Goal: Information Seeking & Learning: Find specific fact

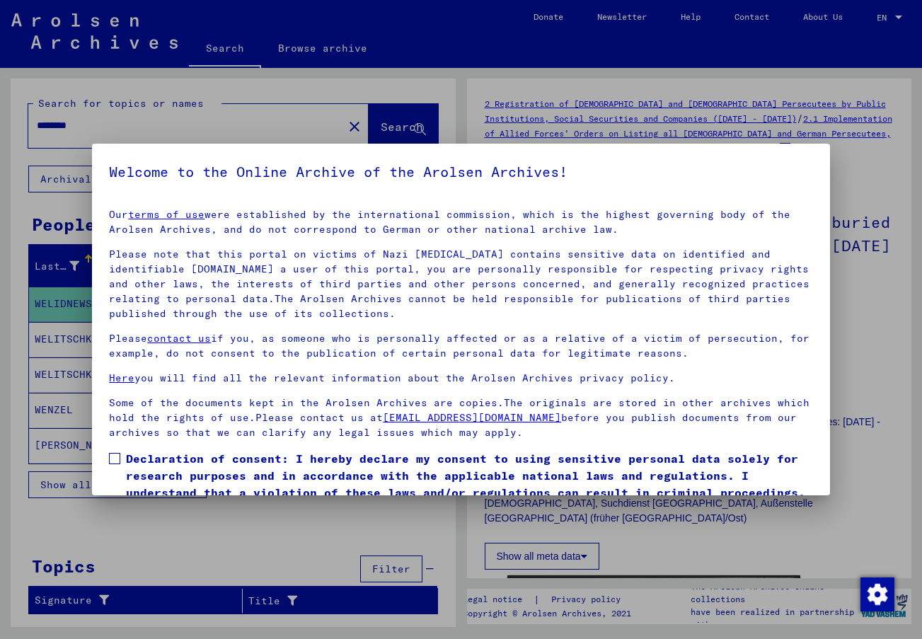
click at [114, 458] on span at bounding box center [114, 458] width 11 height 11
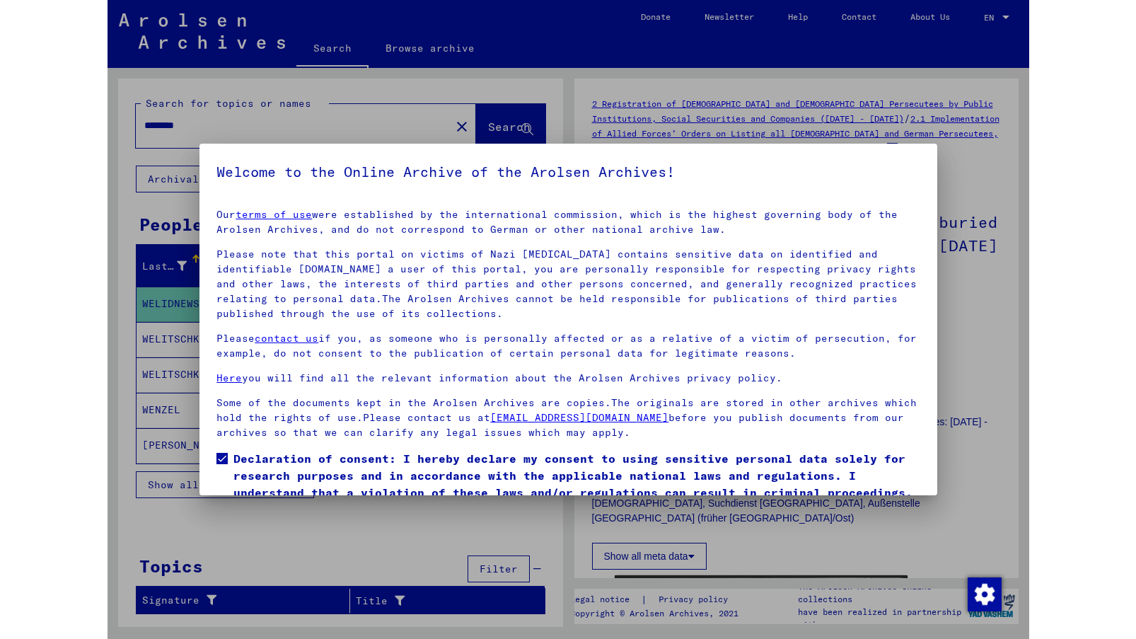
scroll to position [57, 0]
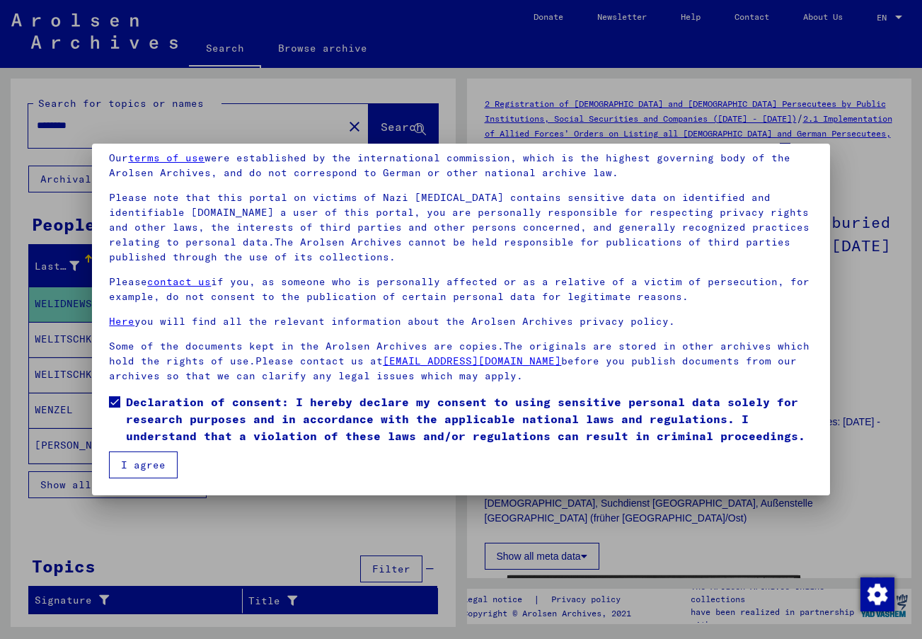
click at [146, 458] on button "I agree" at bounding box center [143, 464] width 69 height 27
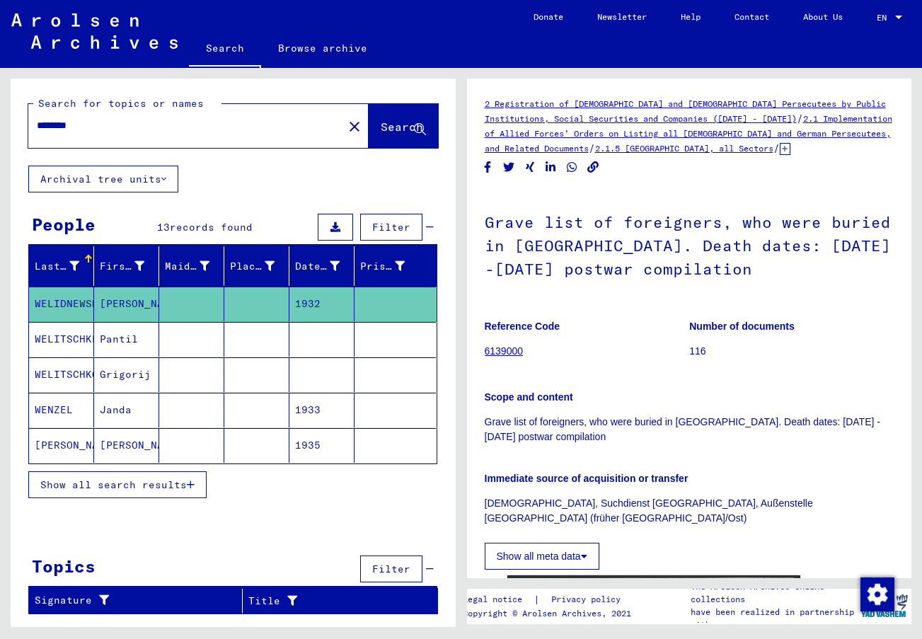
drag, startPoint x: 102, startPoint y: 125, endPoint x: -8, endPoint y: 108, distance: 111.0
click at [0, 108] on html "Search Browse archive Donate Newsletter Help Contact About Us Search Browse arc…" at bounding box center [461, 319] width 922 height 639
click at [381, 133] on span "Search" at bounding box center [402, 127] width 42 height 14
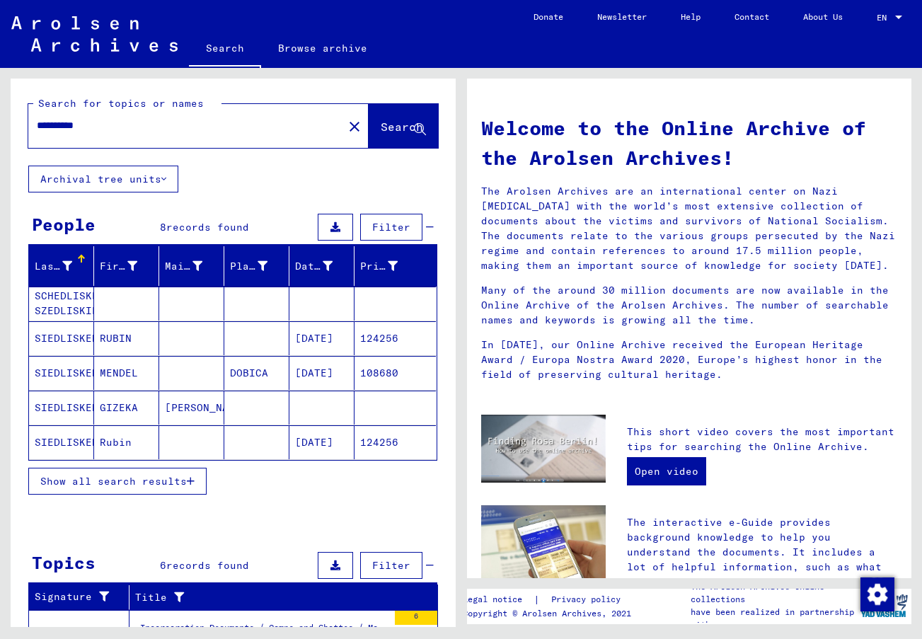
click at [170, 486] on span "Show all search results" at bounding box center [113, 481] width 146 height 13
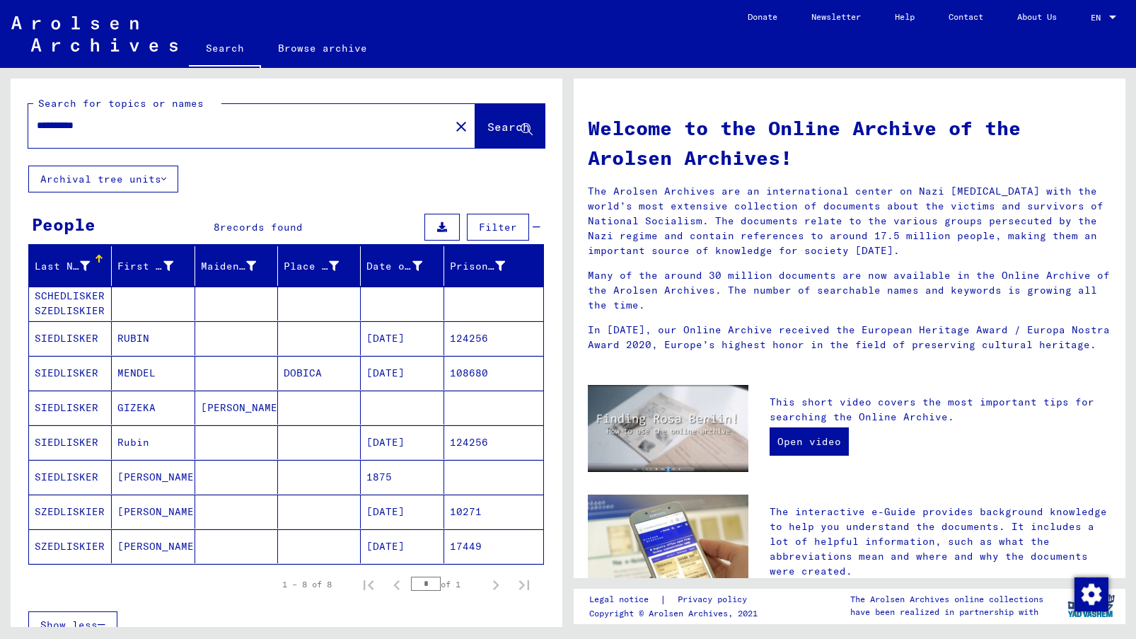
click at [63, 296] on mat-cell "SCHEDLISKER SZEDLISKIER" at bounding box center [70, 304] width 83 height 34
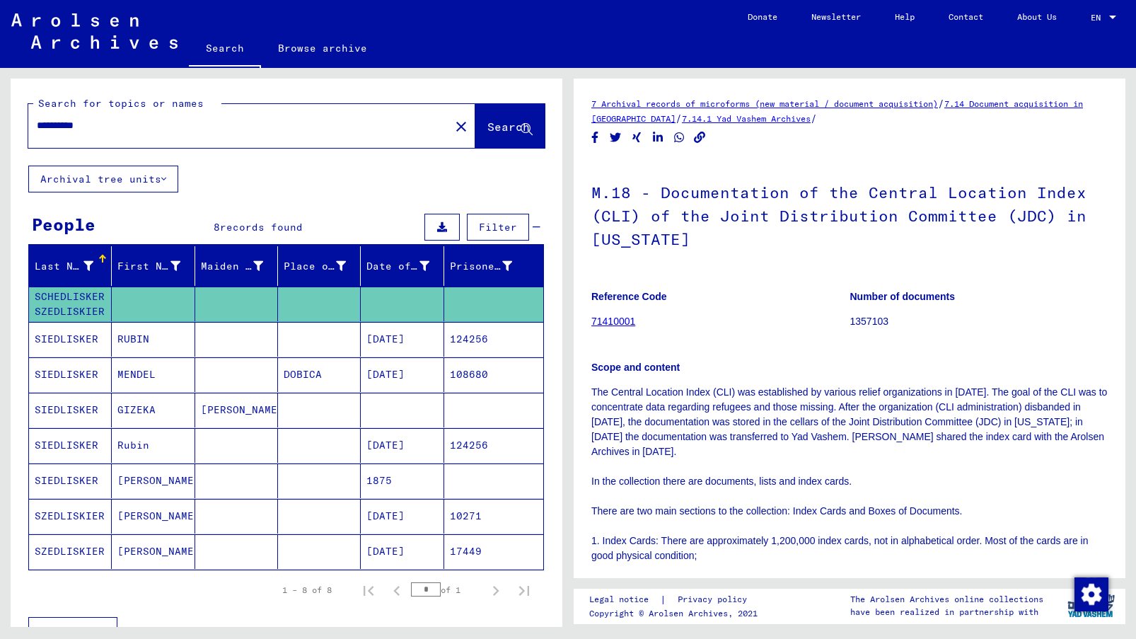
click at [59, 338] on mat-cell "SIEDLISKER" at bounding box center [70, 339] width 83 height 35
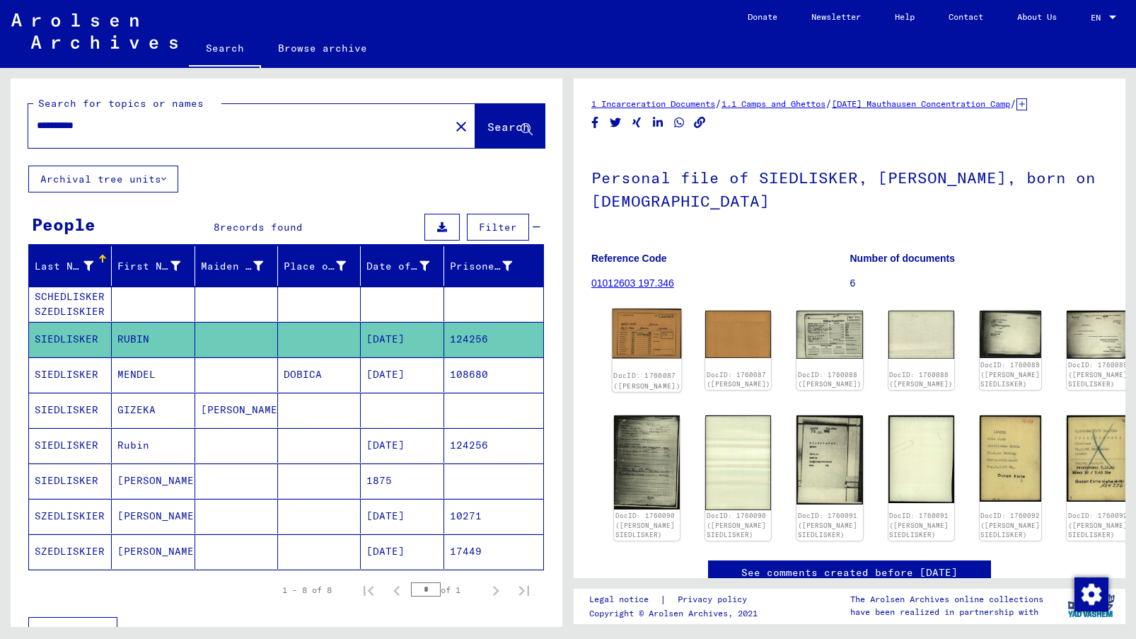
click at [656, 337] on img at bounding box center [647, 333] width 69 height 50
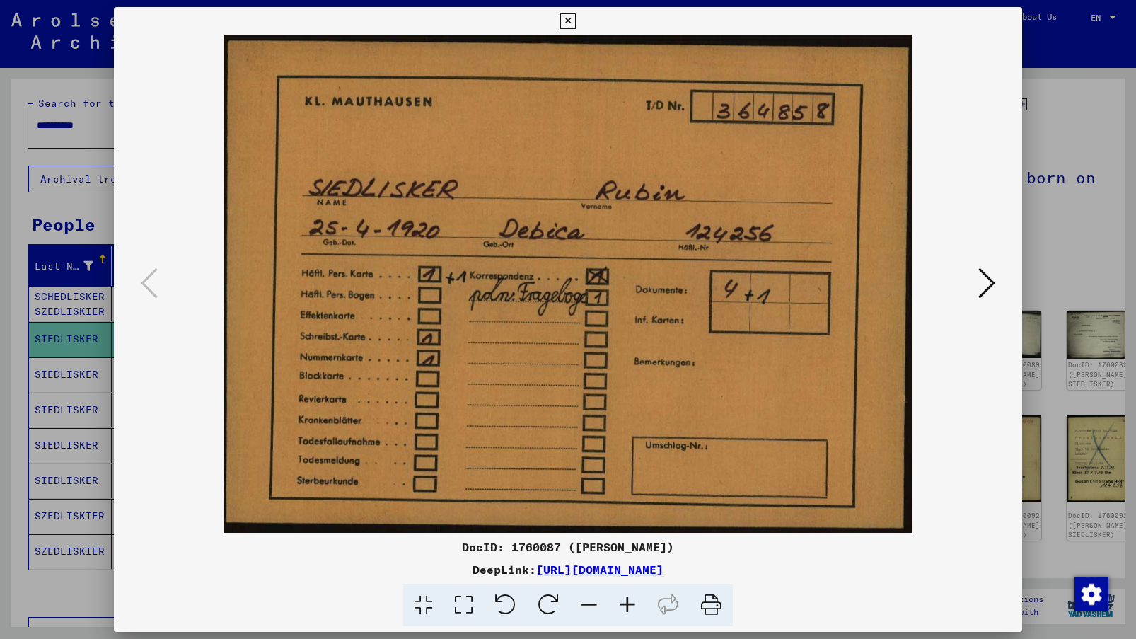
click at [921, 285] on icon at bounding box center [986, 283] width 17 height 34
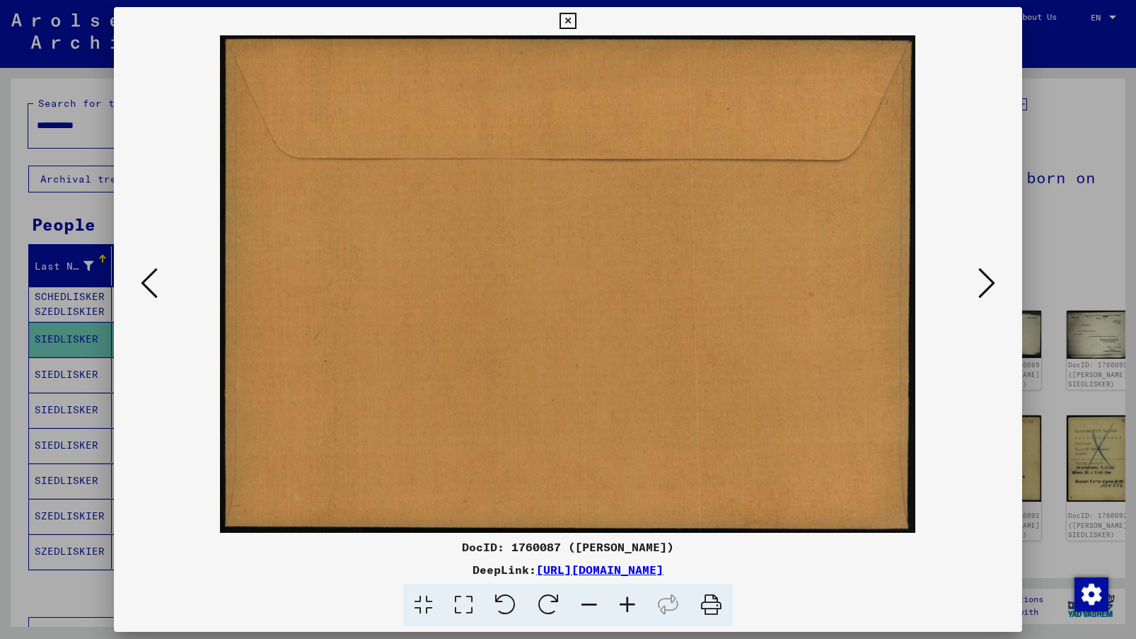
click at [921, 285] on icon at bounding box center [986, 283] width 17 height 34
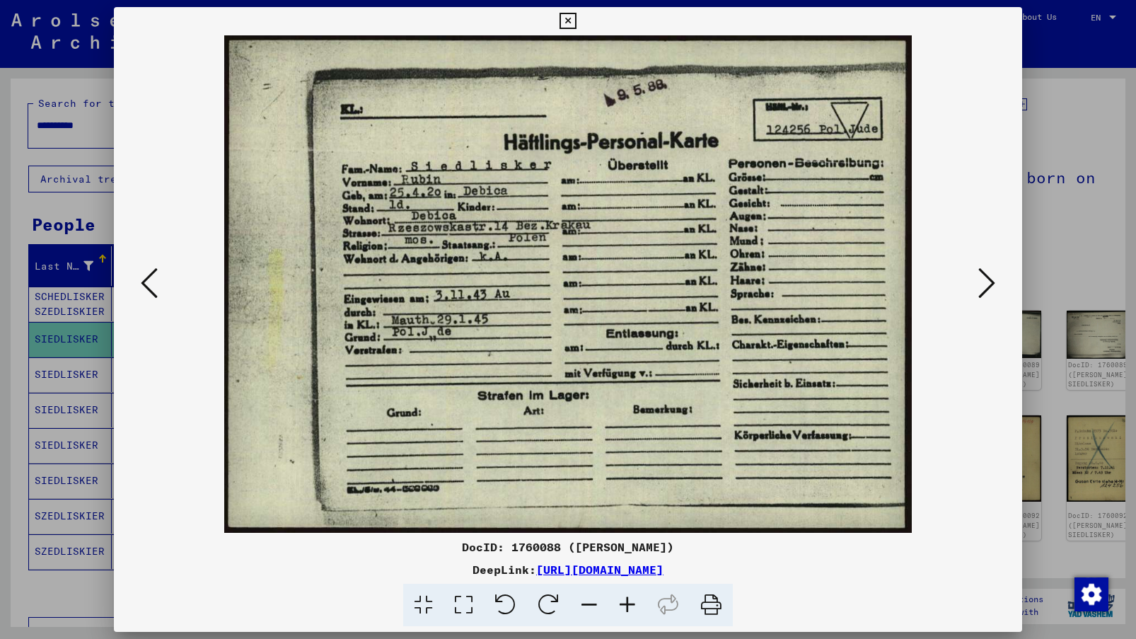
click at [921, 285] on icon at bounding box center [986, 283] width 17 height 34
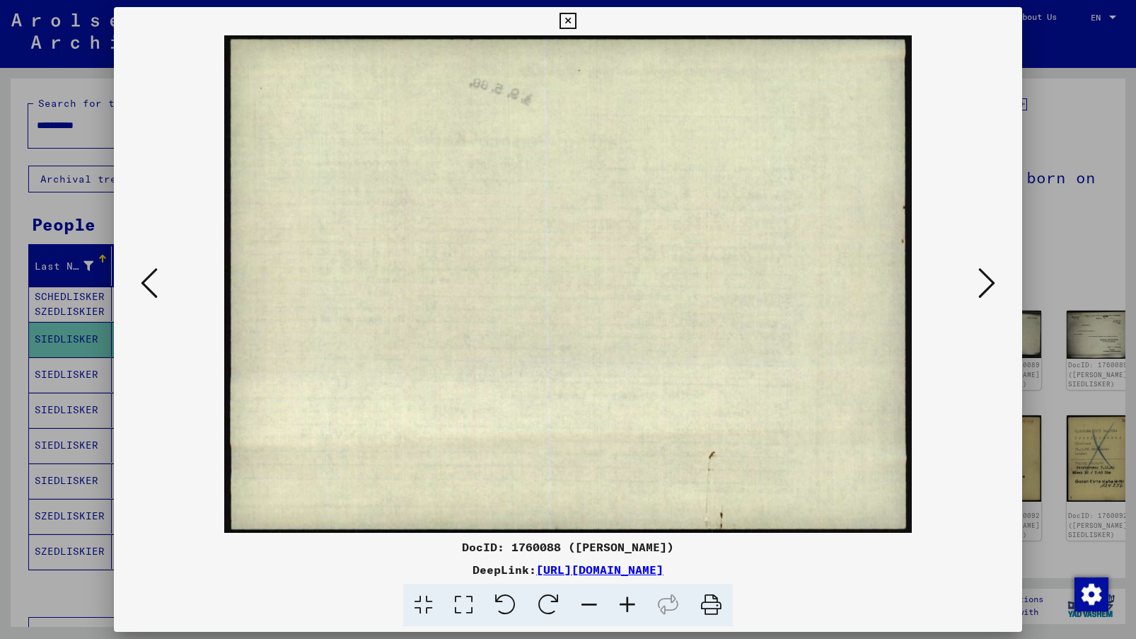
click at [921, 285] on icon at bounding box center [986, 283] width 17 height 34
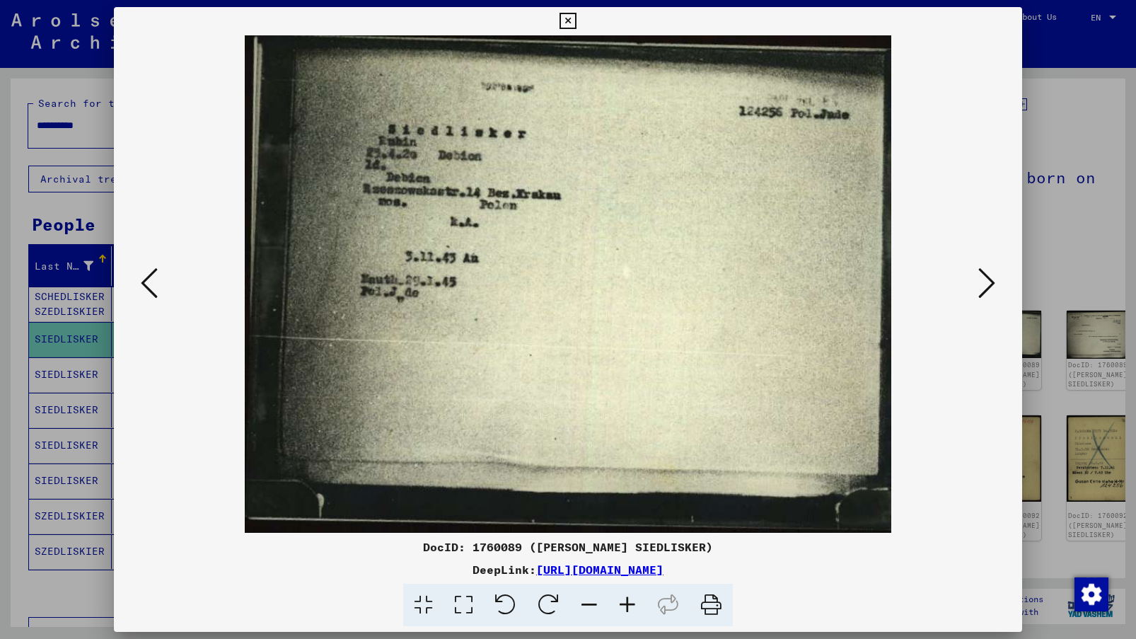
click at [921, 285] on icon at bounding box center [986, 283] width 17 height 34
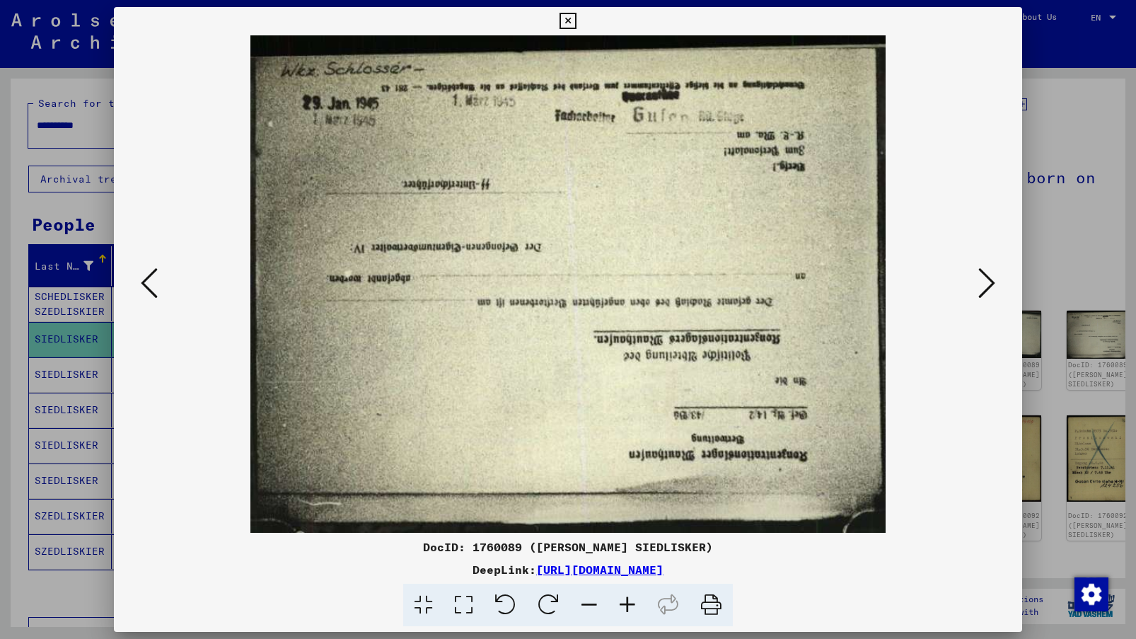
click at [921, 285] on icon at bounding box center [986, 283] width 17 height 34
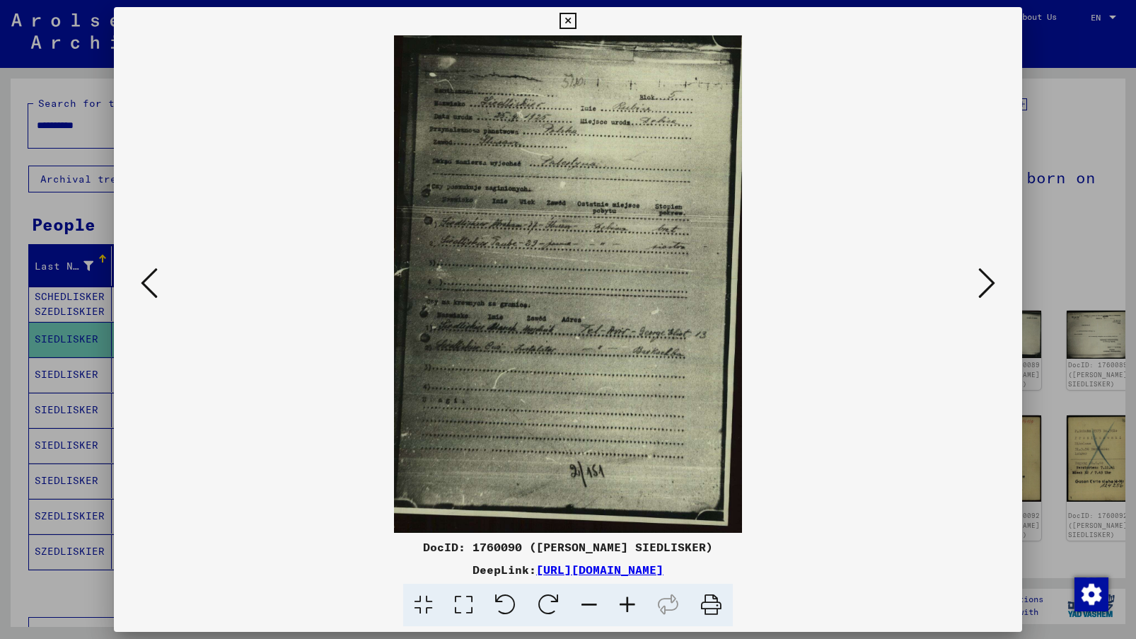
click at [622, 601] on icon at bounding box center [627, 605] width 38 height 43
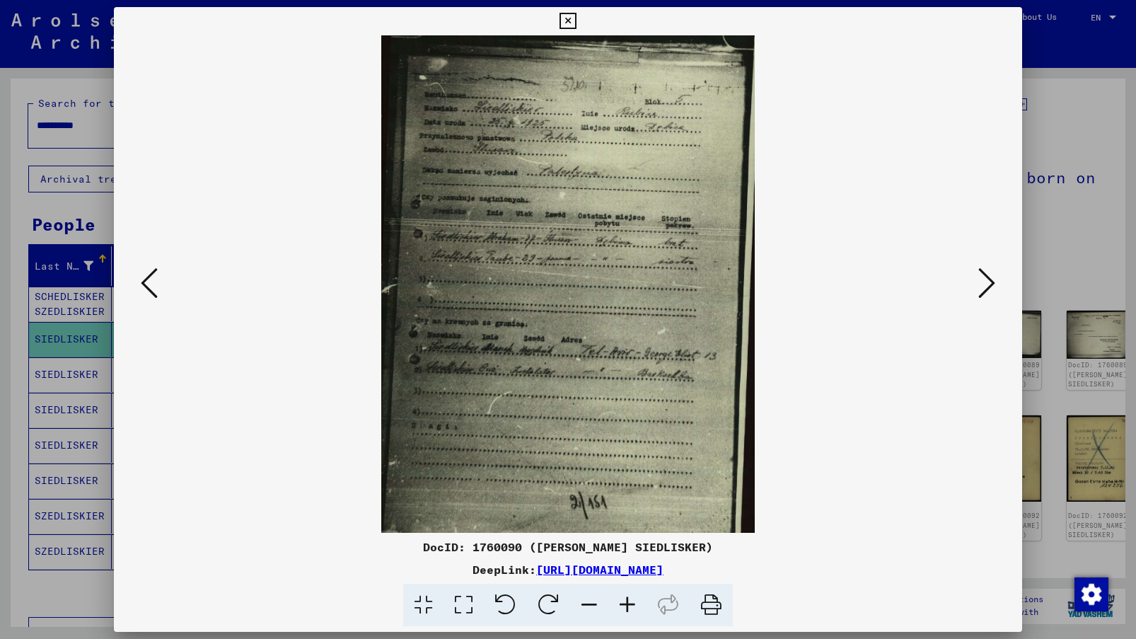
click at [622, 601] on icon at bounding box center [627, 605] width 38 height 43
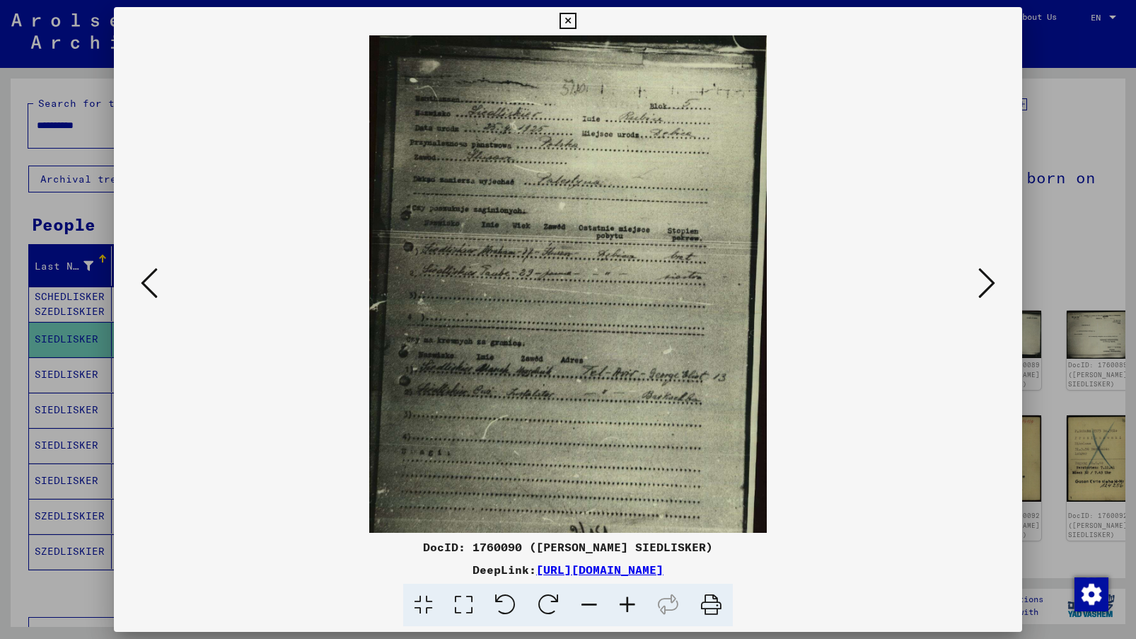
click at [622, 601] on icon at bounding box center [627, 605] width 38 height 43
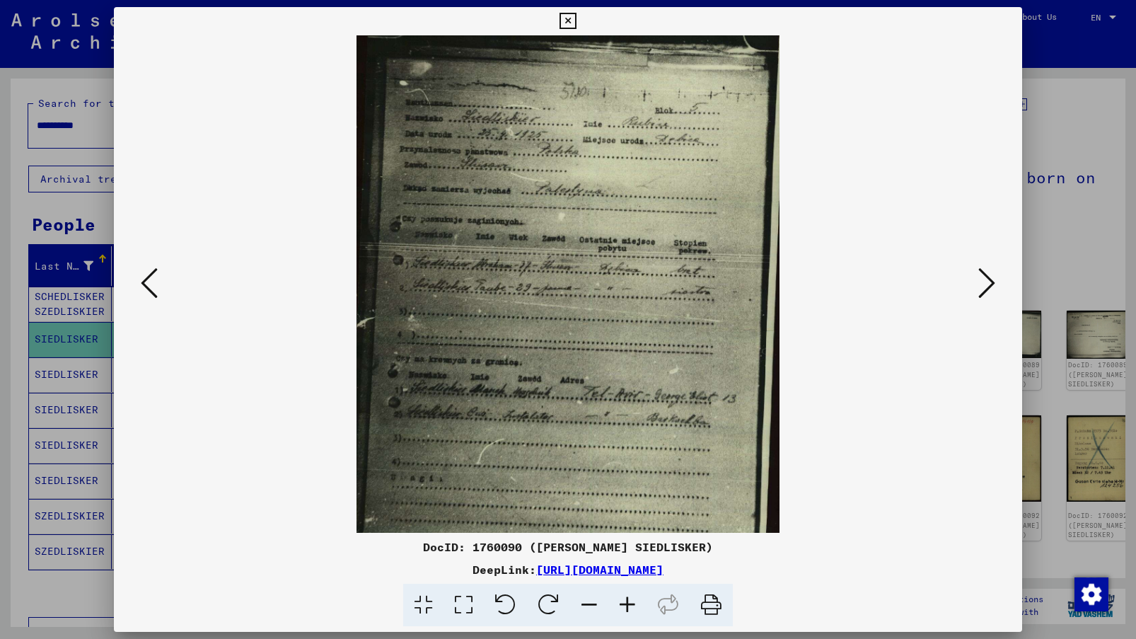
click at [622, 601] on icon at bounding box center [627, 605] width 38 height 43
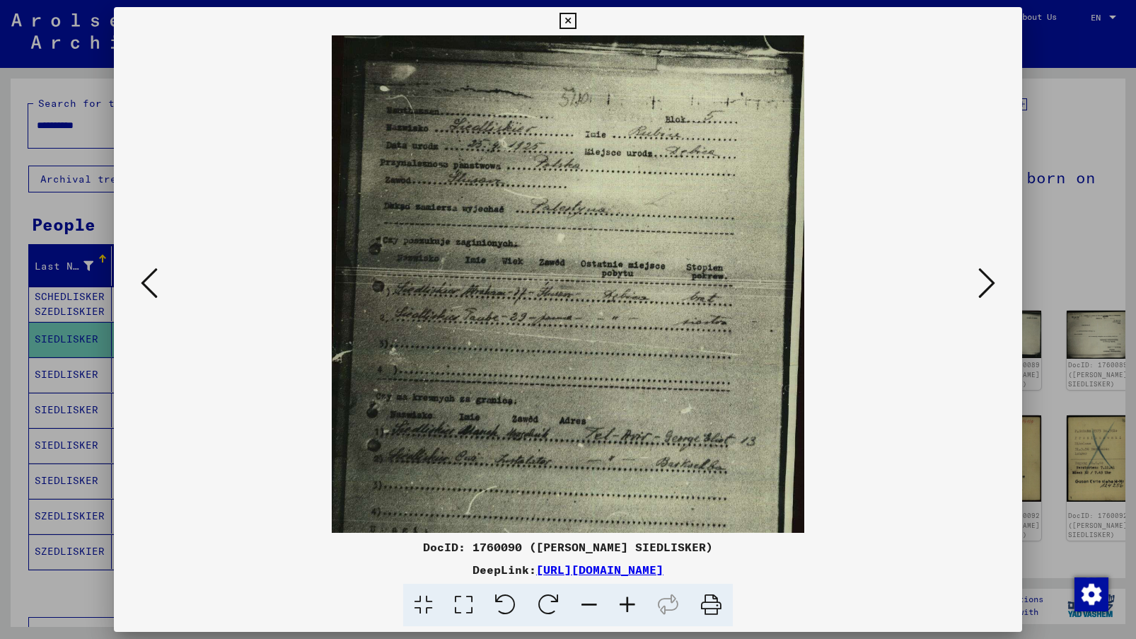
click at [622, 601] on icon at bounding box center [627, 605] width 38 height 43
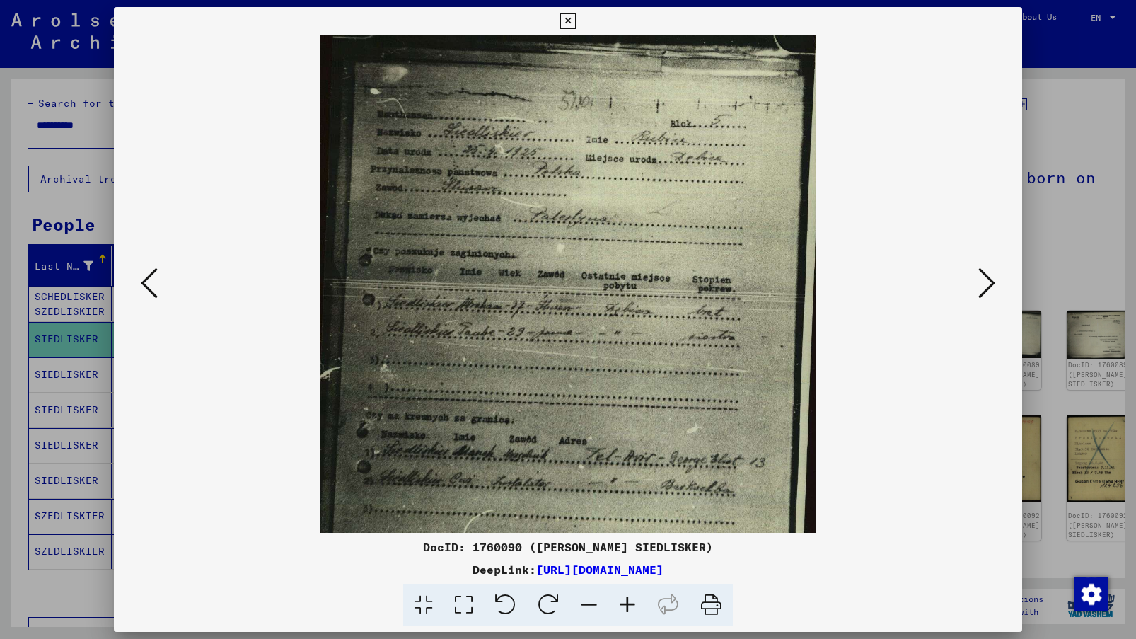
click at [622, 601] on icon at bounding box center [627, 605] width 38 height 43
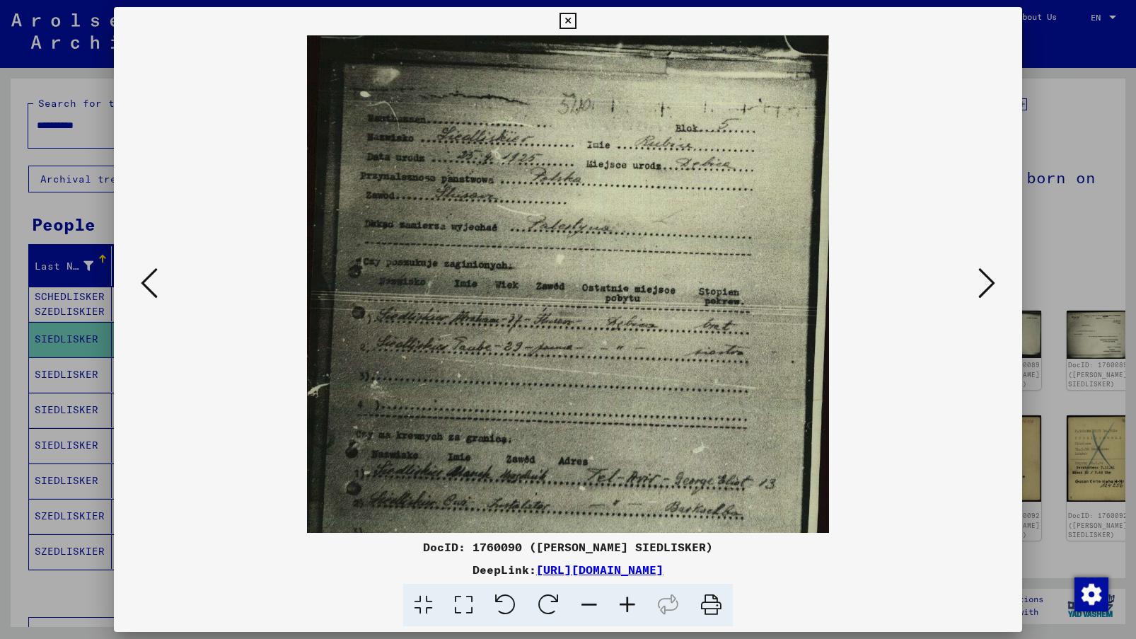
click at [622, 601] on icon at bounding box center [627, 605] width 38 height 43
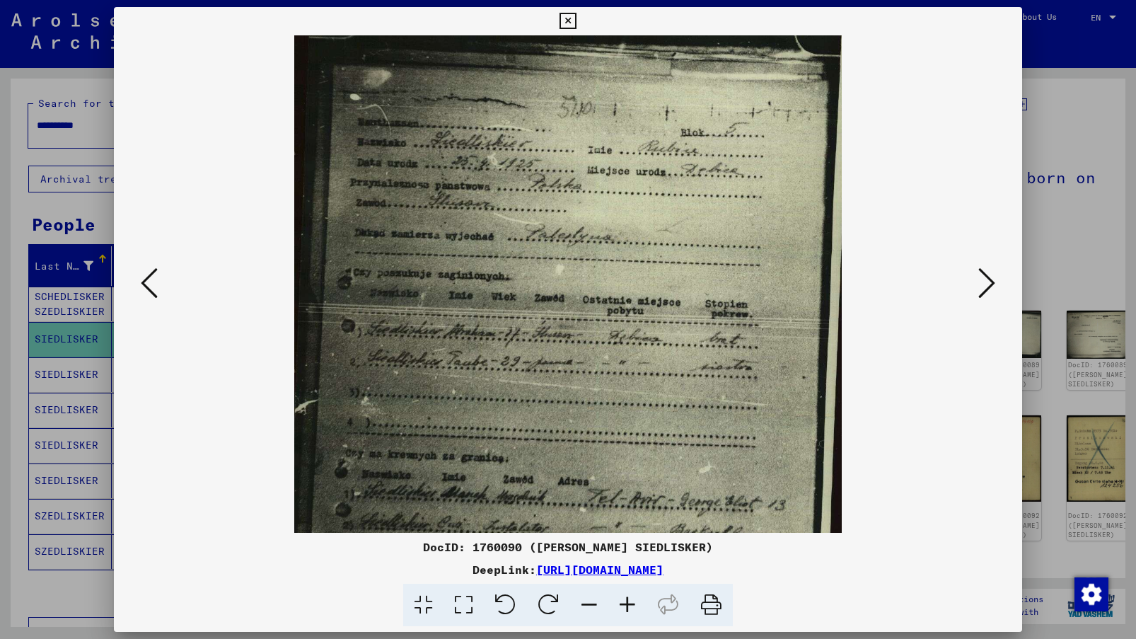
click at [622, 601] on icon at bounding box center [627, 605] width 38 height 43
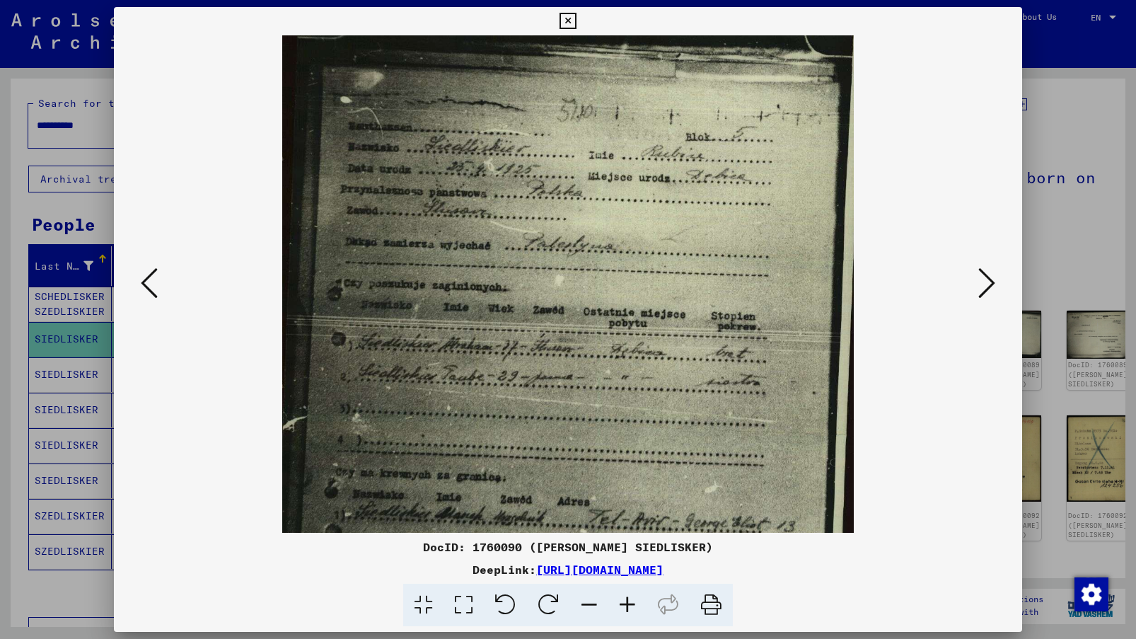
click at [622, 601] on icon at bounding box center [627, 605] width 38 height 43
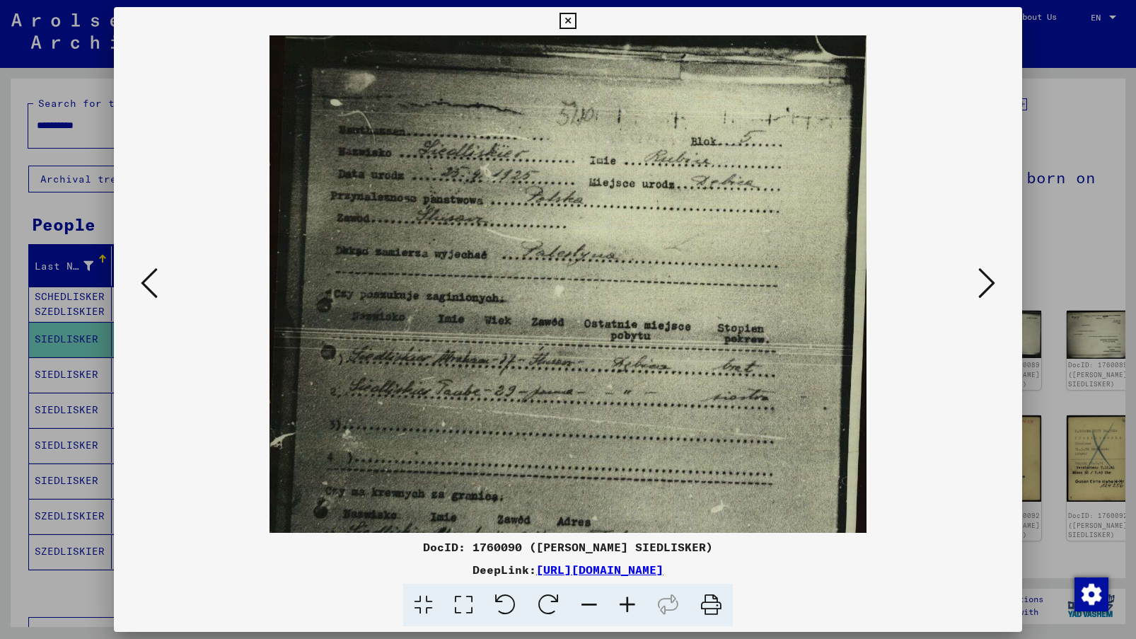
click at [622, 601] on icon at bounding box center [627, 605] width 38 height 43
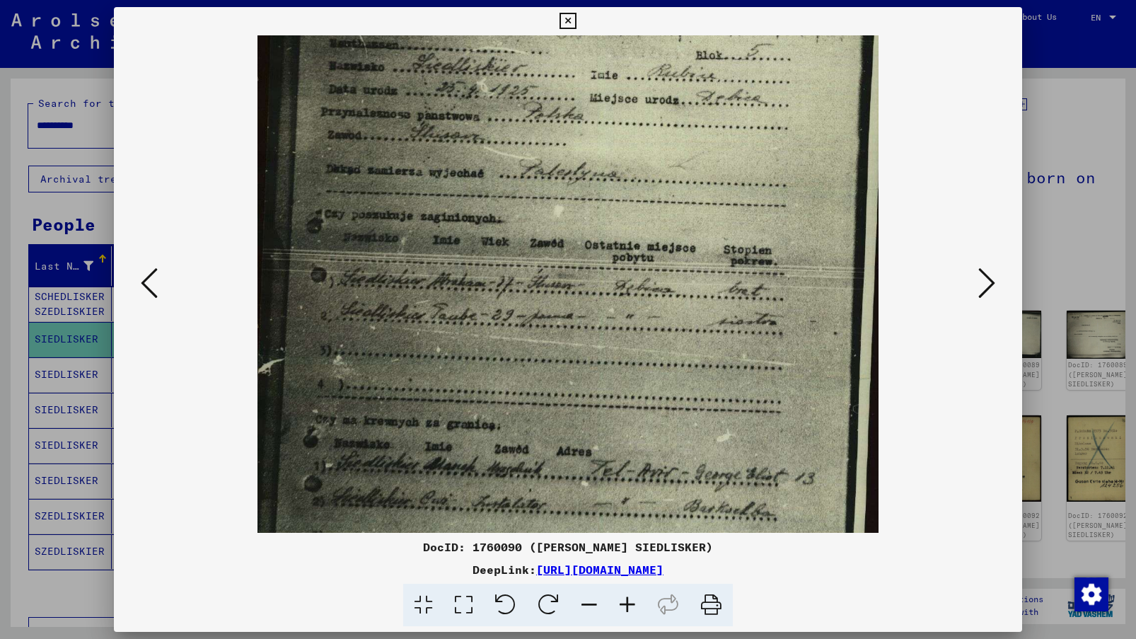
scroll to position [98, 0]
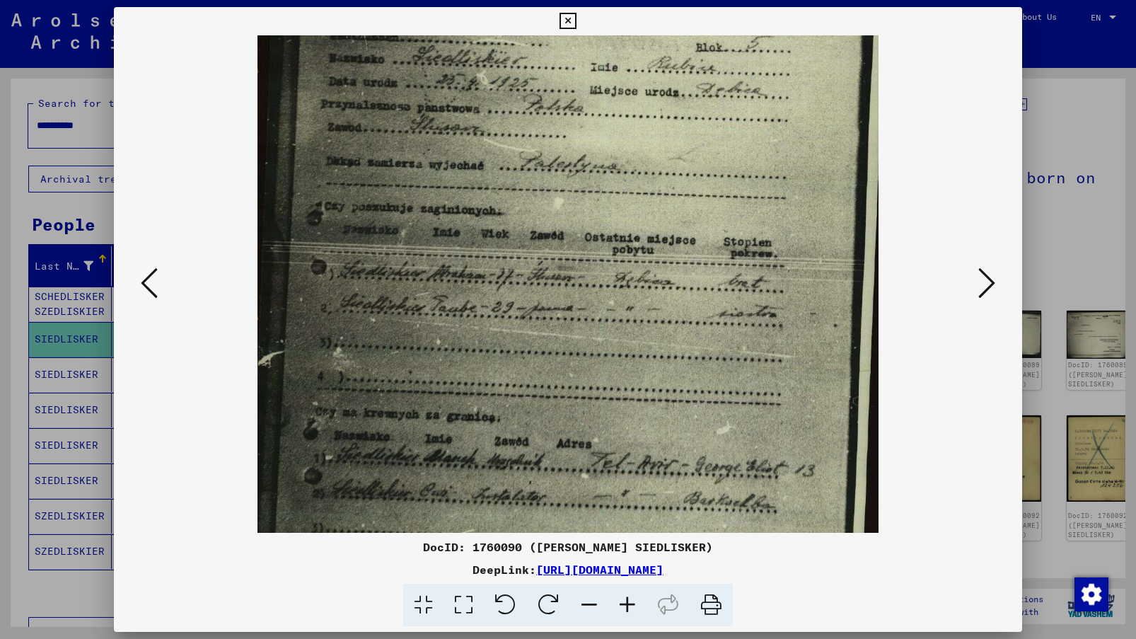
drag, startPoint x: 635, startPoint y: 308, endPoint x: 603, endPoint y: 210, distance: 103.1
click at [603, 210] on img at bounding box center [567, 380] width 621 height 886
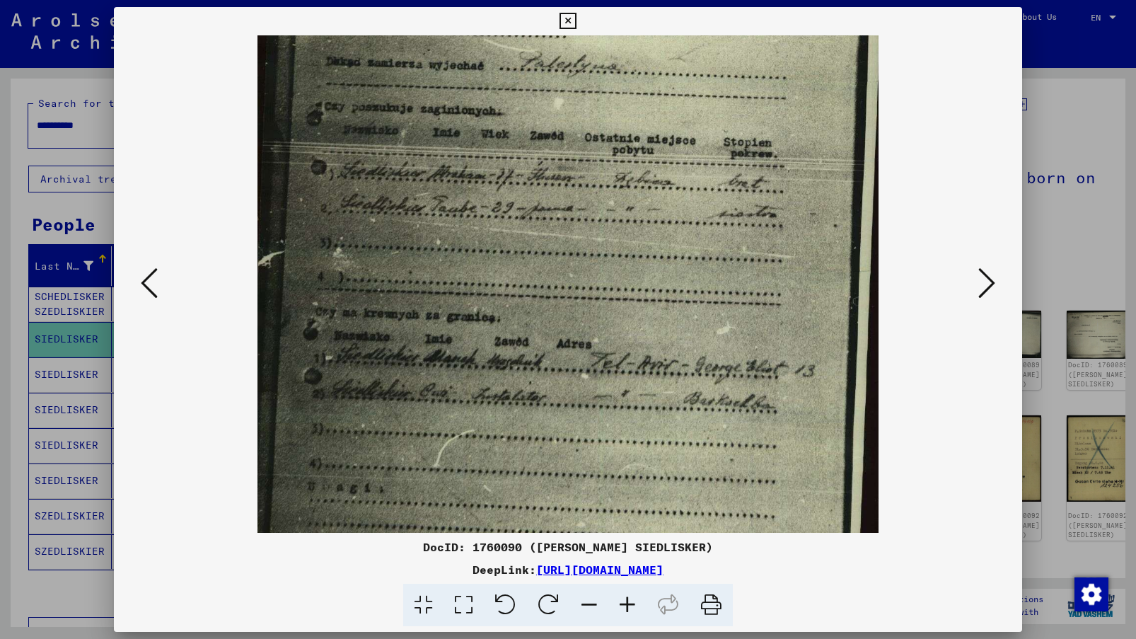
scroll to position [204, 0]
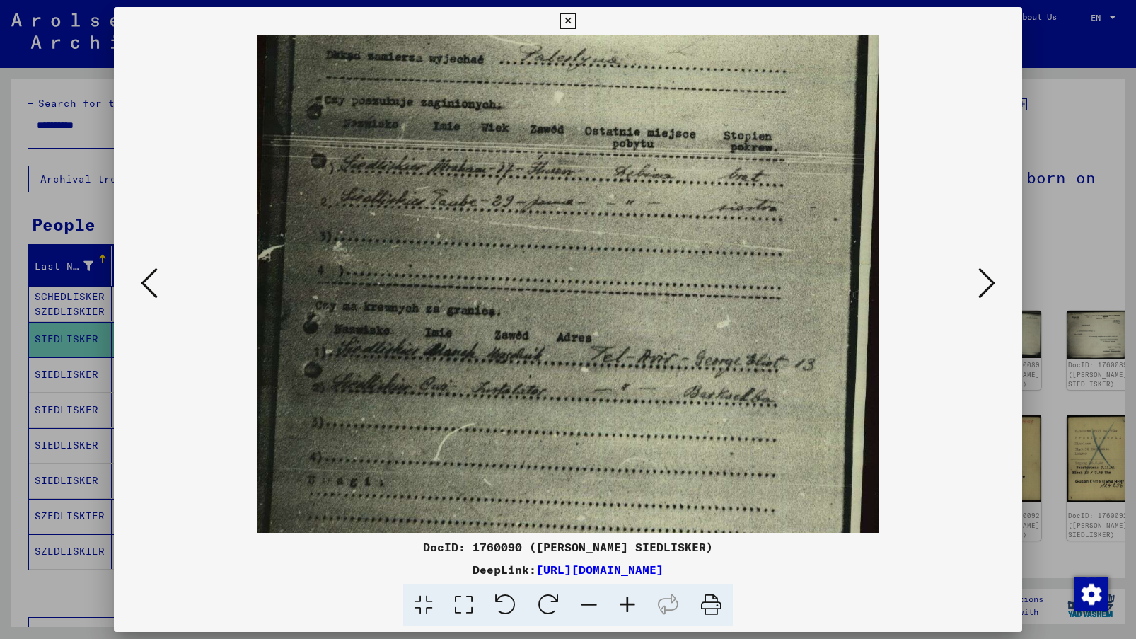
drag, startPoint x: 557, startPoint y: 448, endPoint x: 549, endPoint y: 345, distance: 103.6
click at [549, 345] on img at bounding box center [567, 274] width 621 height 886
click at [509, 361] on img at bounding box center [567, 274] width 621 height 886
click at [539, 413] on img at bounding box center [567, 274] width 621 height 886
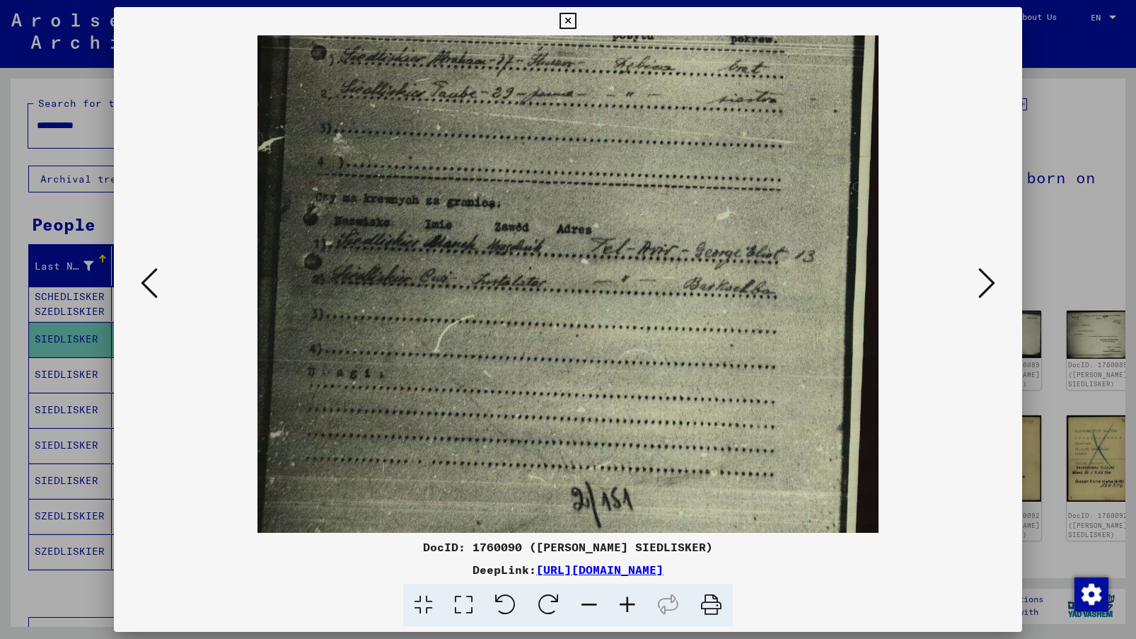
scroll to position [294, 0]
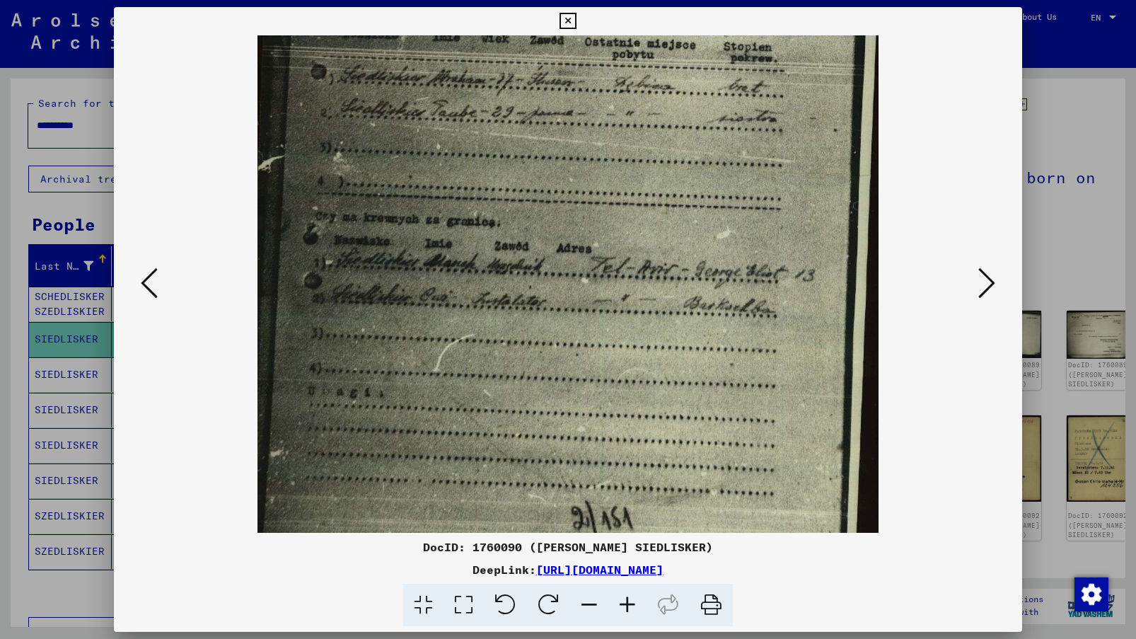
drag, startPoint x: 735, startPoint y: 385, endPoint x: 719, endPoint y: 289, distance: 96.8
click at [719, 289] on img at bounding box center [567, 185] width 621 height 886
click at [629, 608] on icon at bounding box center [627, 605] width 38 height 43
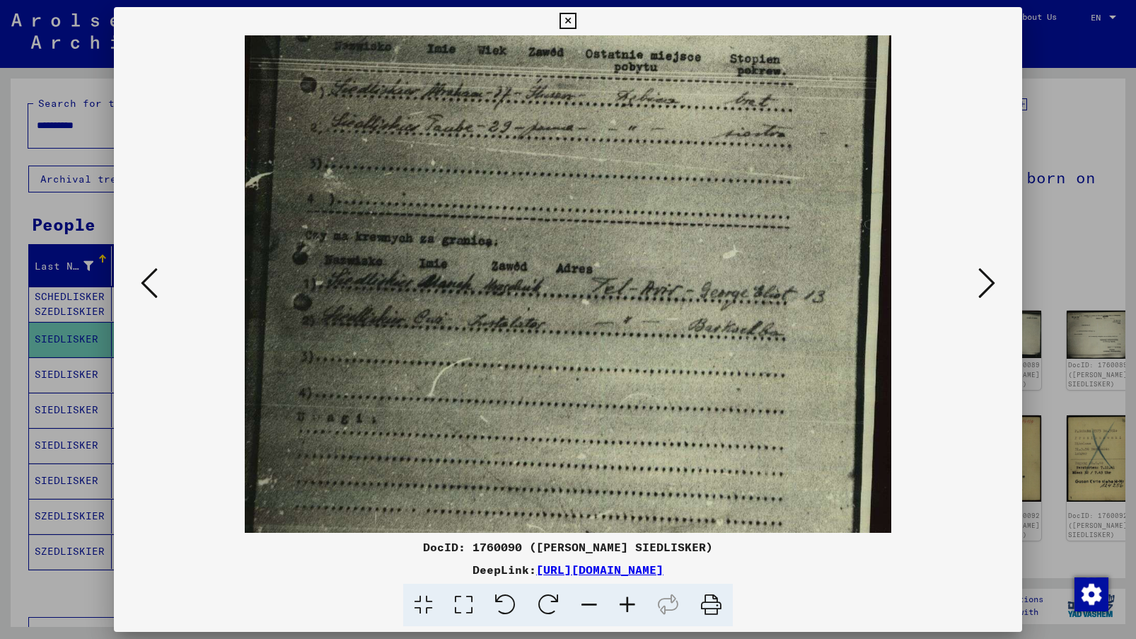
click at [629, 608] on icon at bounding box center [627, 605] width 38 height 43
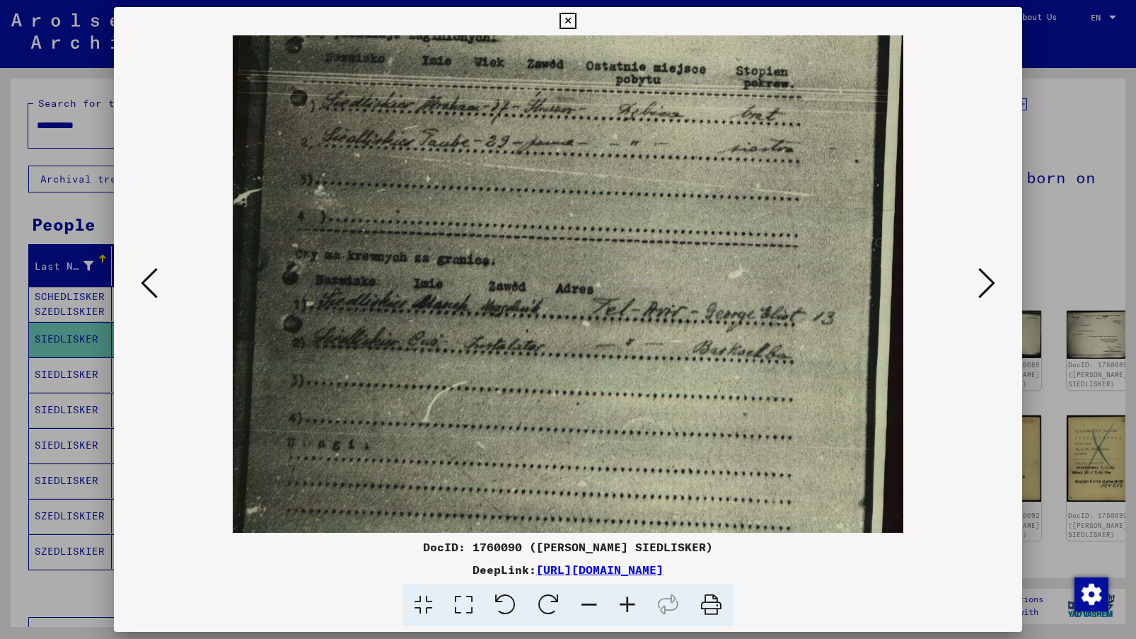
click at [629, 608] on icon at bounding box center [627, 605] width 38 height 43
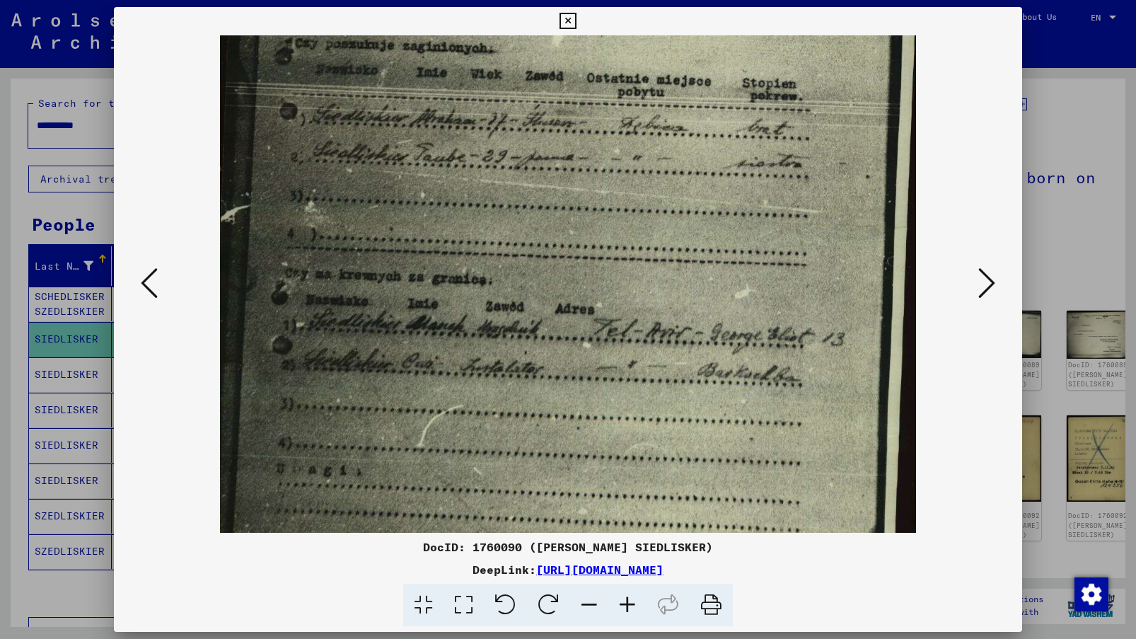
click at [629, 608] on icon at bounding box center [627, 605] width 38 height 43
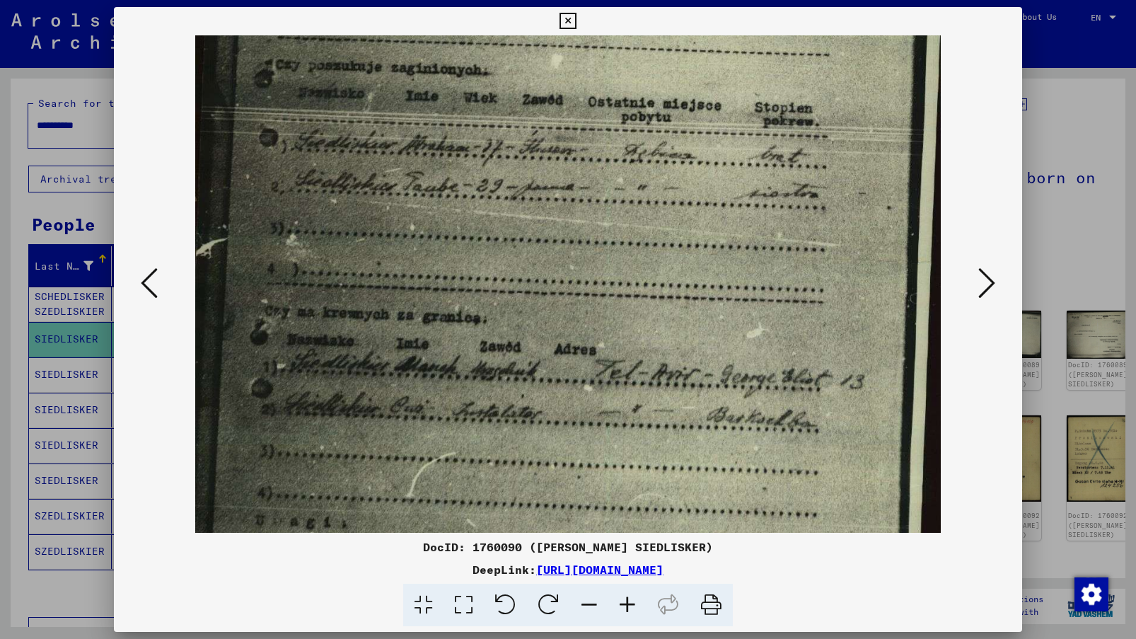
click at [629, 608] on icon at bounding box center [627, 605] width 38 height 43
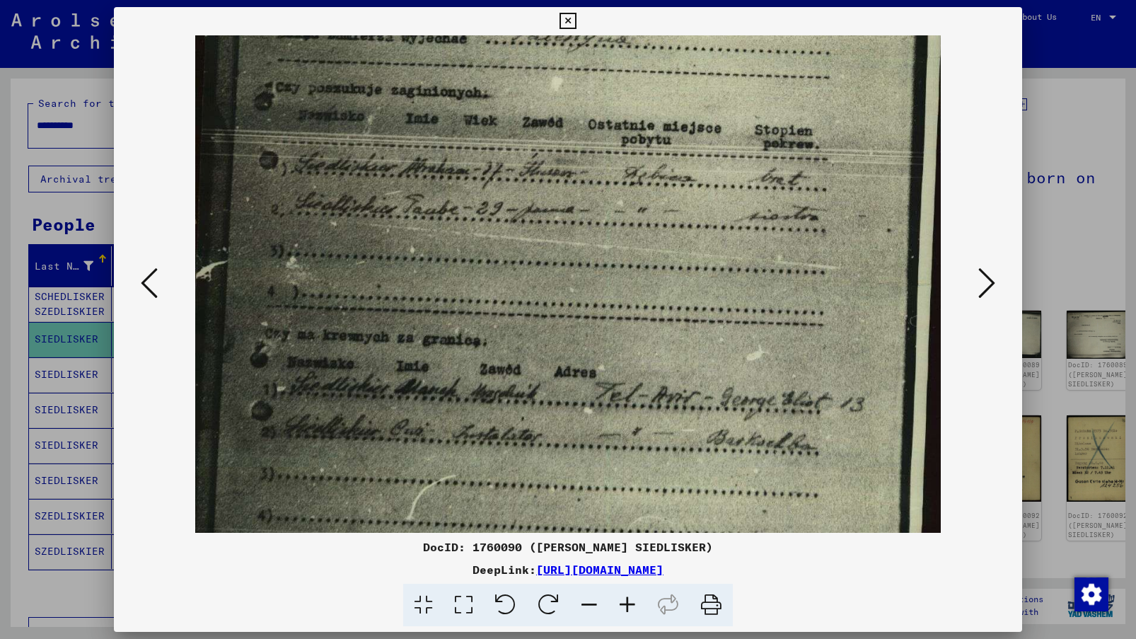
scroll to position [270, 0]
drag, startPoint x: 626, startPoint y: 267, endPoint x: 625, endPoint y: 291, distance: 24.1
click at [625, 291] on img at bounding box center [567, 297] width 745 height 1063
click at [572, 316] on img at bounding box center [567, 297] width 745 height 1063
click at [921, 291] on icon at bounding box center [986, 283] width 17 height 34
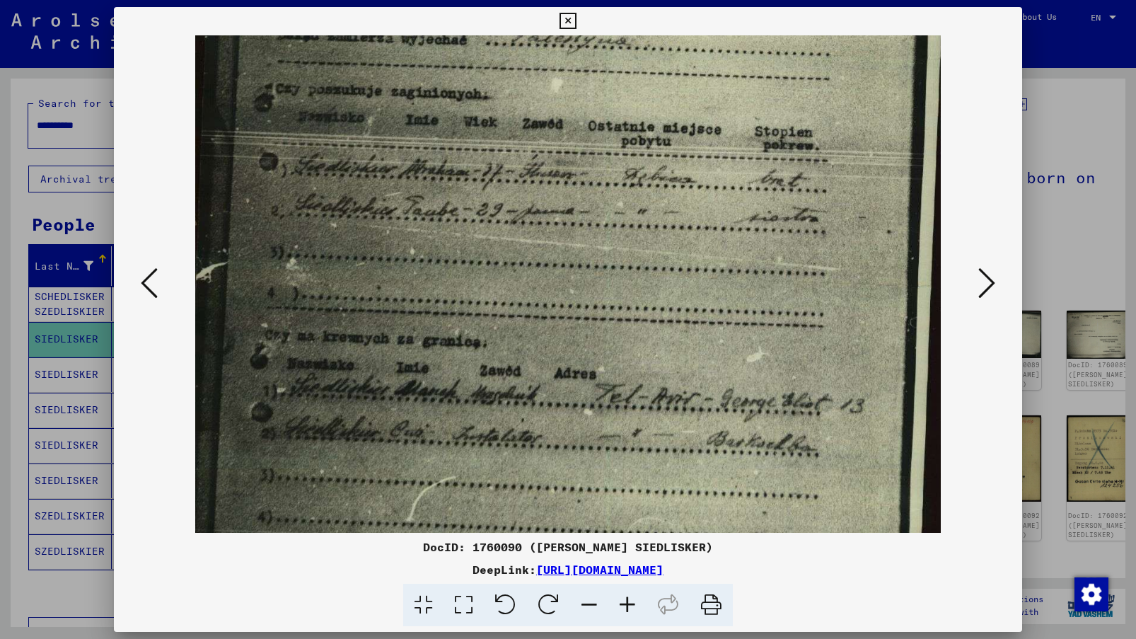
scroll to position [0, 0]
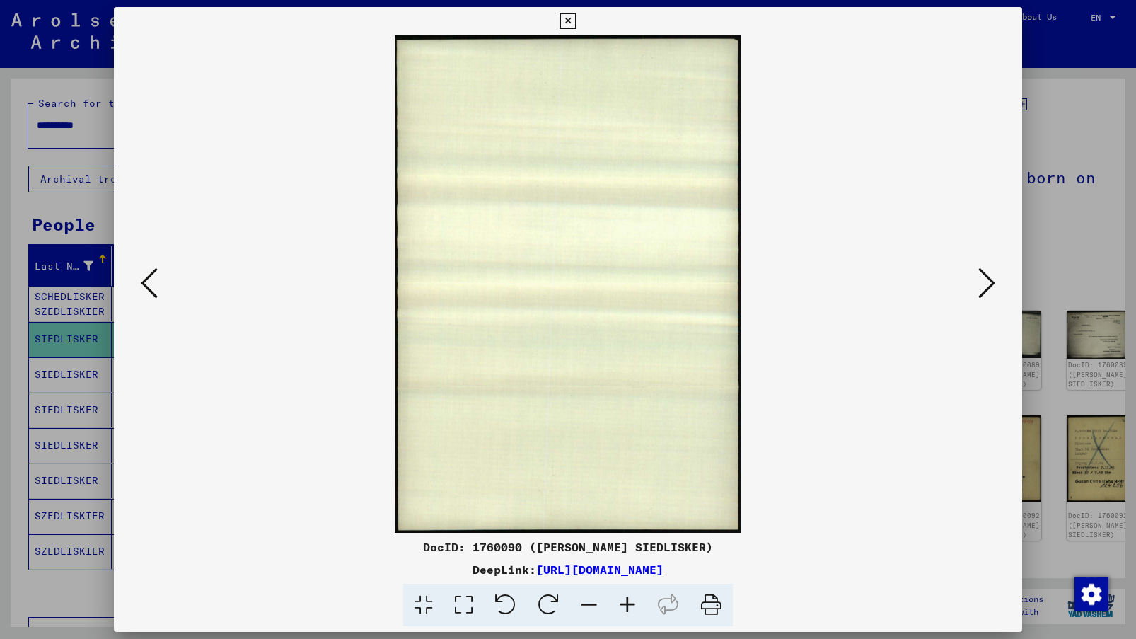
click at [921, 291] on icon at bounding box center [986, 283] width 17 height 34
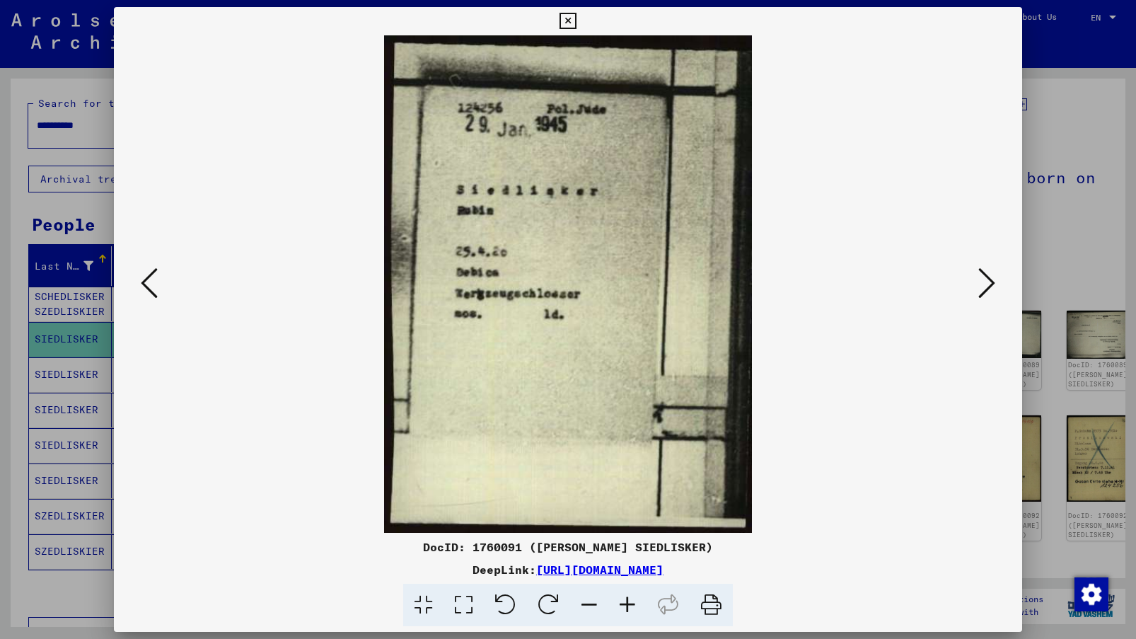
click at [921, 291] on icon at bounding box center [986, 283] width 17 height 34
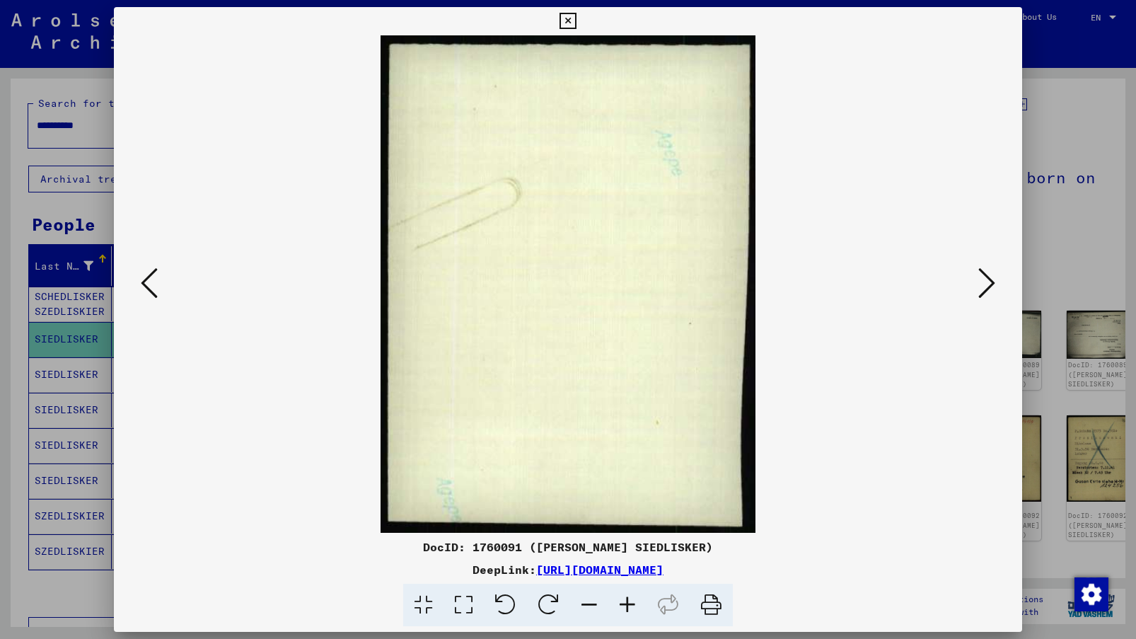
click at [921, 291] on icon at bounding box center [986, 283] width 17 height 34
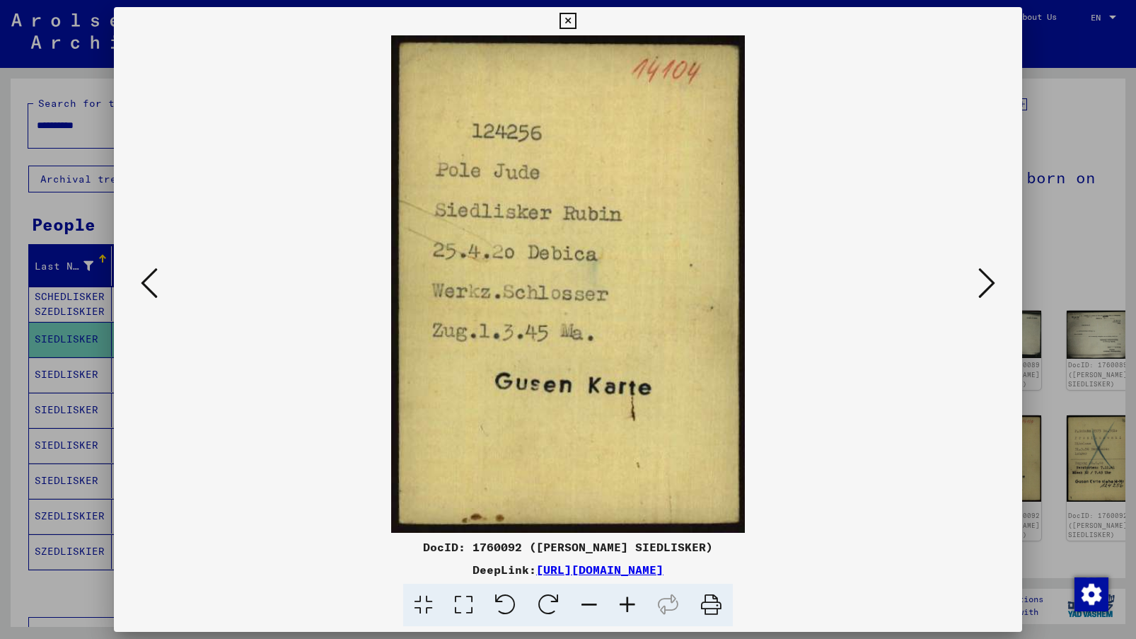
click at [921, 291] on icon at bounding box center [986, 283] width 17 height 34
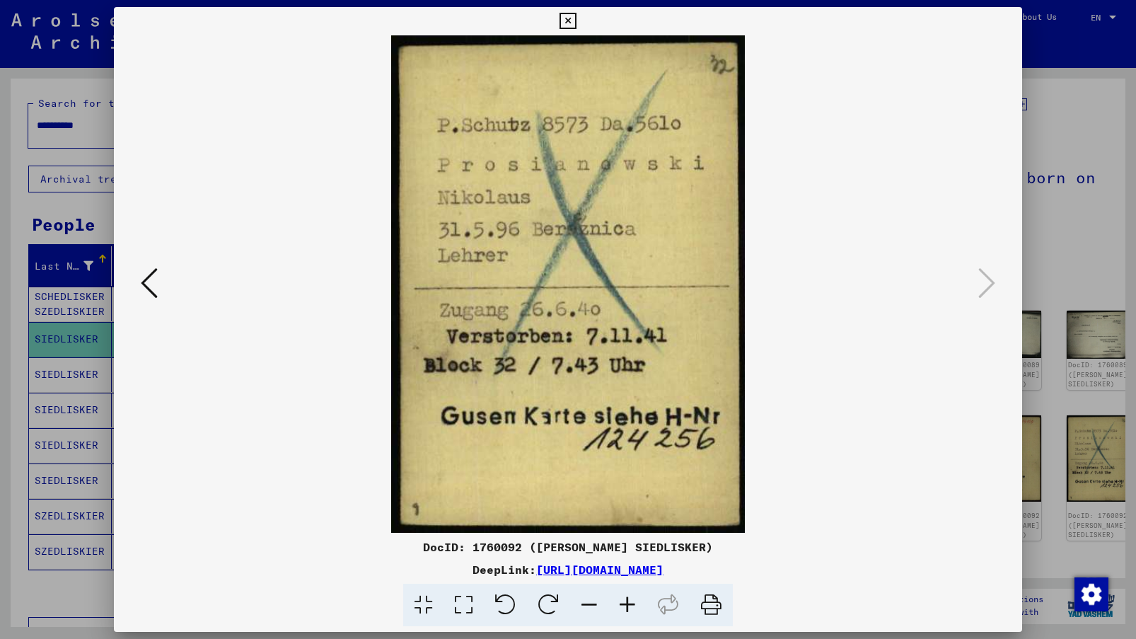
click at [921, 242] on div at bounding box center [568, 319] width 1136 height 639
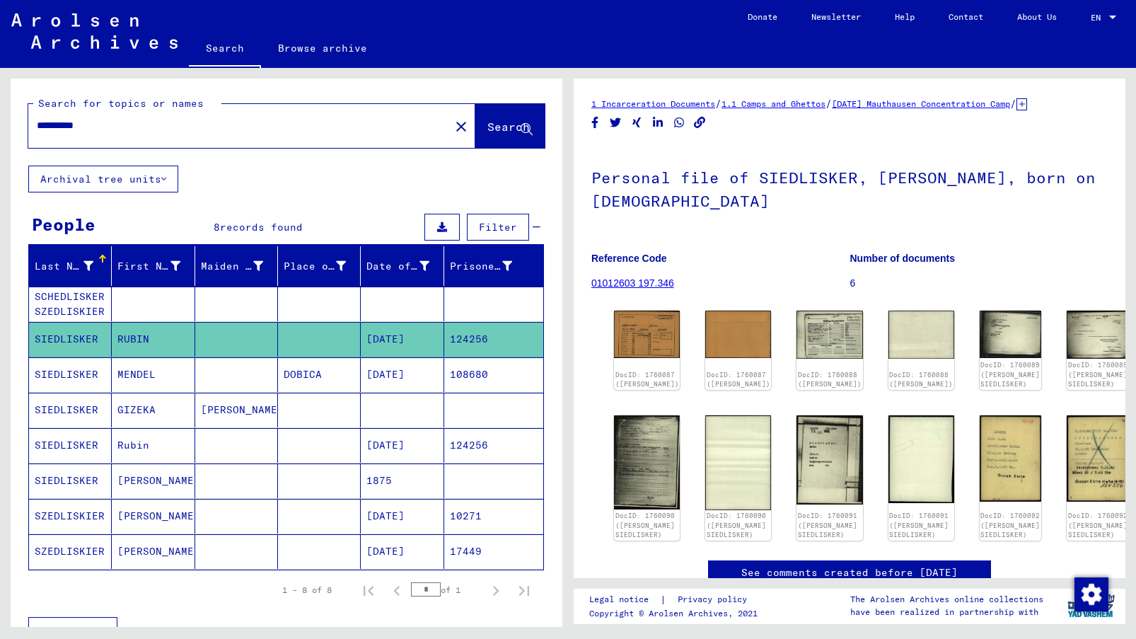
click at [66, 374] on mat-cell "SIEDLISKER" at bounding box center [70, 374] width 83 height 35
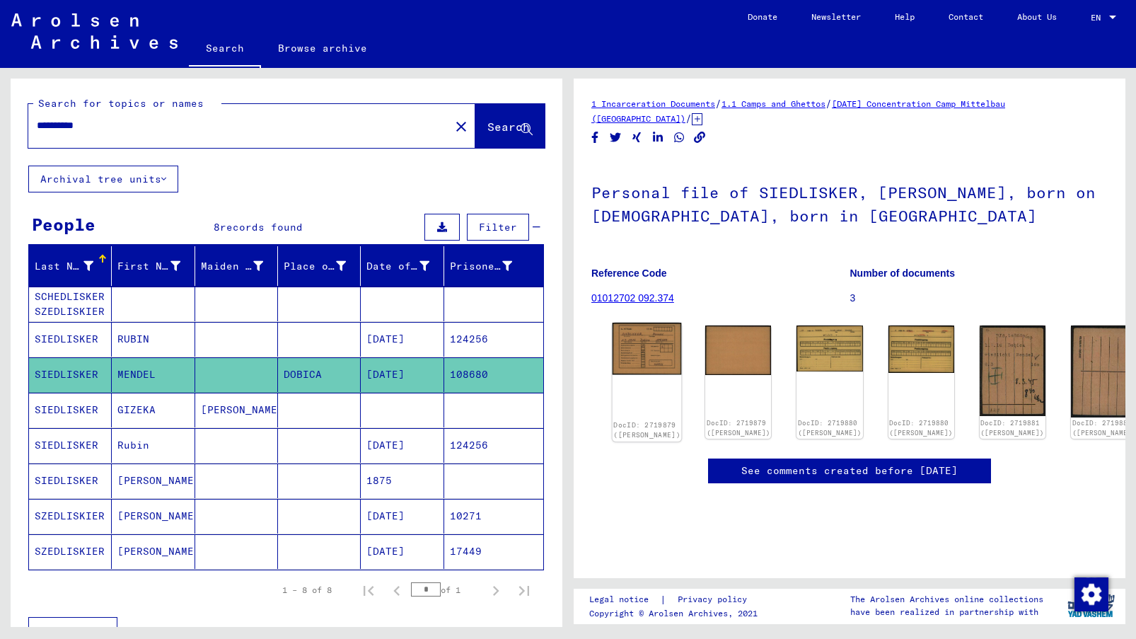
click at [636, 351] on img at bounding box center [647, 349] width 69 height 52
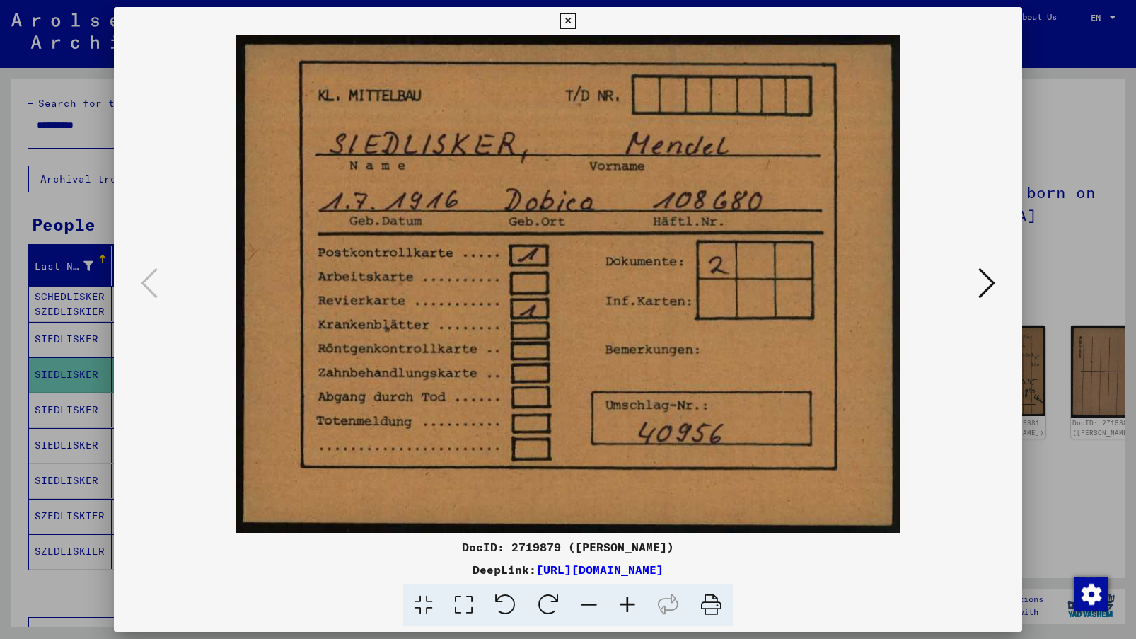
click at [921, 289] on icon at bounding box center [986, 283] width 17 height 34
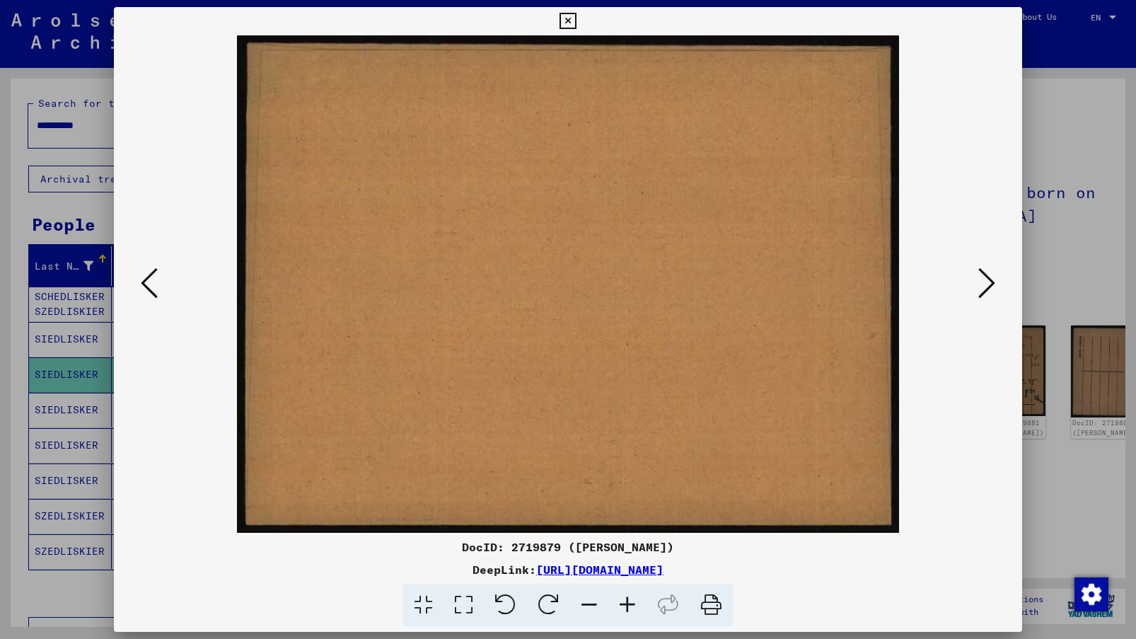
click at [921, 289] on icon at bounding box center [986, 283] width 17 height 34
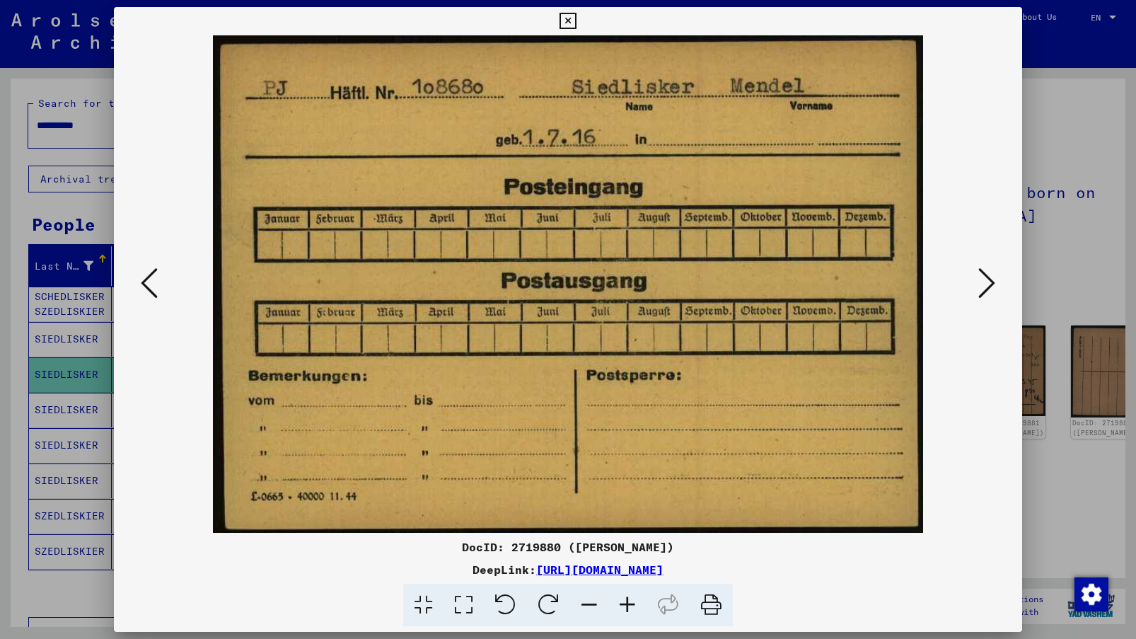
click at [921, 289] on icon at bounding box center [986, 283] width 17 height 34
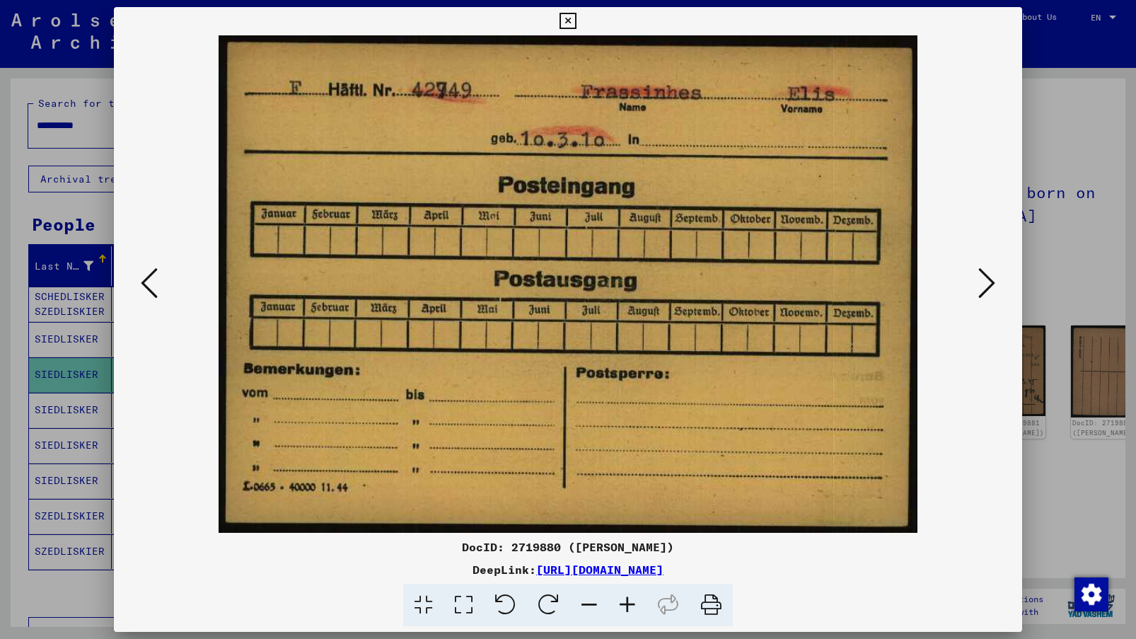
click at [921, 289] on icon at bounding box center [986, 283] width 17 height 34
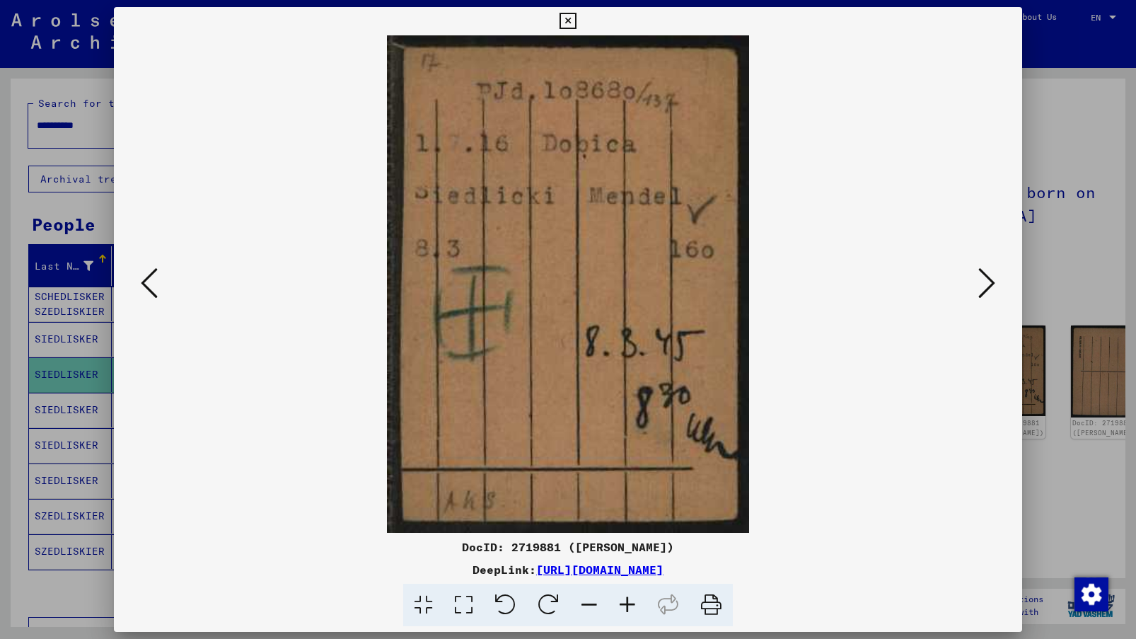
click at [921, 289] on icon at bounding box center [986, 283] width 17 height 34
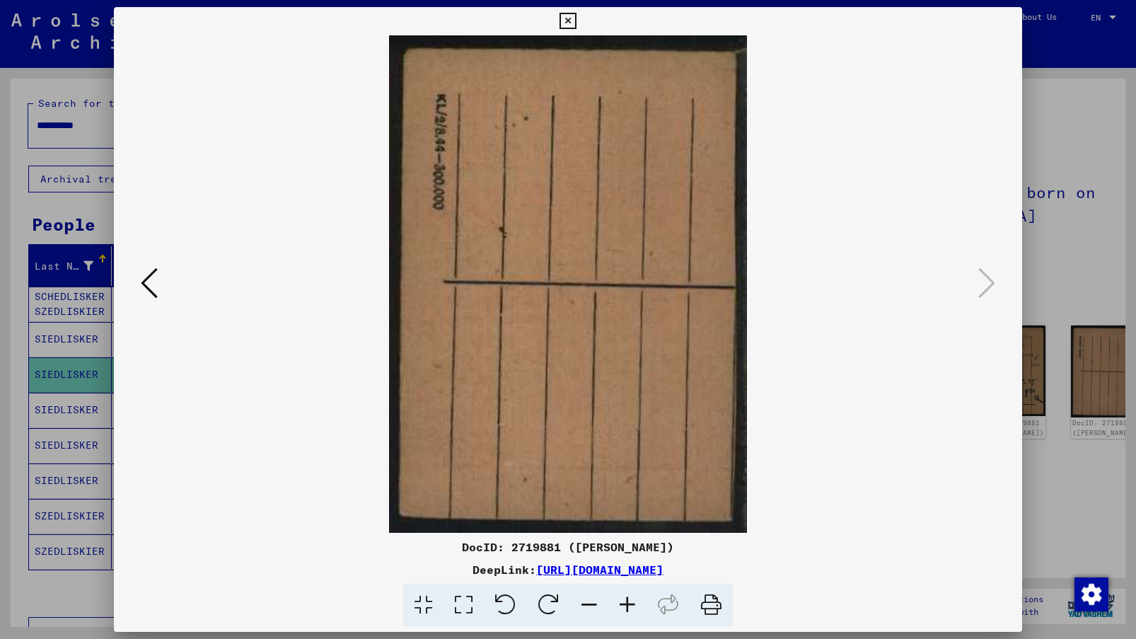
click at [921, 233] on div at bounding box center [568, 319] width 1136 height 639
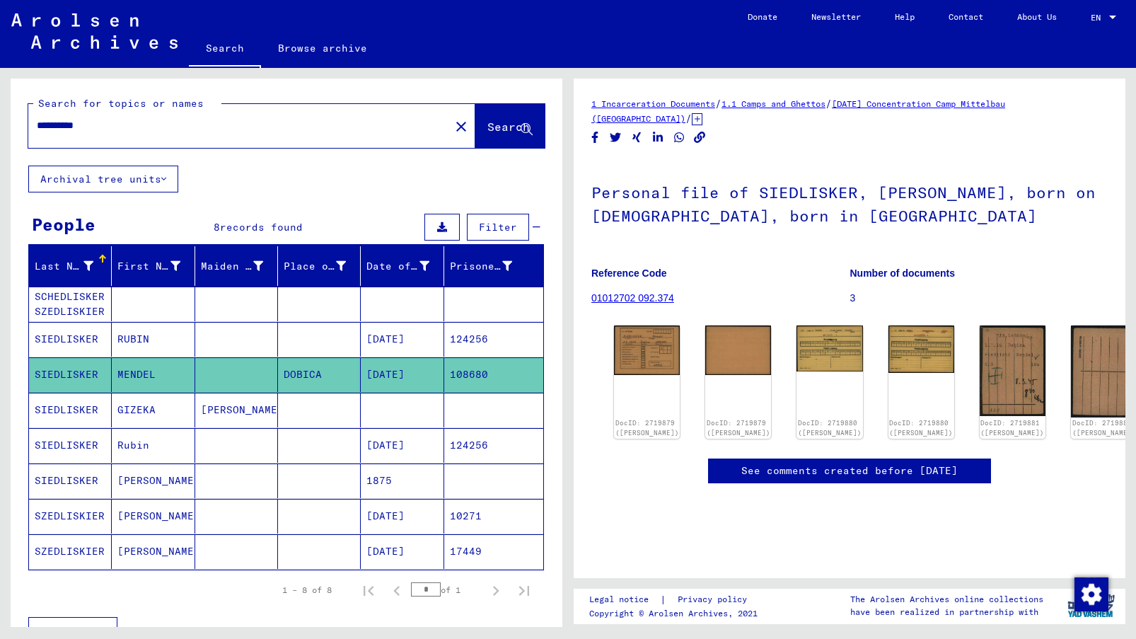
click at [68, 414] on mat-cell "SIEDLISKER" at bounding box center [70, 410] width 83 height 35
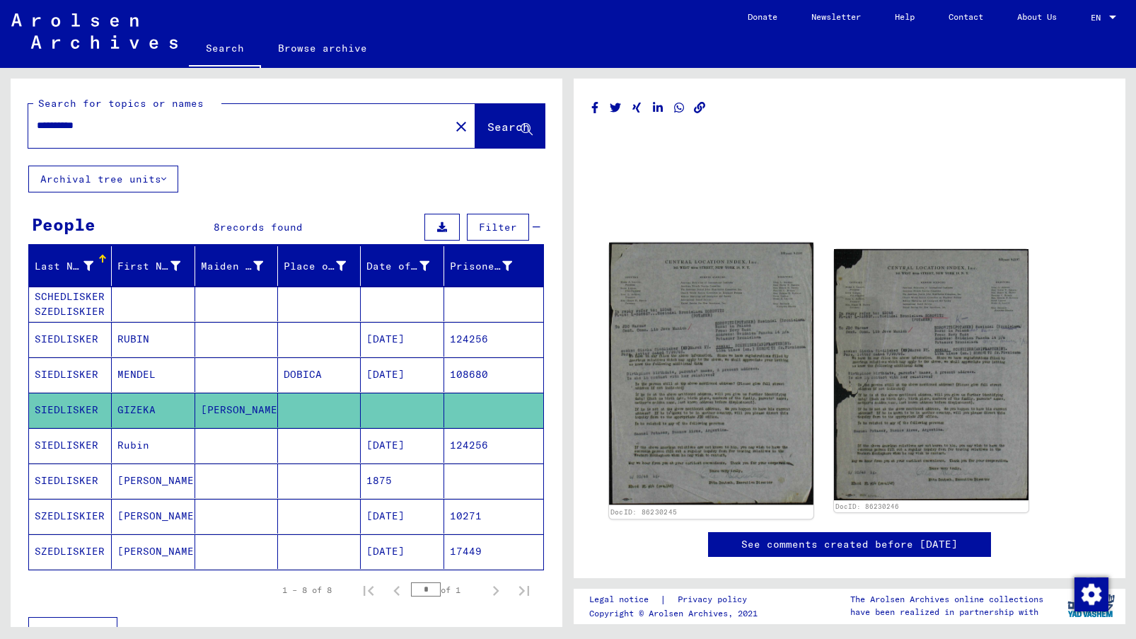
click at [688, 332] on img at bounding box center [711, 374] width 204 height 262
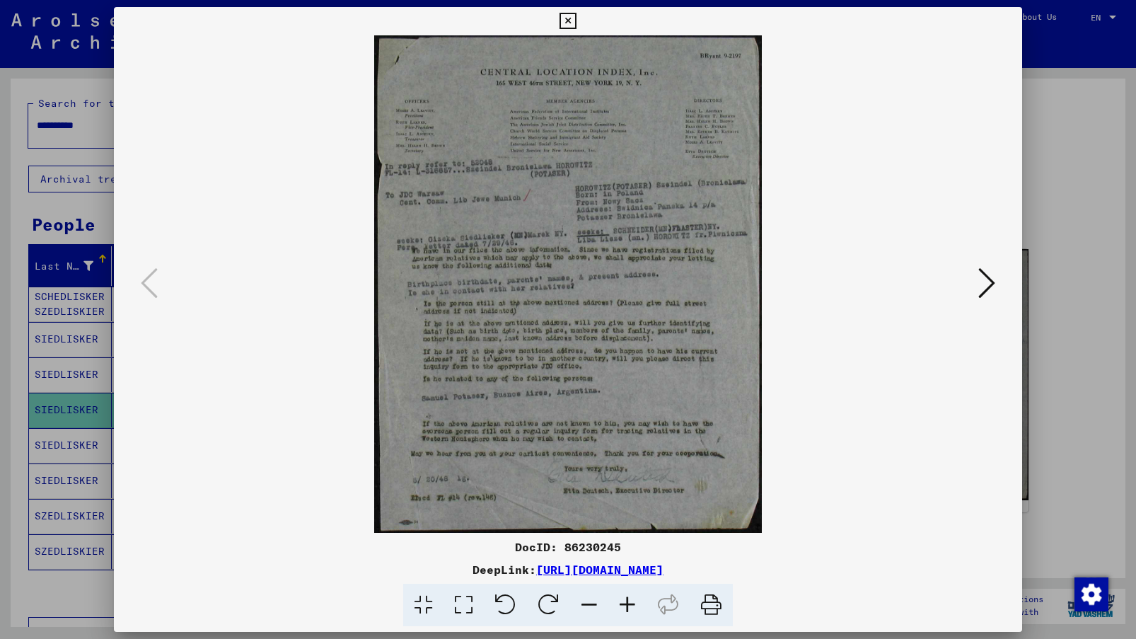
click at [621, 601] on icon at bounding box center [627, 605] width 38 height 43
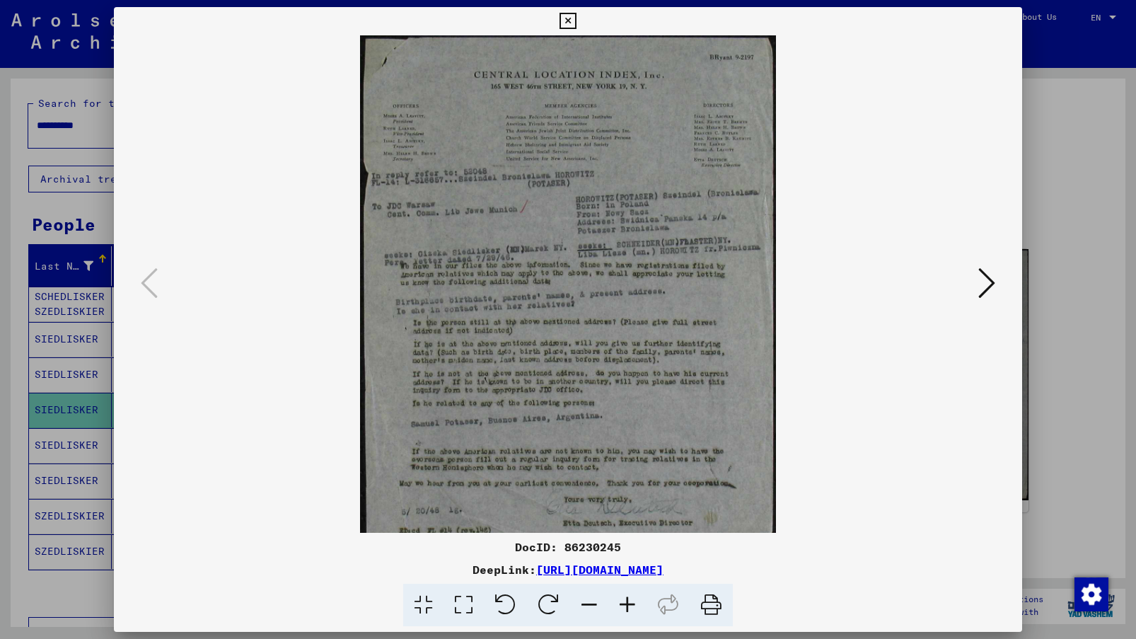
click at [621, 601] on icon at bounding box center [627, 605] width 38 height 43
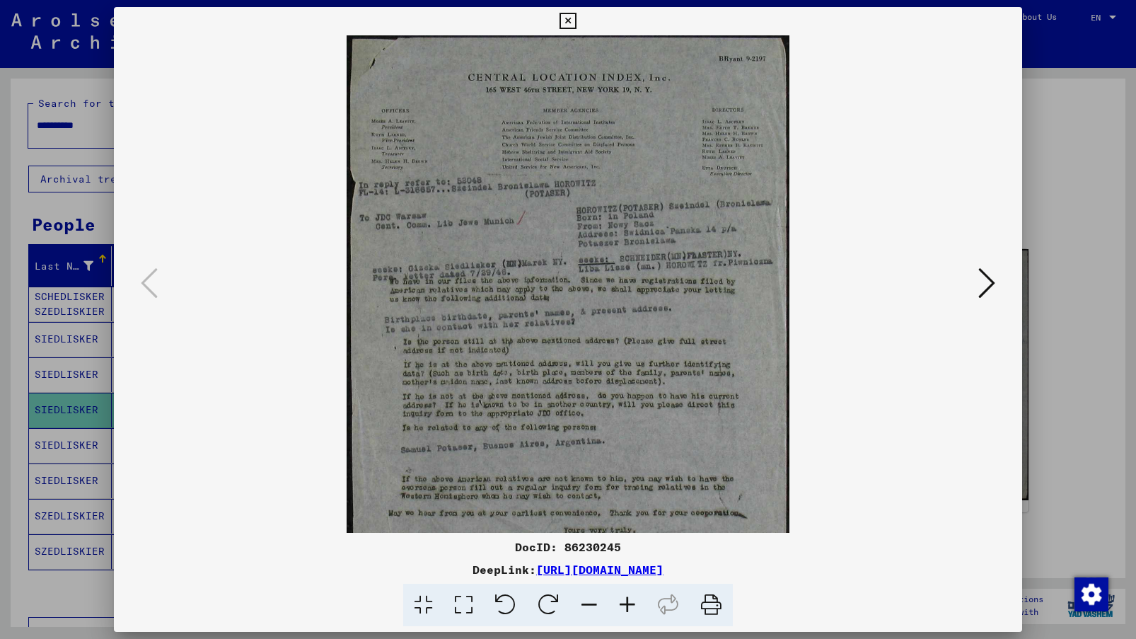
click at [621, 601] on icon at bounding box center [627, 605] width 38 height 43
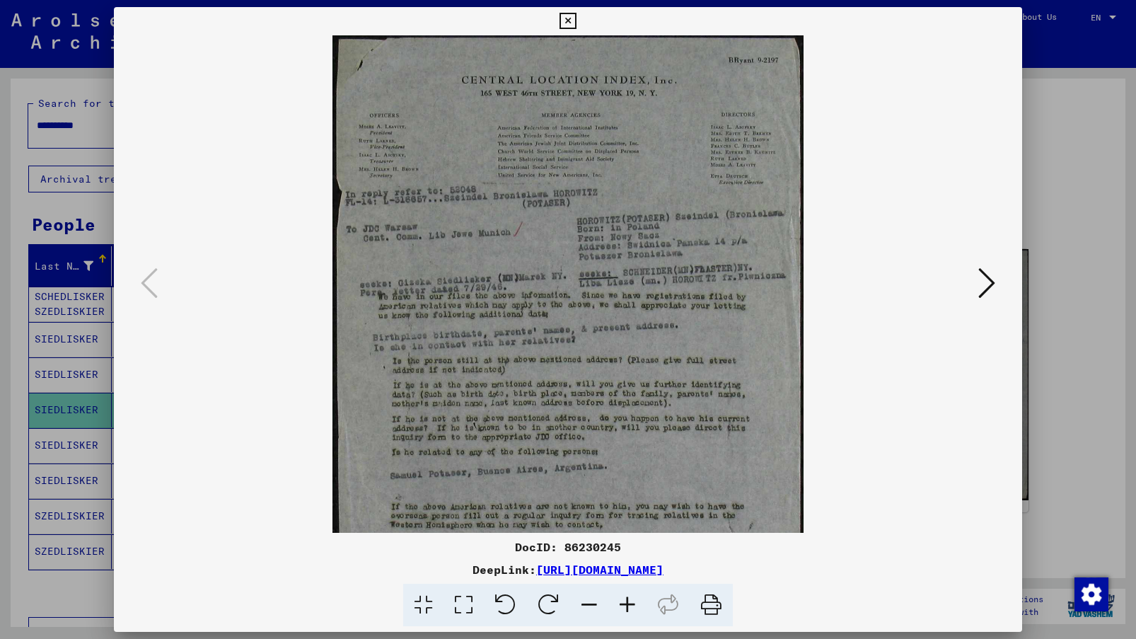
click at [621, 601] on icon at bounding box center [627, 605] width 38 height 43
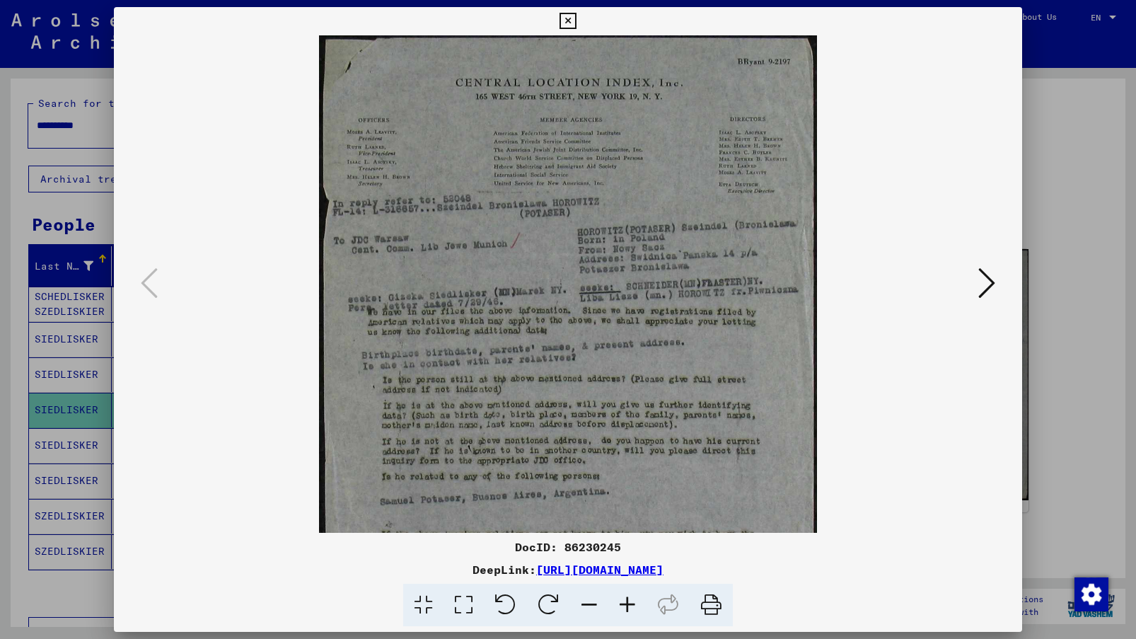
click at [621, 601] on icon at bounding box center [627, 605] width 38 height 43
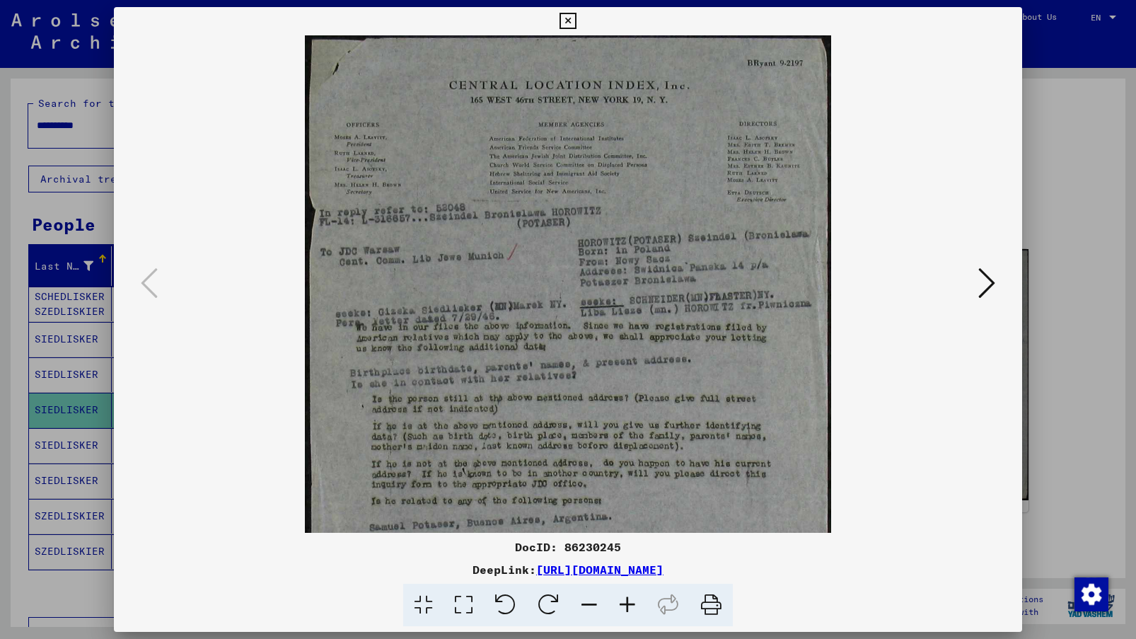
click at [621, 601] on icon at bounding box center [627, 605] width 38 height 43
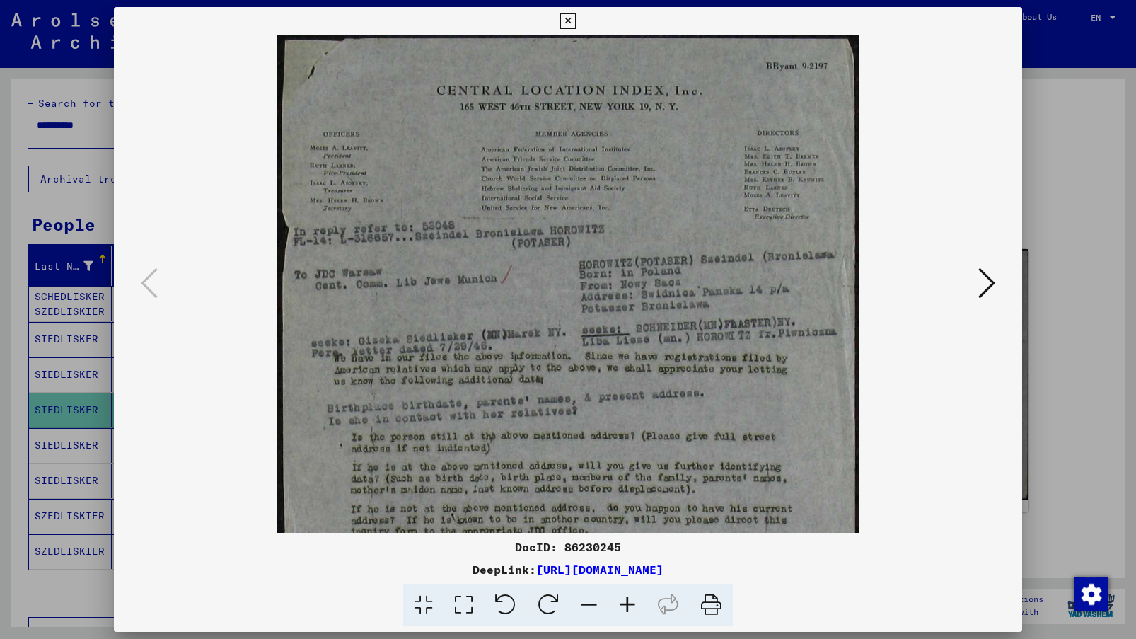
click at [621, 601] on icon at bounding box center [627, 605] width 38 height 43
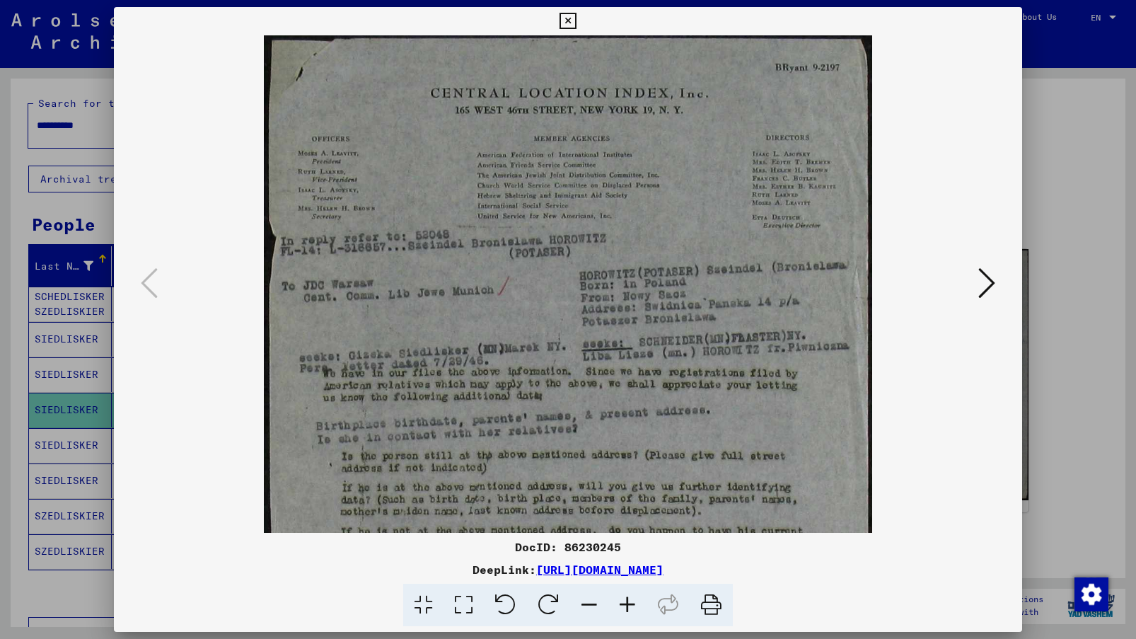
click at [621, 601] on icon at bounding box center [627, 605] width 38 height 43
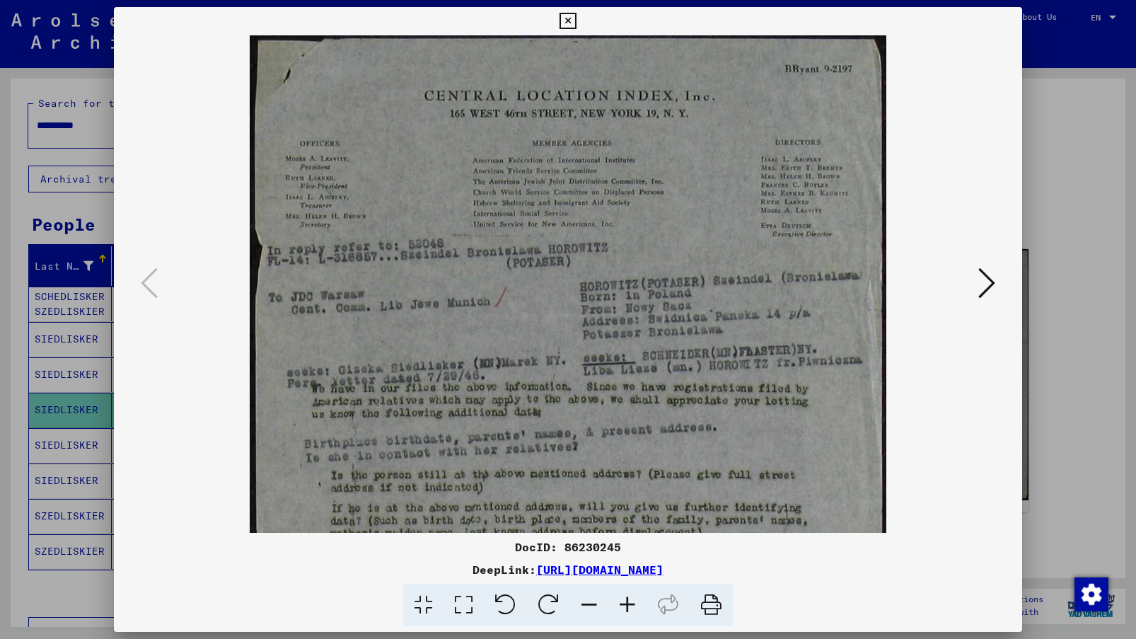
click at [621, 601] on icon at bounding box center [627, 605] width 38 height 43
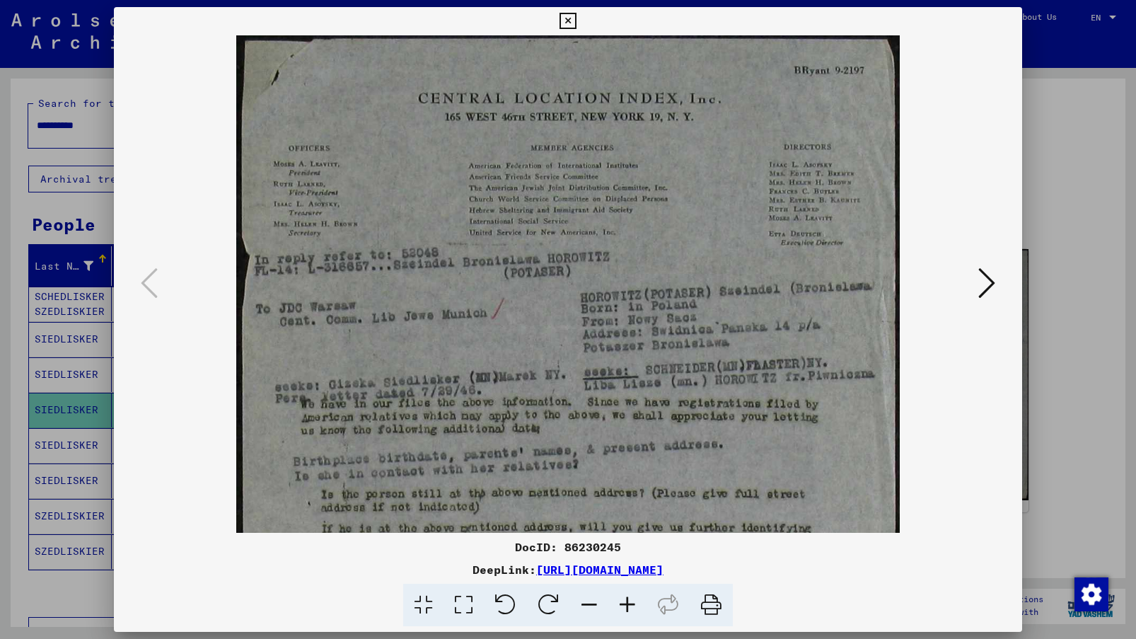
click at [621, 601] on icon at bounding box center [627, 605] width 38 height 43
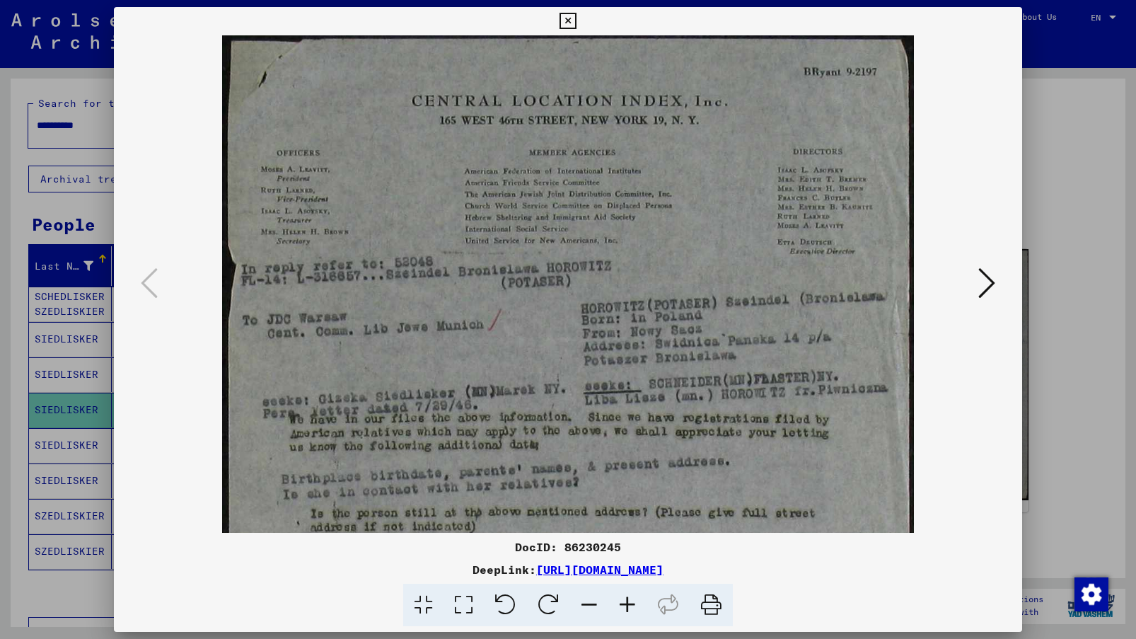
click at [621, 601] on icon at bounding box center [627, 605] width 38 height 43
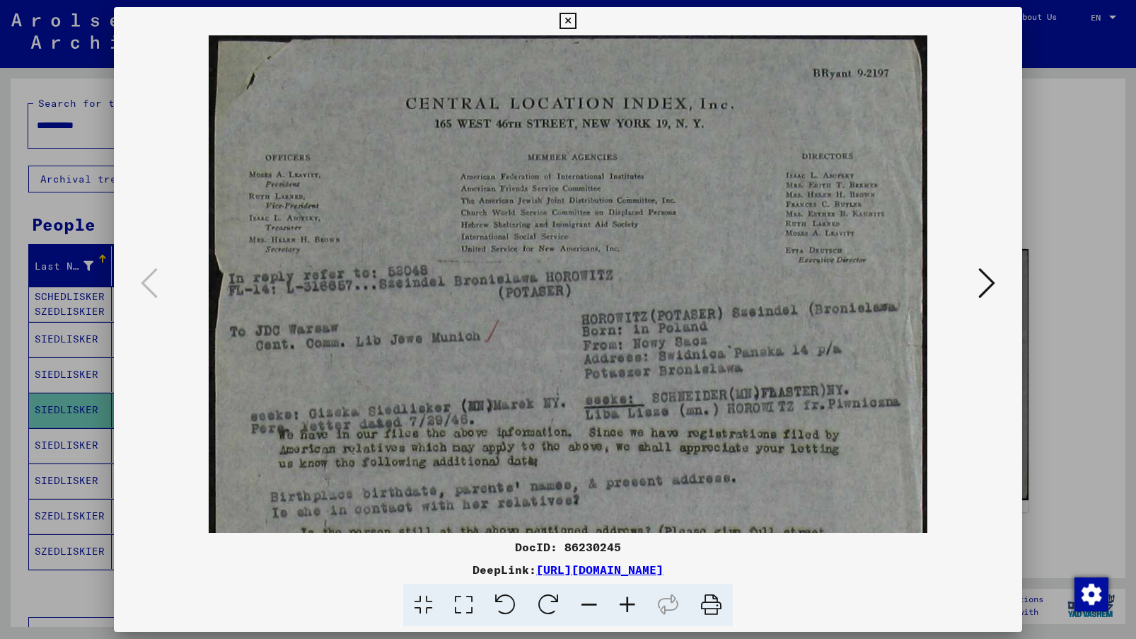
click at [621, 601] on icon at bounding box center [627, 605] width 38 height 43
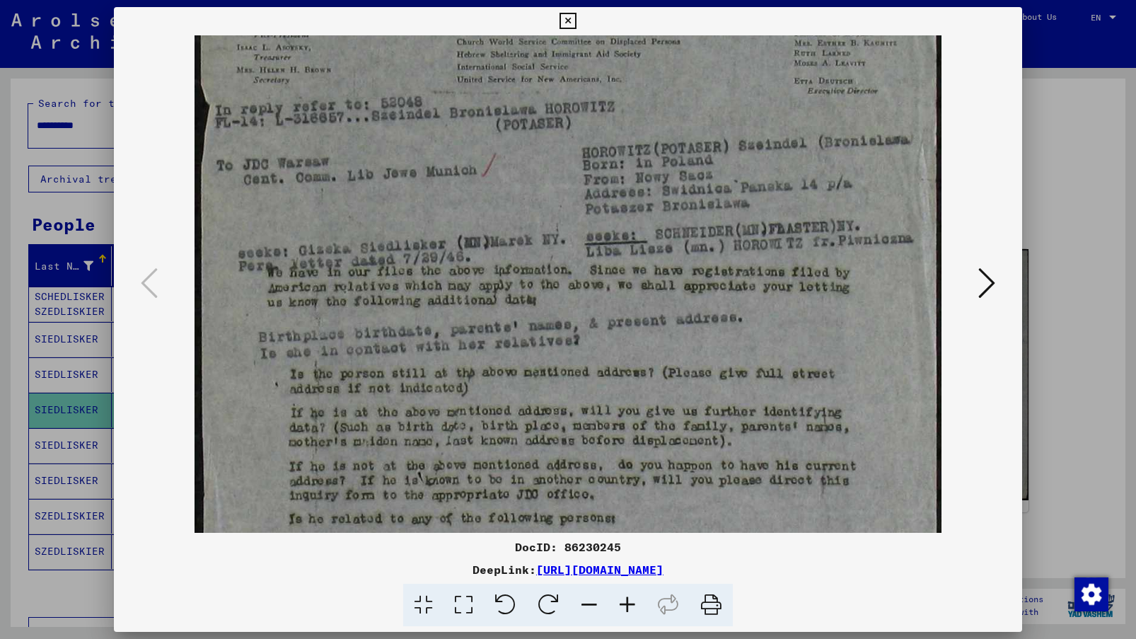
scroll to position [178, 0]
drag, startPoint x: 666, startPoint y: 438, endPoint x: 644, endPoint y: 260, distance: 179.7
click at [644, 260] on img at bounding box center [568, 335] width 746 height 957
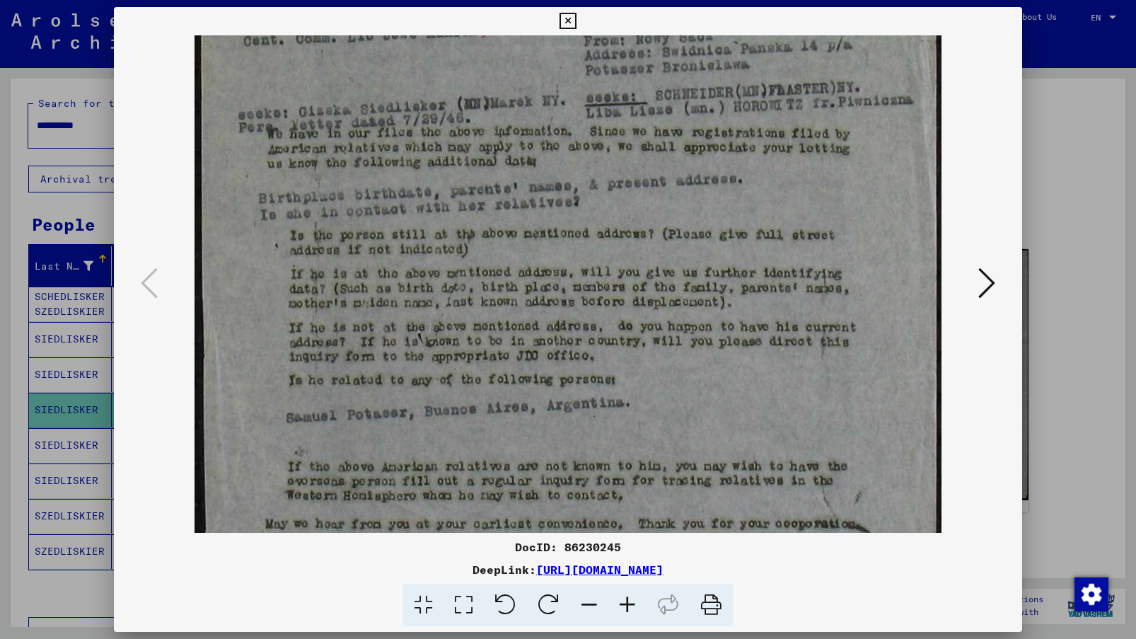
scroll to position [332, 0]
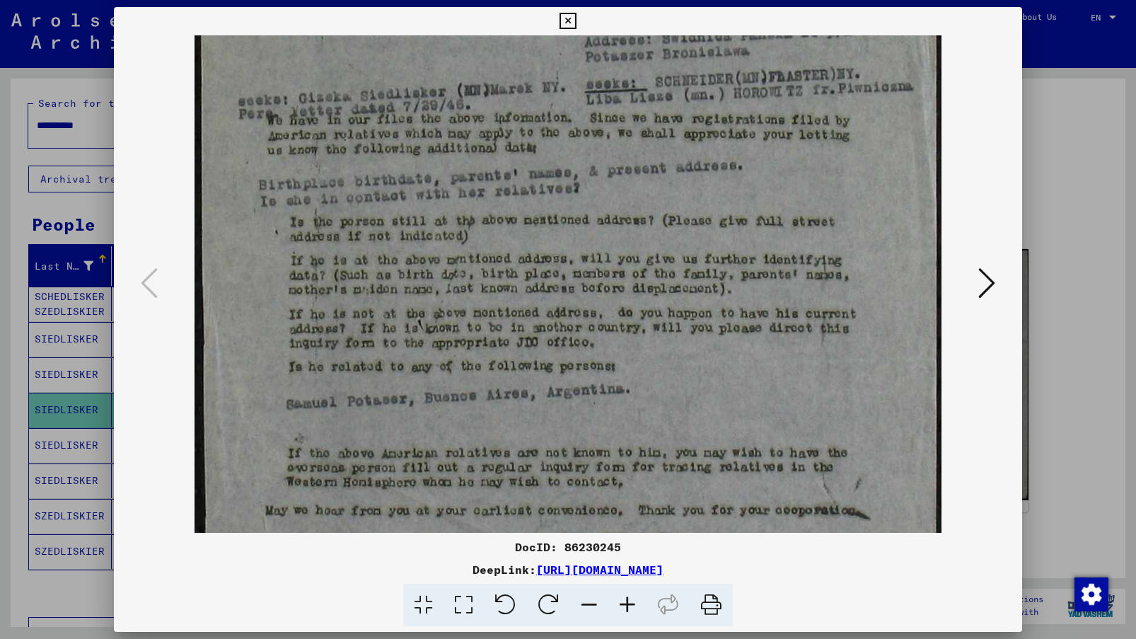
drag, startPoint x: 617, startPoint y: 362, endPoint x: 616, endPoint y: 209, distance: 153.5
click at [616, 209] on img at bounding box center [568, 184] width 746 height 957
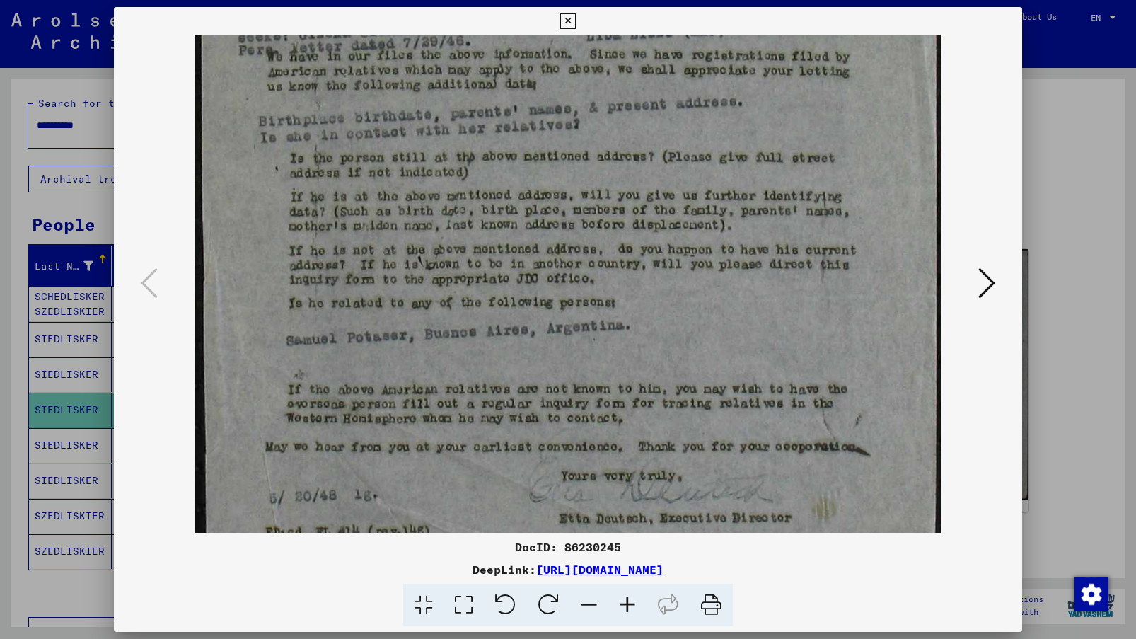
scroll to position [460, 0]
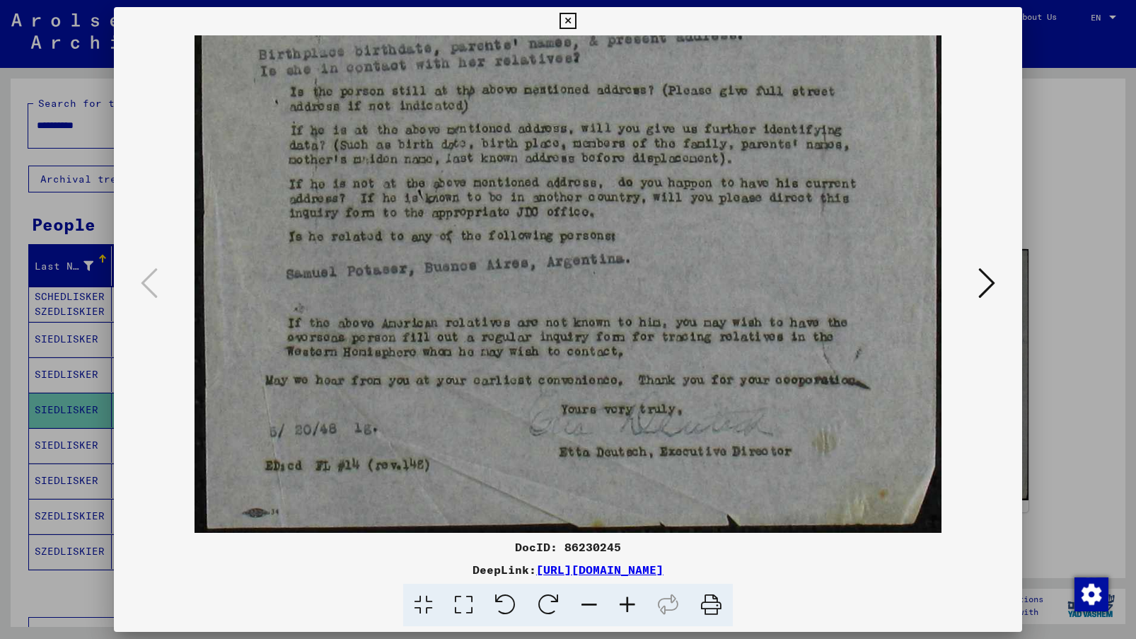
drag, startPoint x: 546, startPoint y: 419, endPoint x: 541, endPoint y: 243, distance: 176.2
click at [541, 243] on img at bounding box center [568, 54] width 746 height 957
click at [921, 278] on icon at bounding box center [986, 283] width 17 height 34
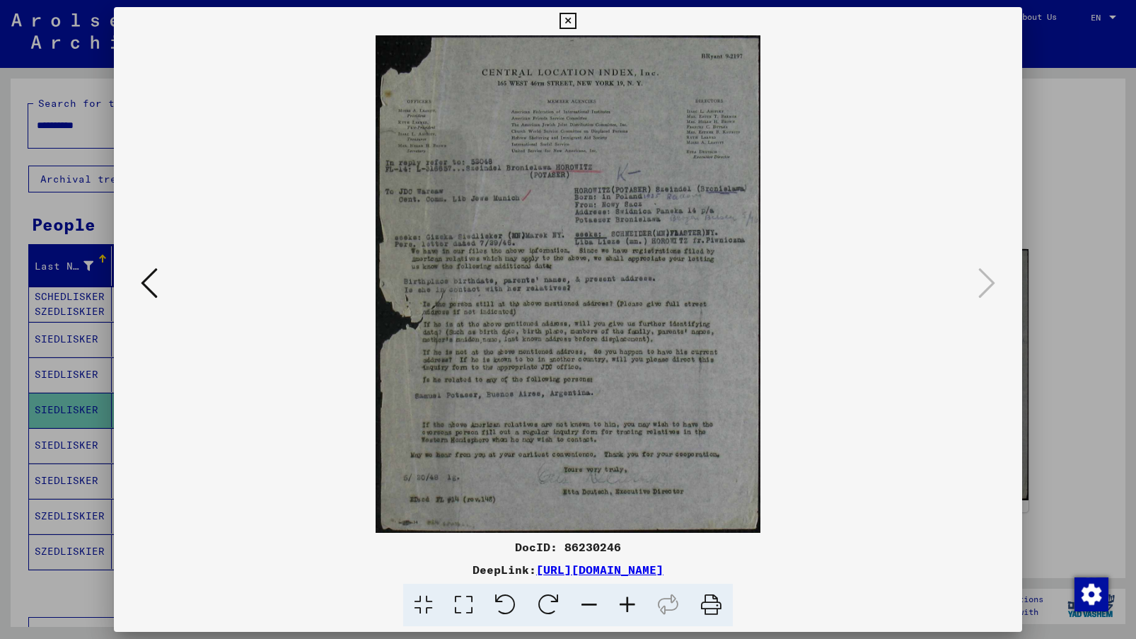
click at [620, 603] on icon at bounding box center [627, 605] width 38 height 43
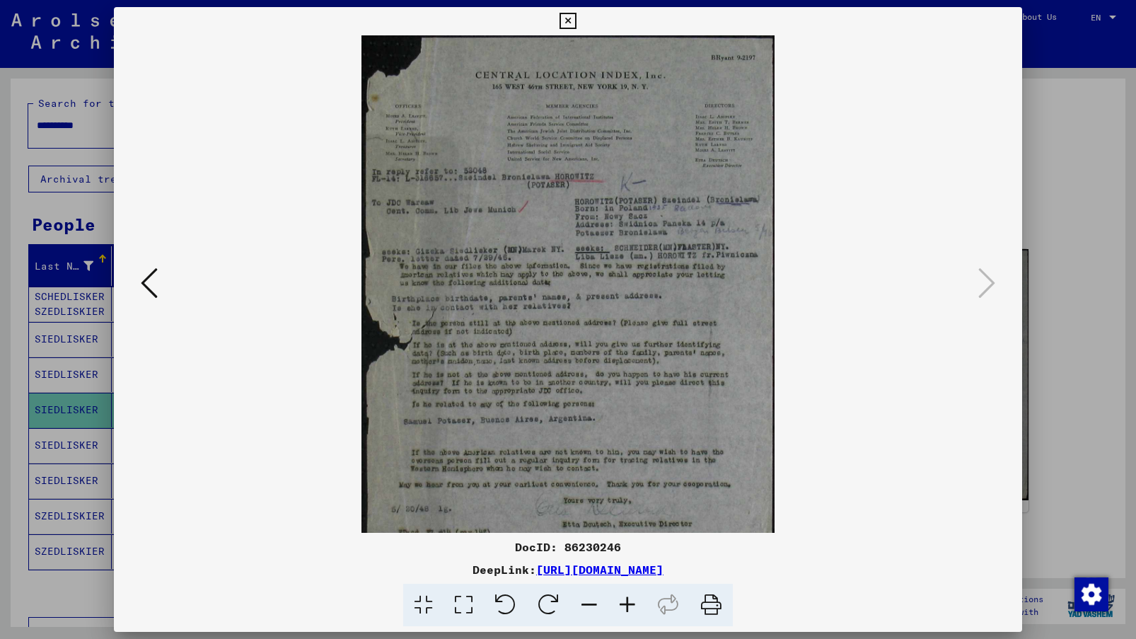
click at [620, 603] on icon at bounding box center [627, 605] width 38 height 43
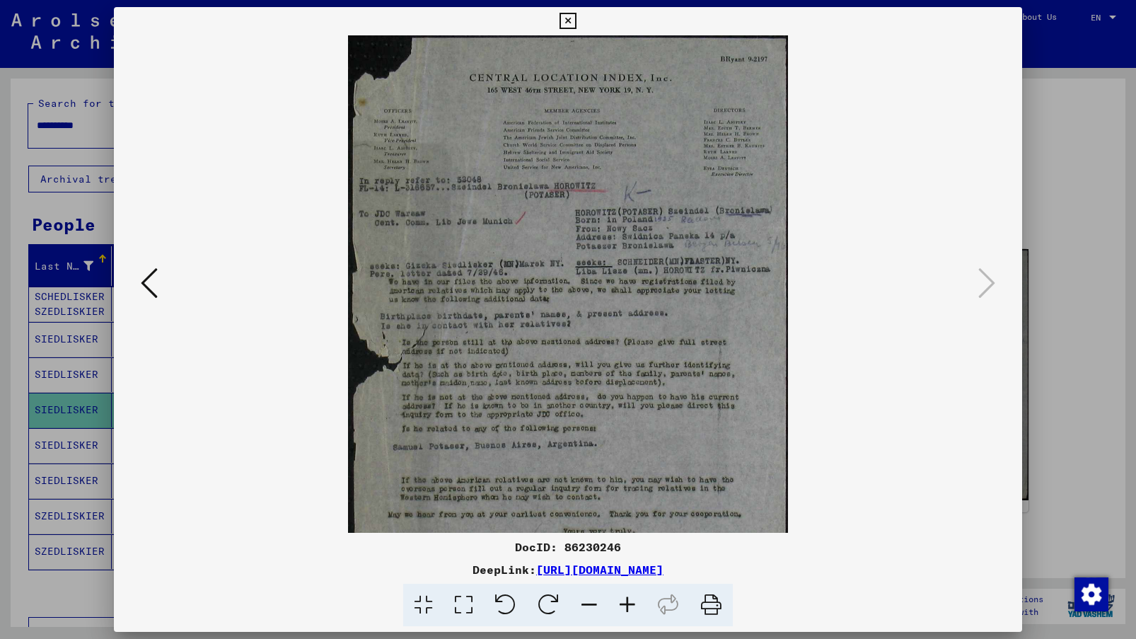
click at [620, 603] on icon at bounding box center [627, 605] width 38 height 43
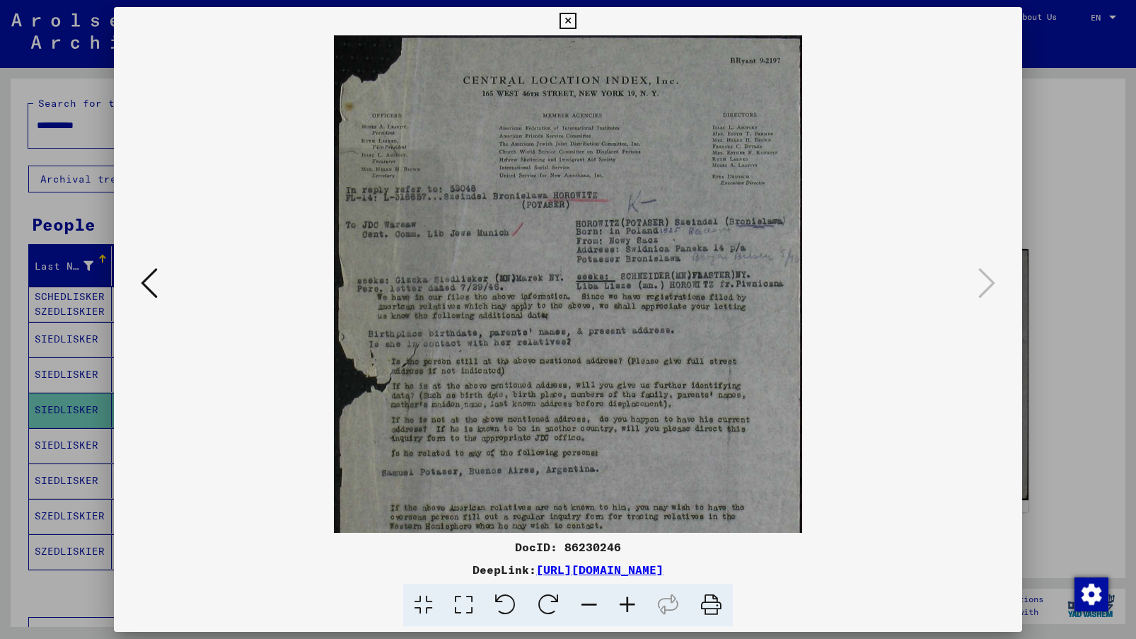
click at [620, 603] on icon at bounding box center [627, 605] width 38 height 43
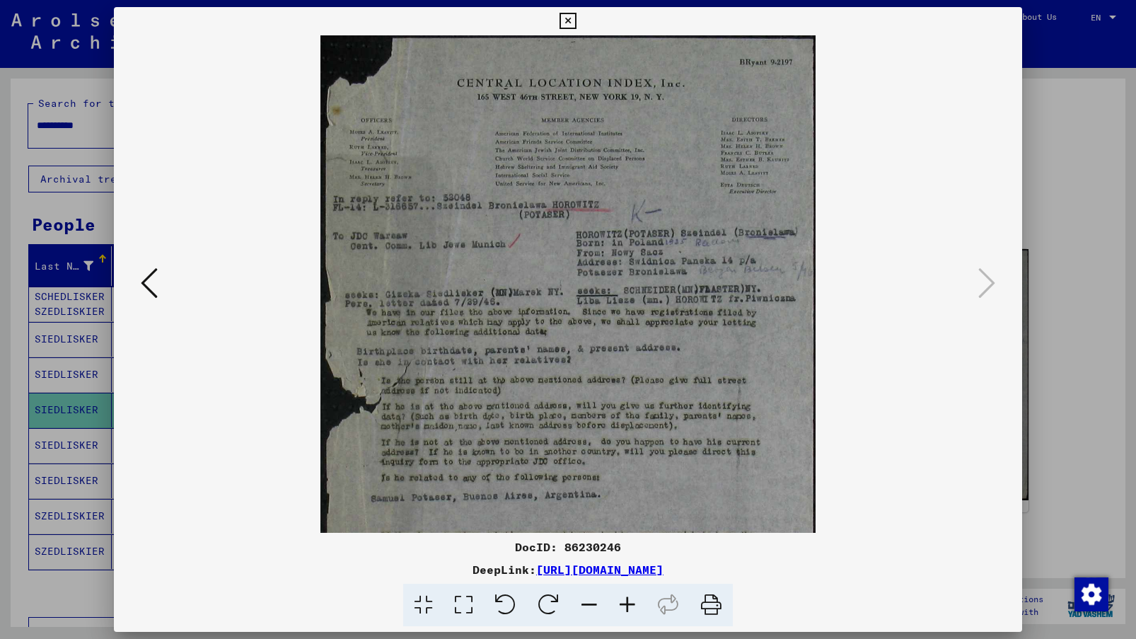
click at [620, 603] on icon at bounding box center [627, 605] width 38 height 43
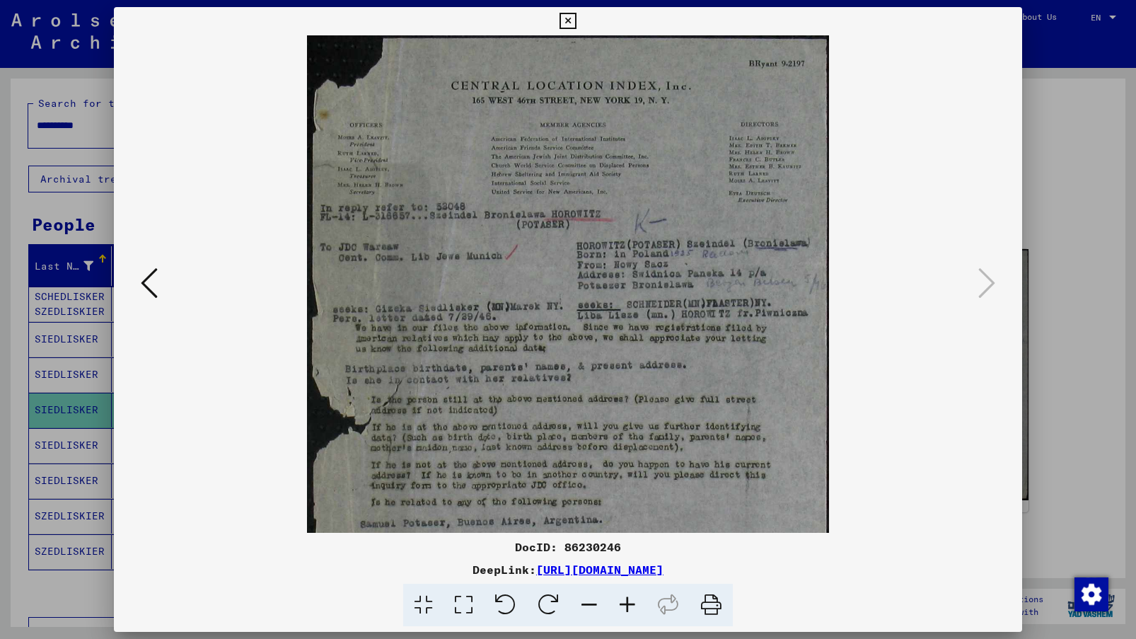
click at [620, 603] on icon at bounding box center [627, 605] width 38 height 43
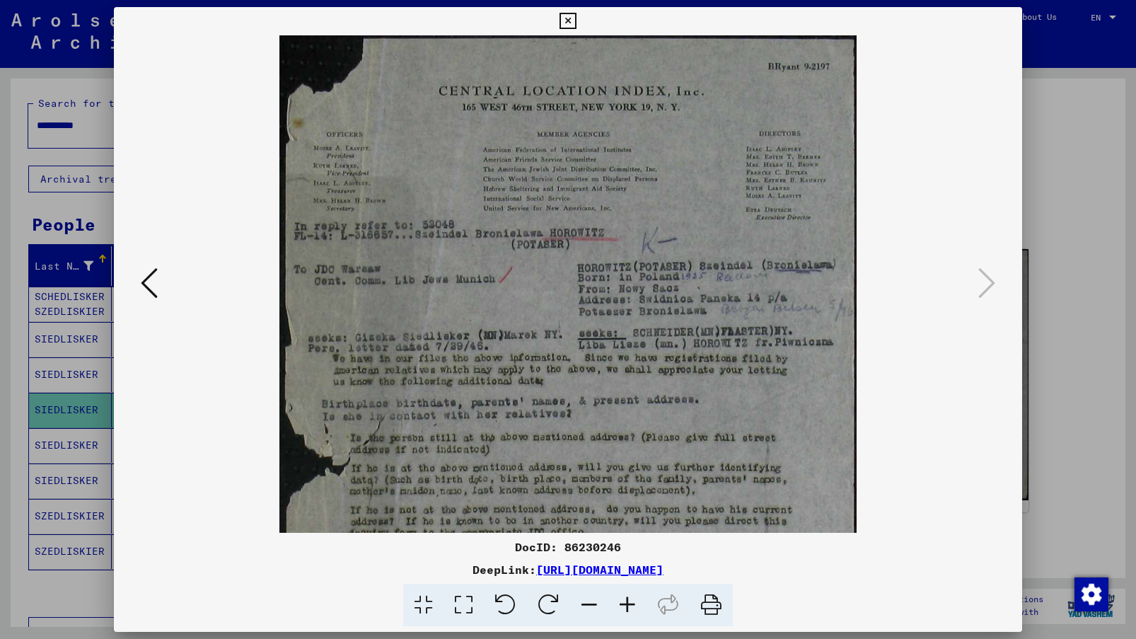
click at [620, 603] on icon at bounding box center [627, 605] width 38 height 43
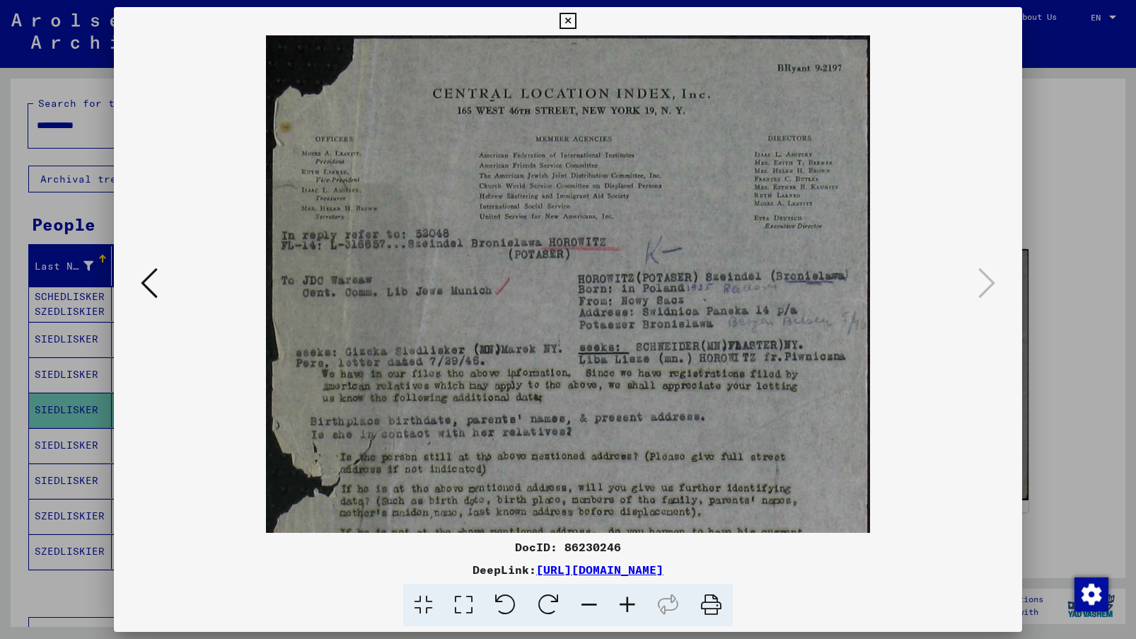
click at [620, 603] on icon at bounding box center [627, 605] width 38 height 43
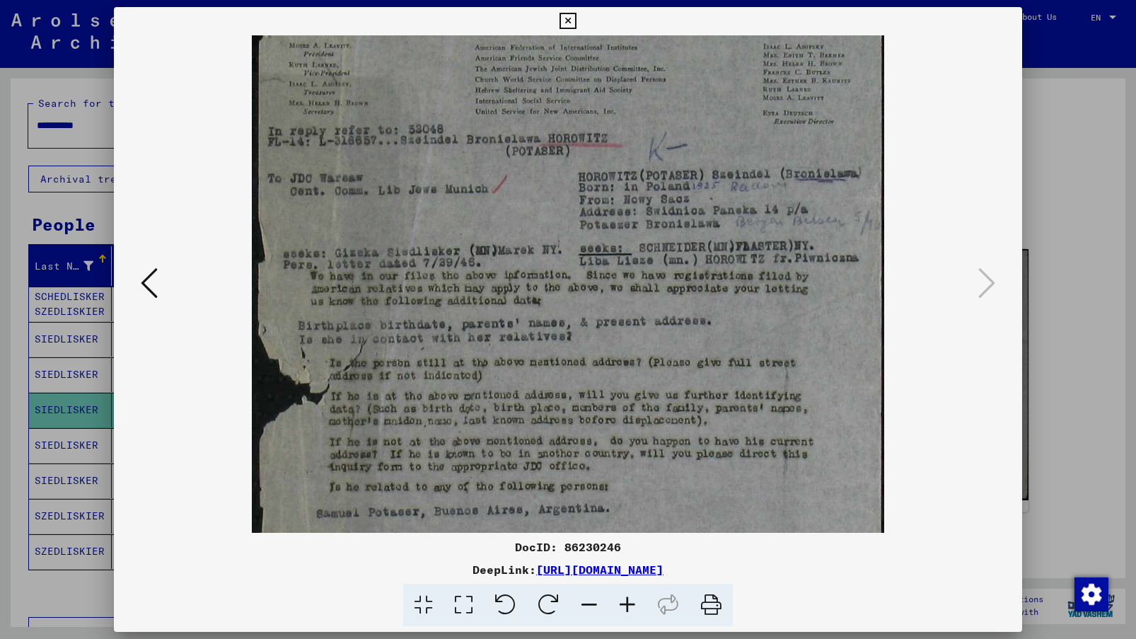
scroll to position [114, 0]
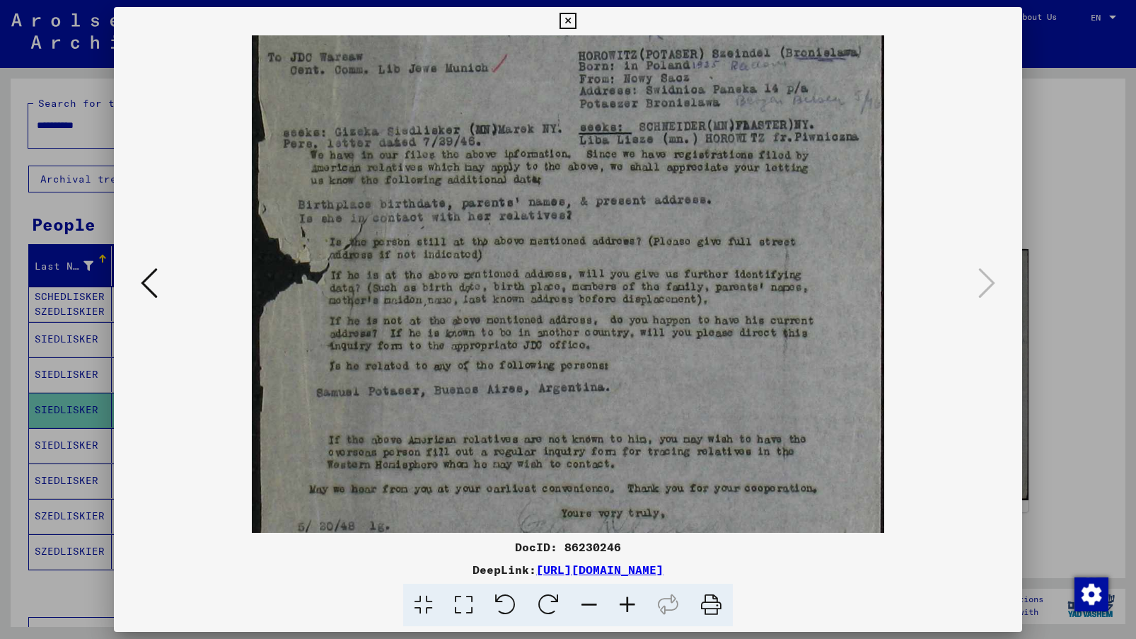
drag, startPoint x: 599, startPoint y: 429, endPoint x: 615, endPoint y: 195, distance: 234.7
click at [615, 195] on img at bounding box center [568, 209] width 632 height 816
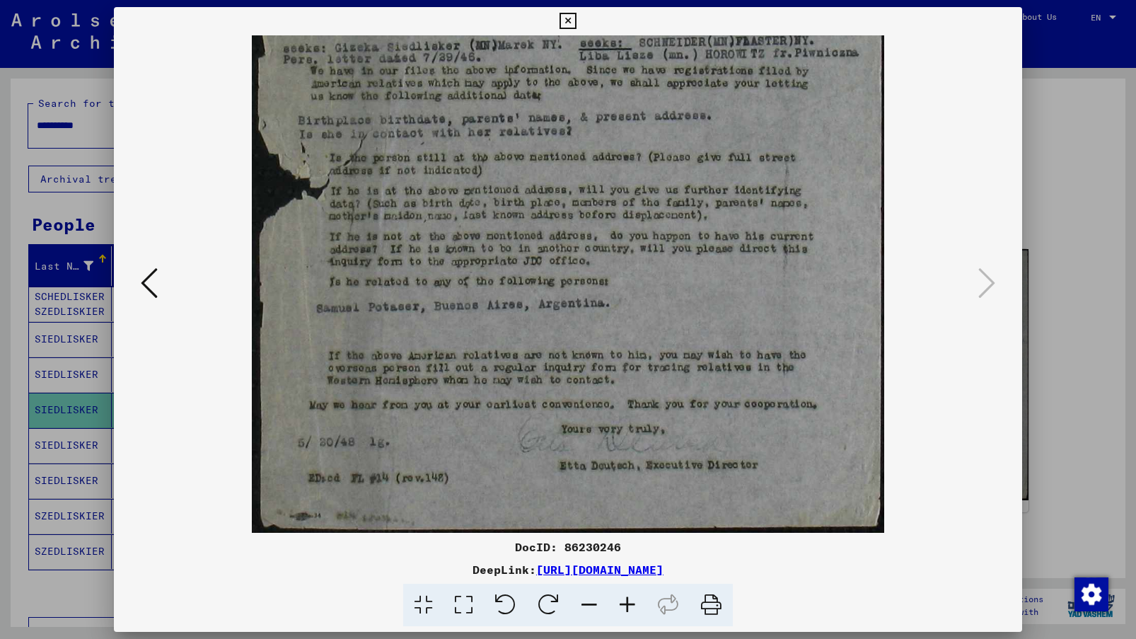
drag, startPoint x: 650, startPoint y: 350, endPoint x: 646, endPoint y: 172, distance: 178.3
click at [645, 171] on img at bounding box center [568, 125] width 632 height 816
click at [921, 164] on div at bounding box center [568, 319] width 1136 height 639
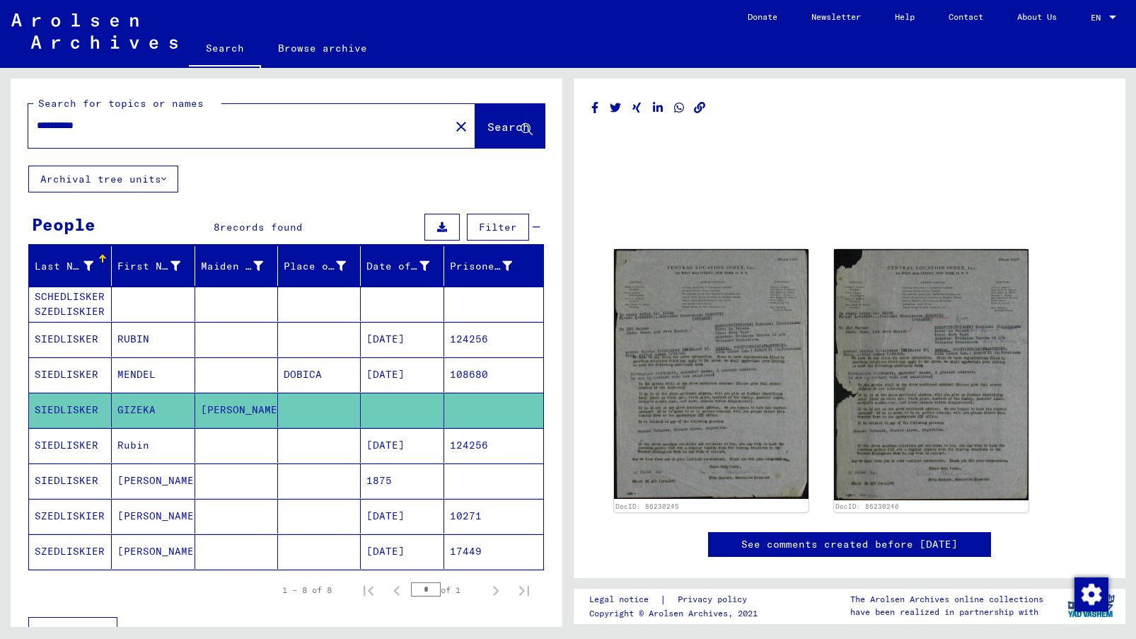
click at [84, 444] on mat-cell "SIEDLISKER" at bounding box center [70, 445] width 83 height 35
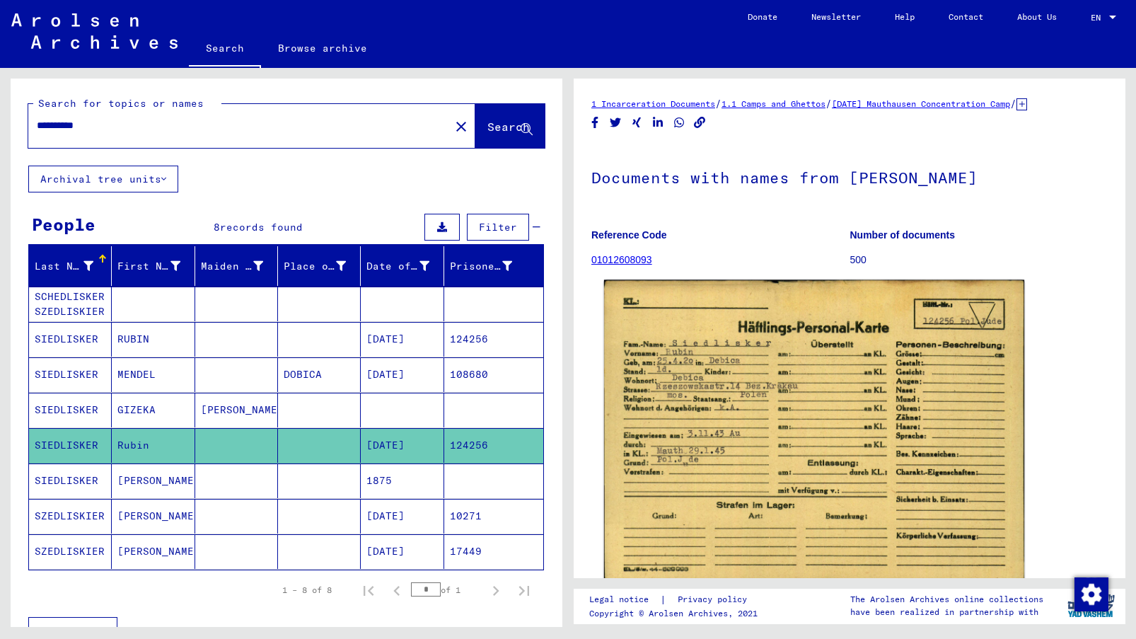
click at [816, 418] on img at bounding box center [814, 431] width 420 height 303
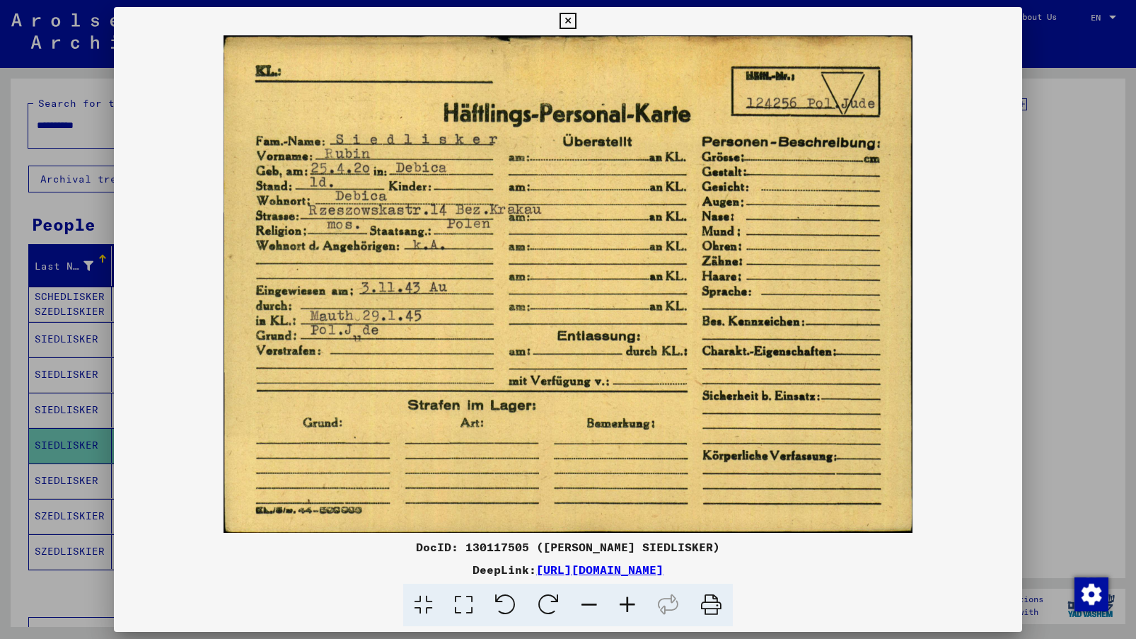
click at [57, 444] on div at bounding box center [568, 319] width 1136 height 639
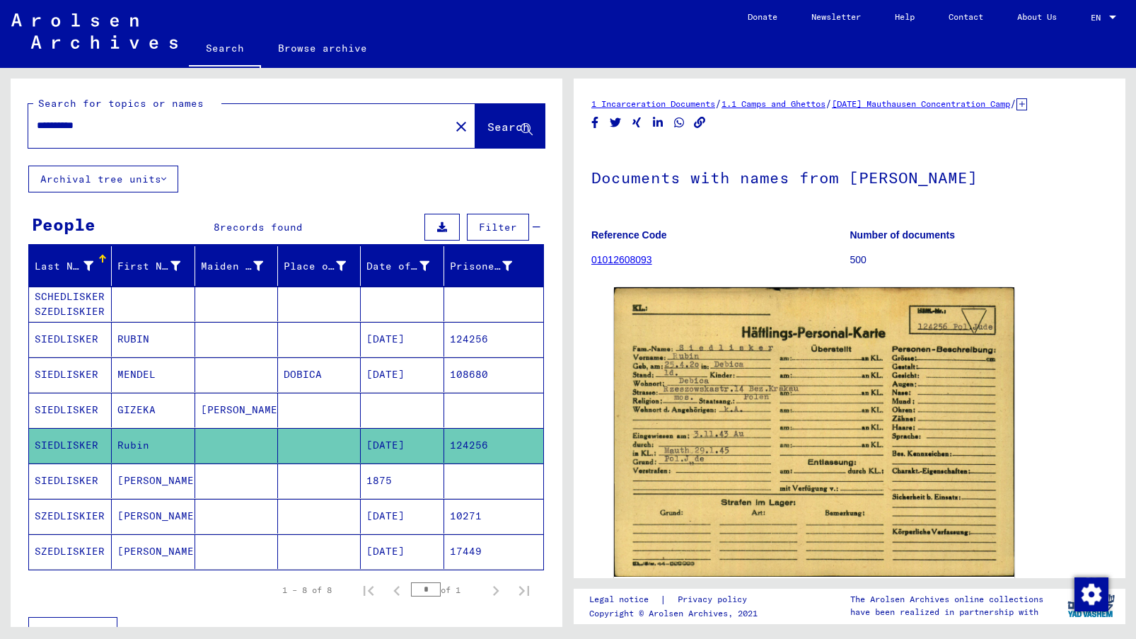
click at [83, 481] on mat-cell "SIEDLISKER" at bounding box center [70, 480] width 83 height 35
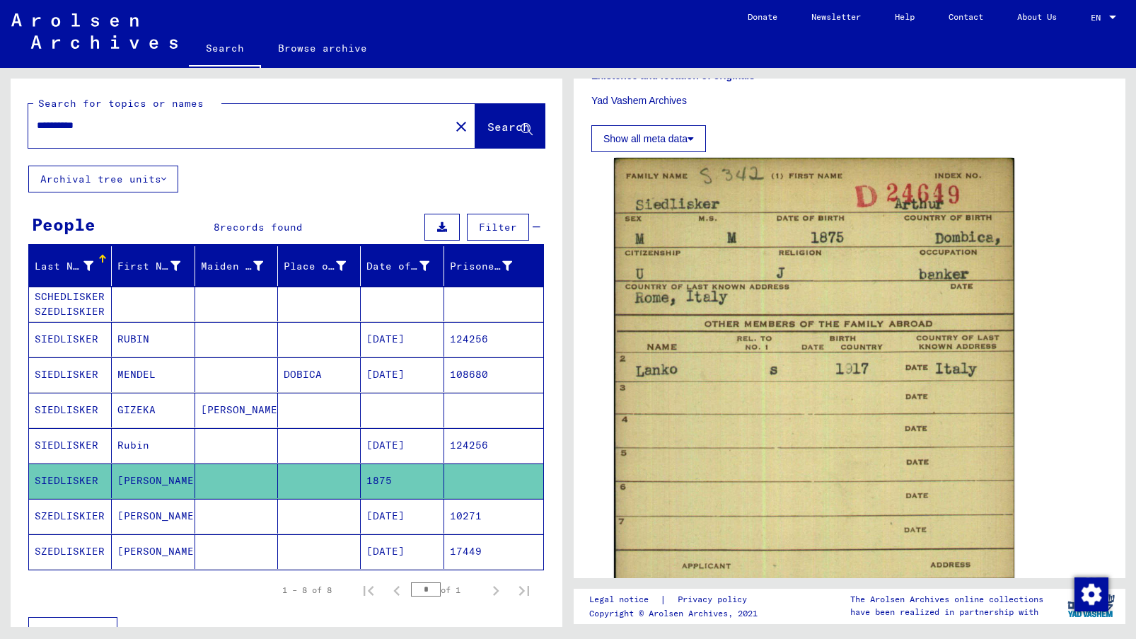
scroll to position [697, 0]
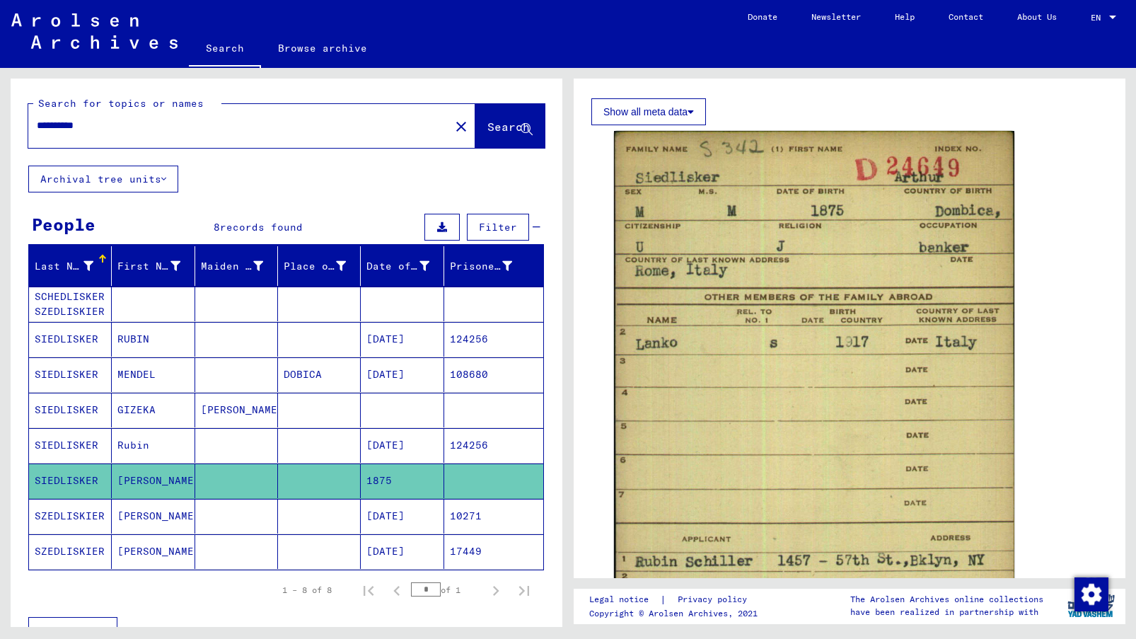
click at [66, 511] on mat-cell "SZEDLISKIER" at bounding box center [70, 516] width 83 height 35
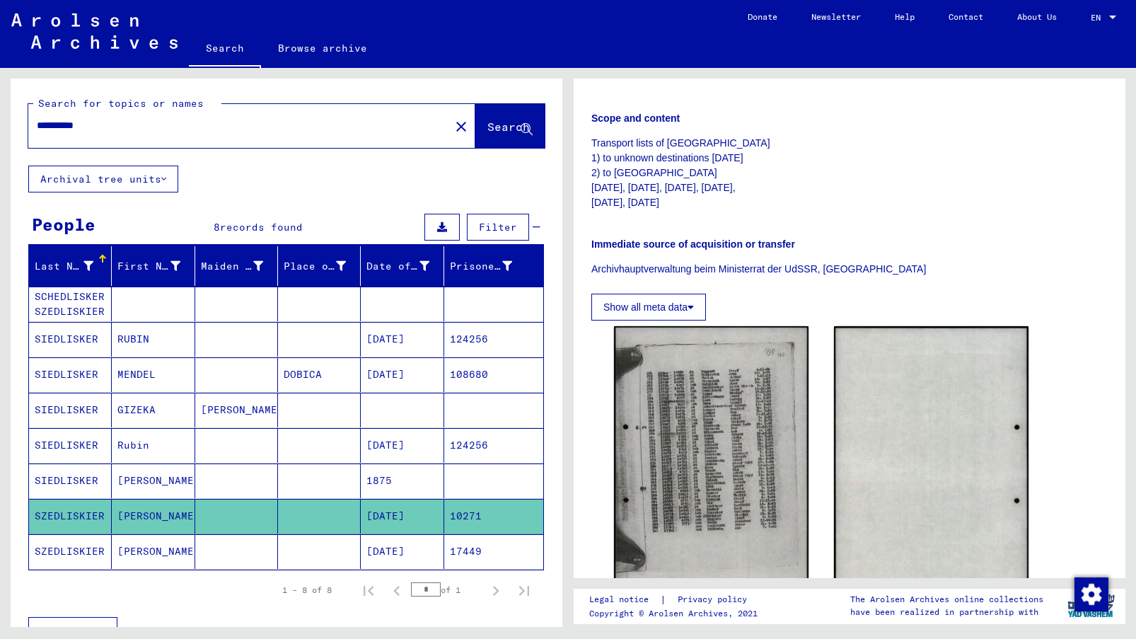
scroll to position [299, 0]
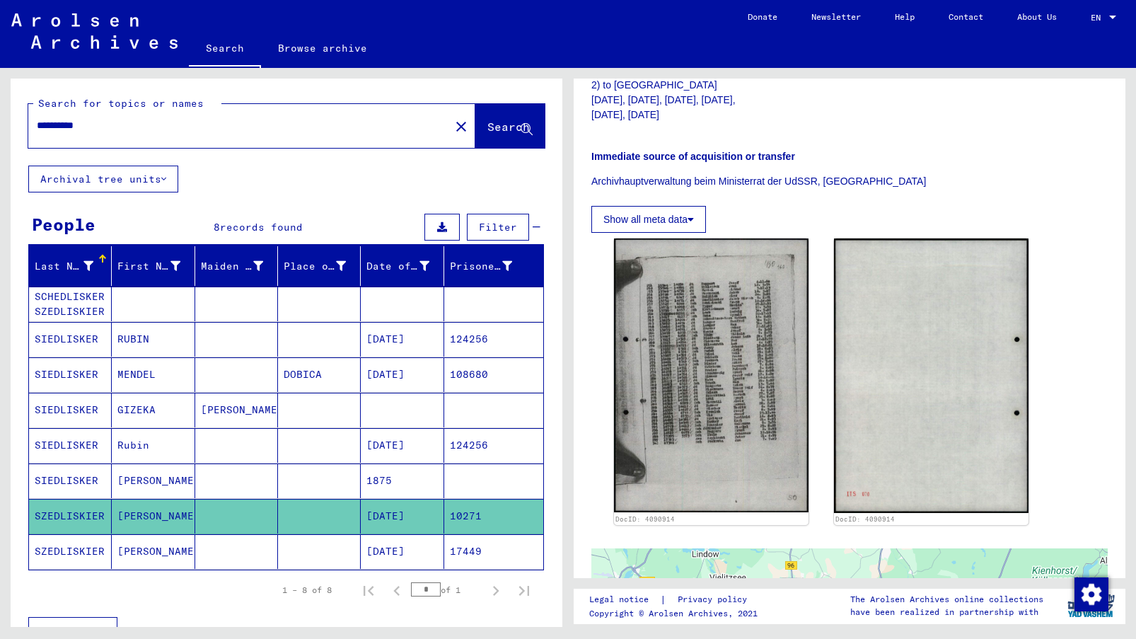
click at [62, 555] on icon at bounding box center [58, 582] width 35 height 57
click at [73, 551] on mat-cell "SZEDLISKIER" at bounding box center [70, 551] width 83 height 35
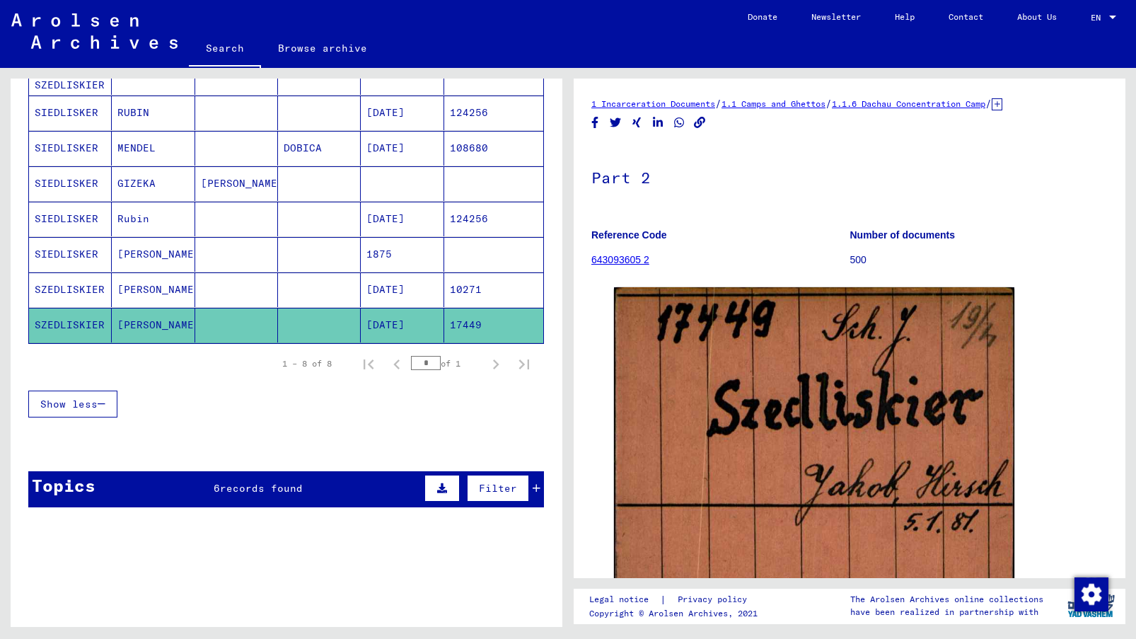
scroll to position [236, 0]
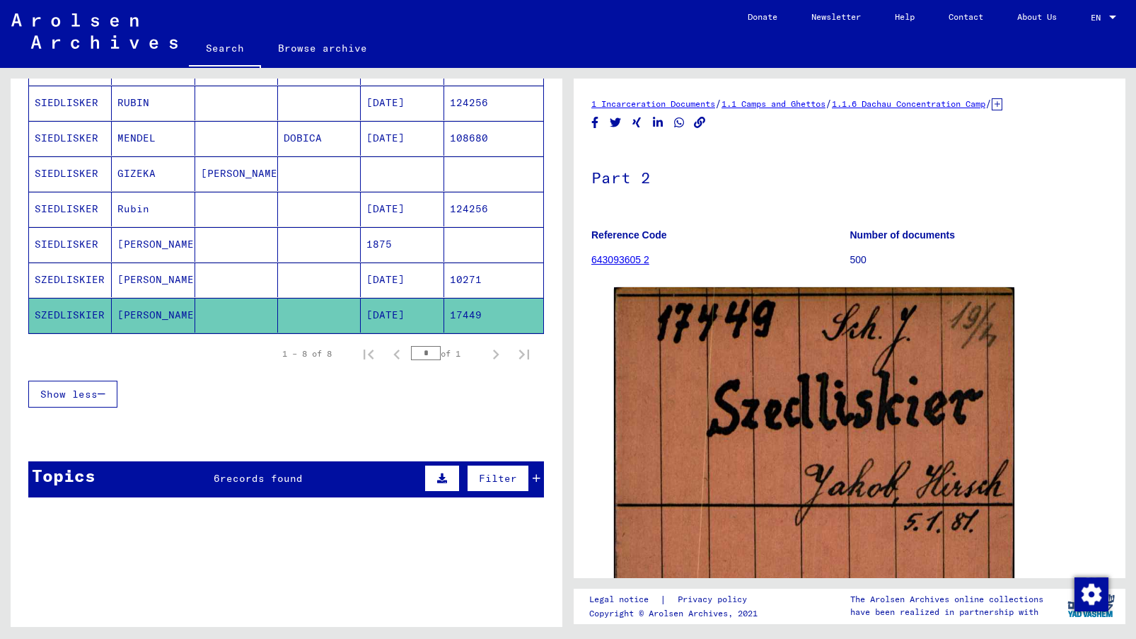
click at [299, 482] on span "records found" at bounding box center [261, 478] width 83 height 13
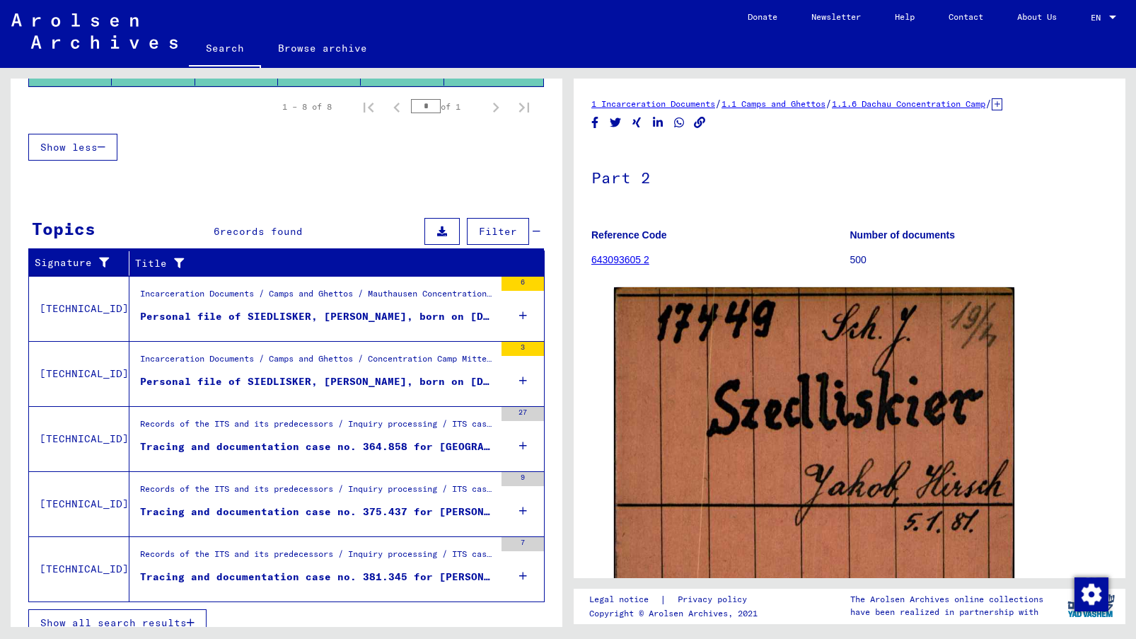
scroll to position [500, 0]
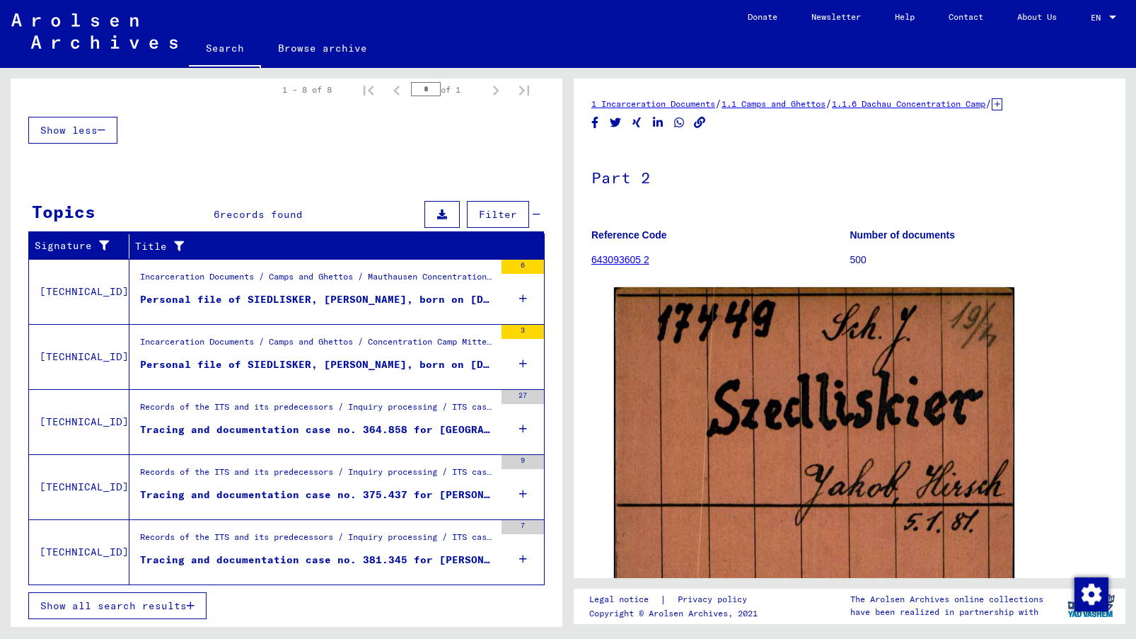
click at [312, 428] on div "Tracing and documentation case no. 364.858 for [GEOGRAPHIC_DATA], [DEMOGRAPHIC_…" at bounding box center [317, 429] width 354 height 15
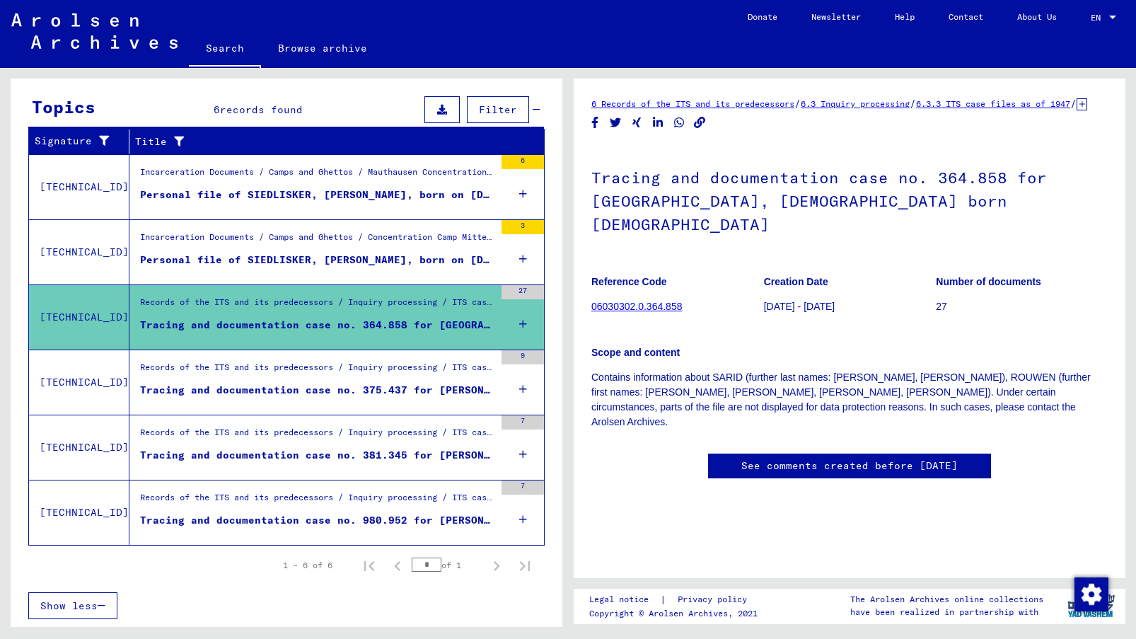
click at [276, 398] on figure "Tracing and documentation case no. 375.437 for [PERSON_NAME] born [DEMOGRAPHIC_…" at bounding box center [317, 393] width 354 height 21
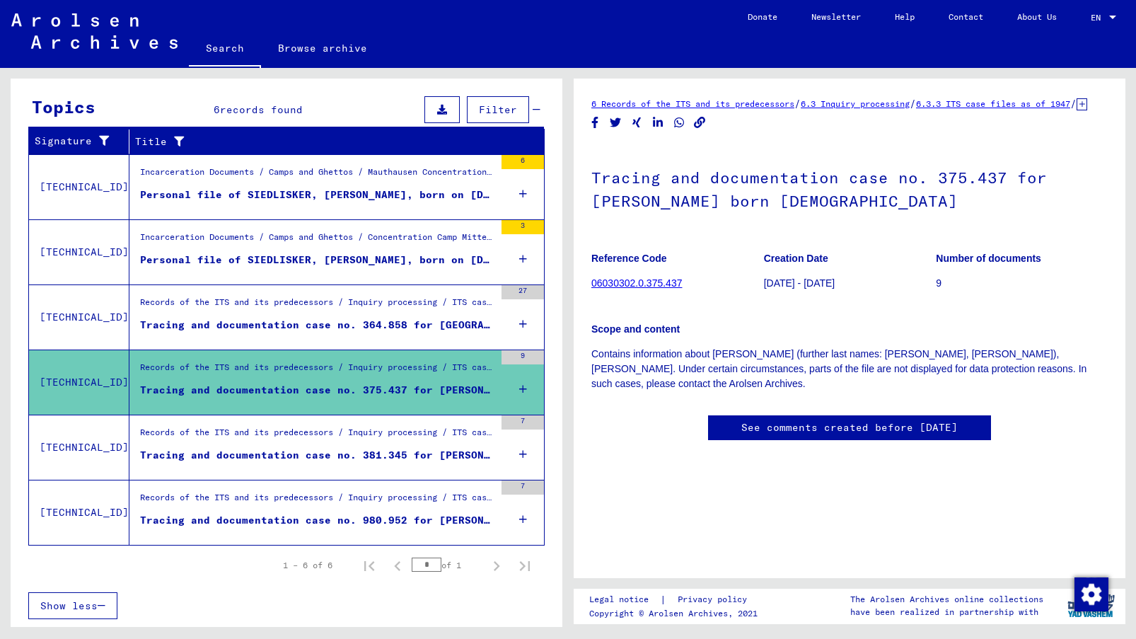
click at [299, 452] on div "Tracing and documentation case no. 381.345 for [PERSON_NAME] born [DEMOGRAPHIC_…" at bounding box center [317, 455] width 354 height 15
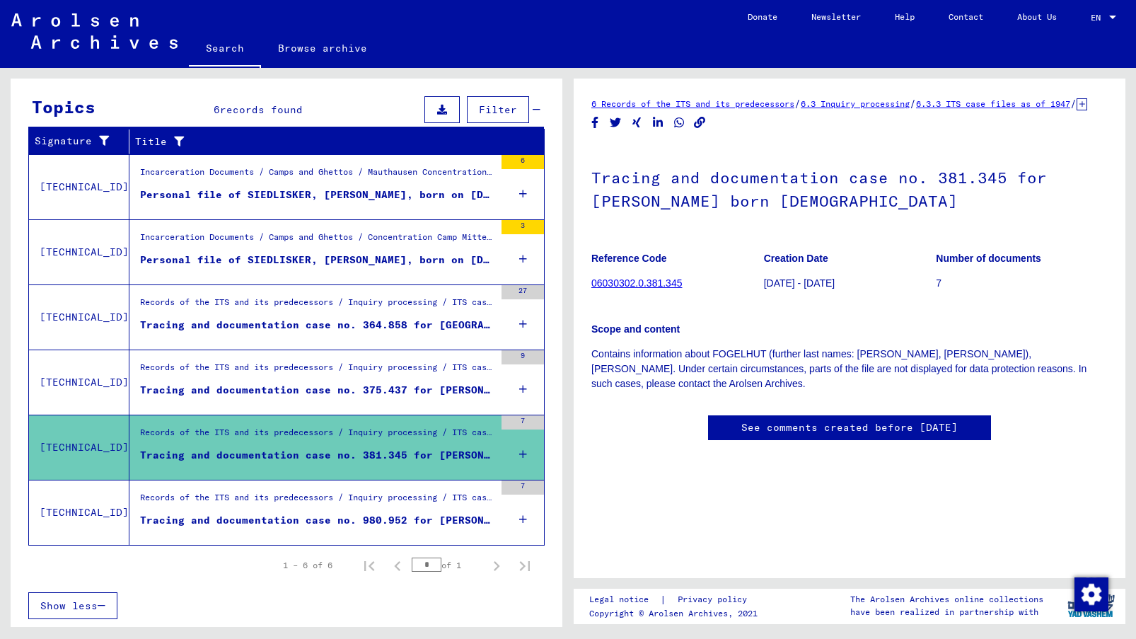
click at [328, 509] on div "Records of the ITS and its predecessors / Inquiry processing / ITS case files a…" at bounding box center [317, 501] width 354 height 20
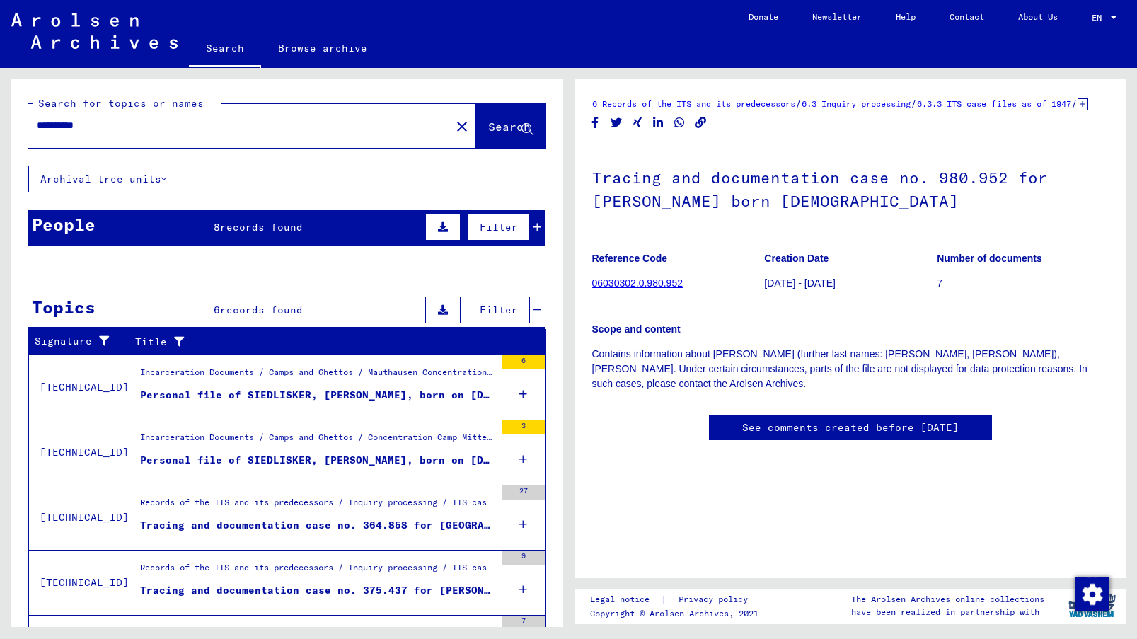
drag, startPoint x: 108, startPoint y: 129, endPoint x: -8, endPoint y: 132, distance: 116.0
click at [0, 132] on html "**********" at bounding box center [568, 319] width 1137 height 639
click at [492, 123] on span "Search" at bounding box center [509, 127] width 42 height 14
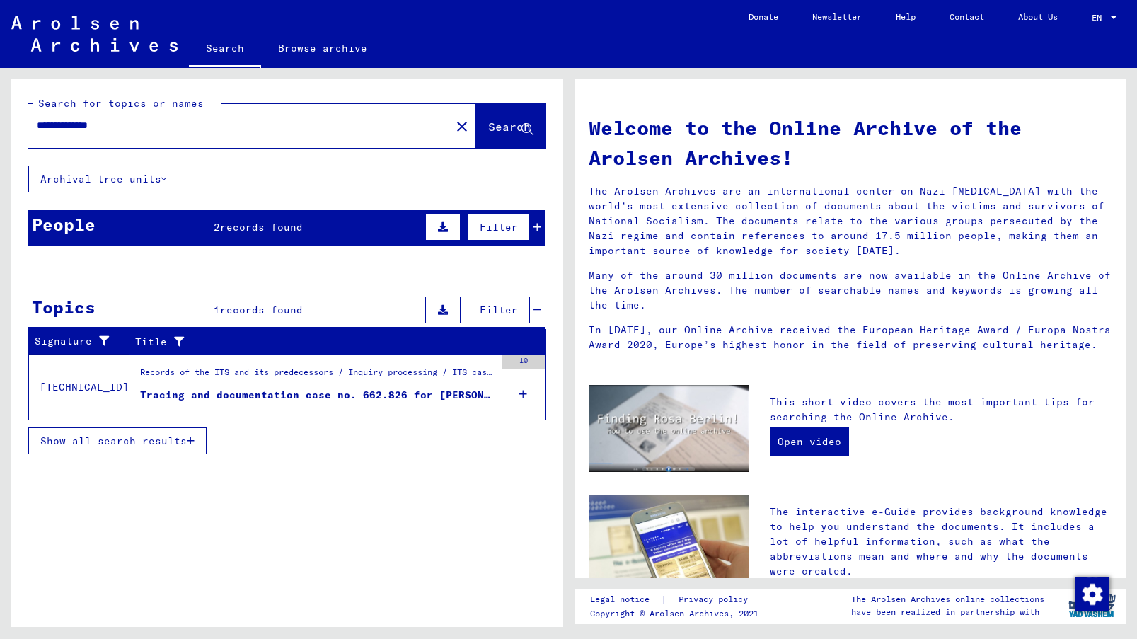
click at [322, 234] on div "People 2 records found Filter" at bounding box center [286, 228] width 516 height 36
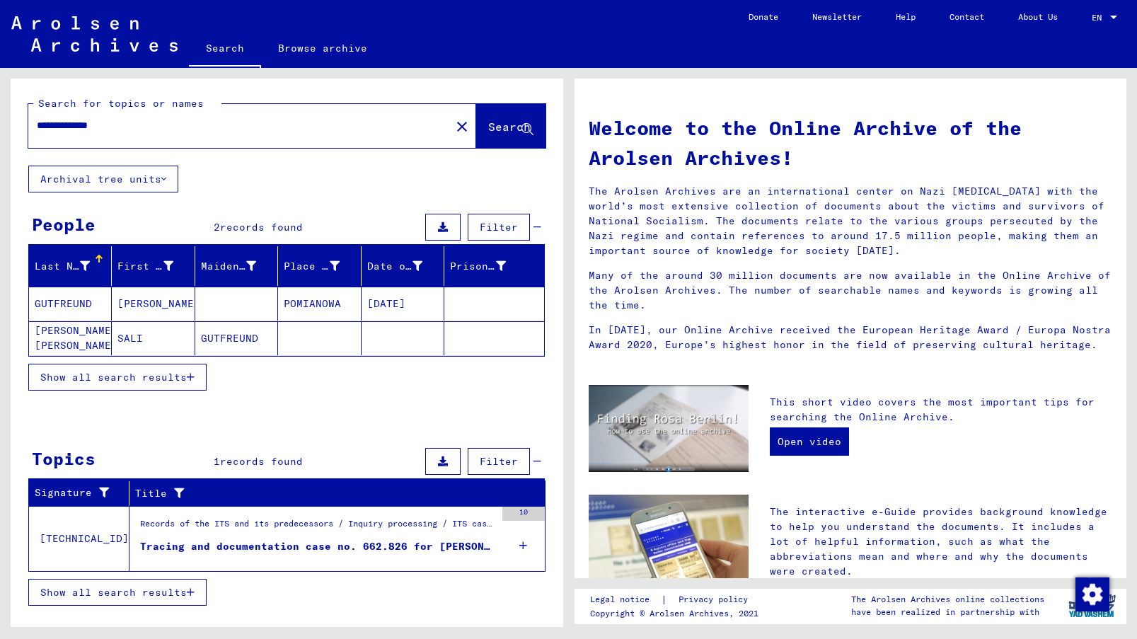
click at [70, 299] on mat-cell "GUTFREUND" at bounding box center [70, 304] width 83 height 34
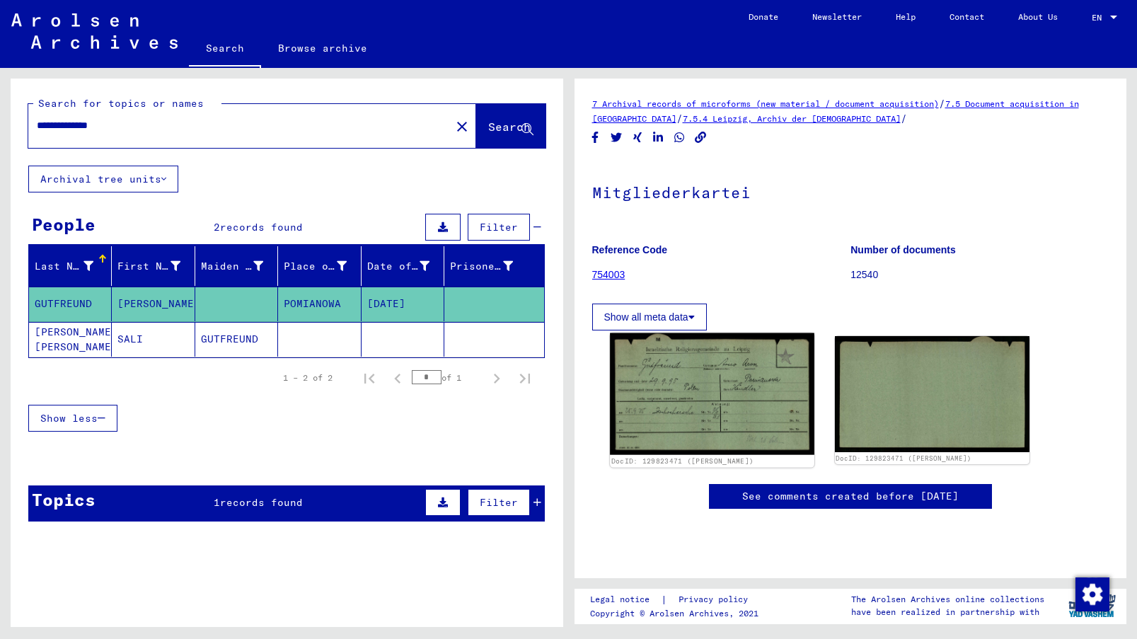
click at [724, 364] on img at bounding box center [712, 394] width 204 height 122
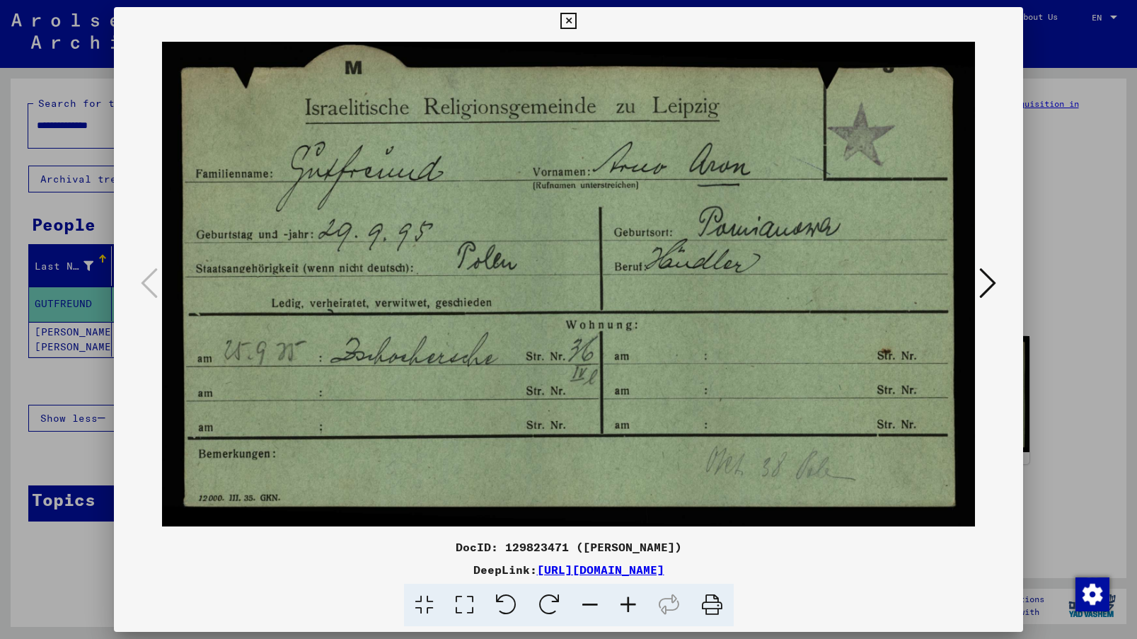
click at [66, 465] on div at bounding box center [568, 319] width 1137 height 639
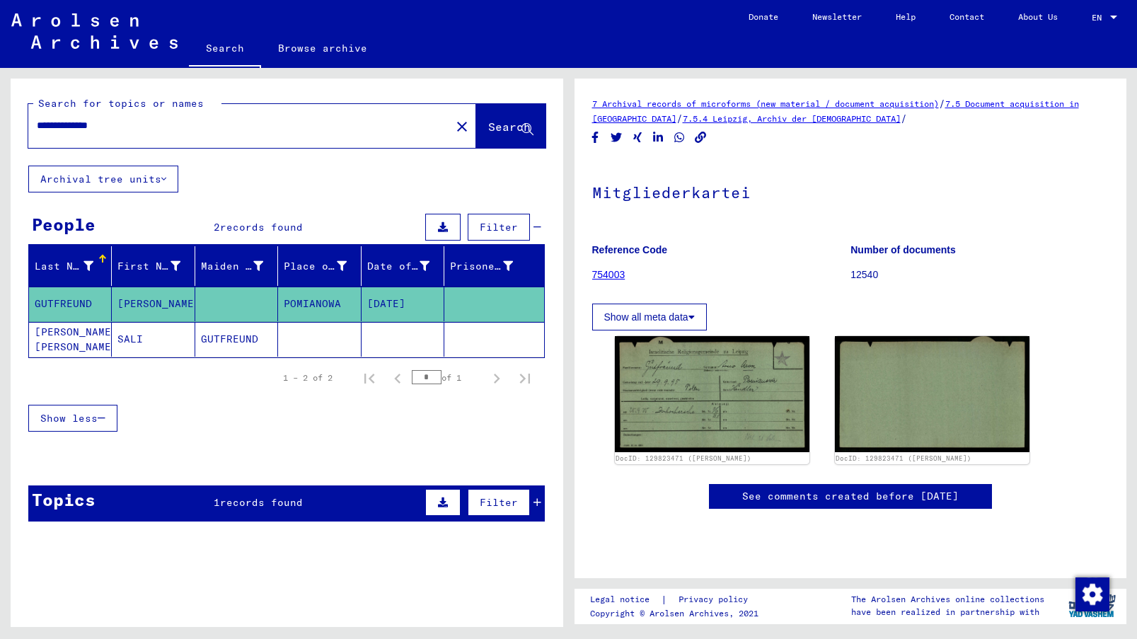
drag, startPoint x: 129, startPoint y: 127, endPoint x: 98, endPoint y: 131, distance: 30.7
click at [98, 131] on input "**********" at bounding box center [239, 125] width 405 height 15
click at [488, 125] on span "Search" at bounding box center [509, 127] width 42 height 14
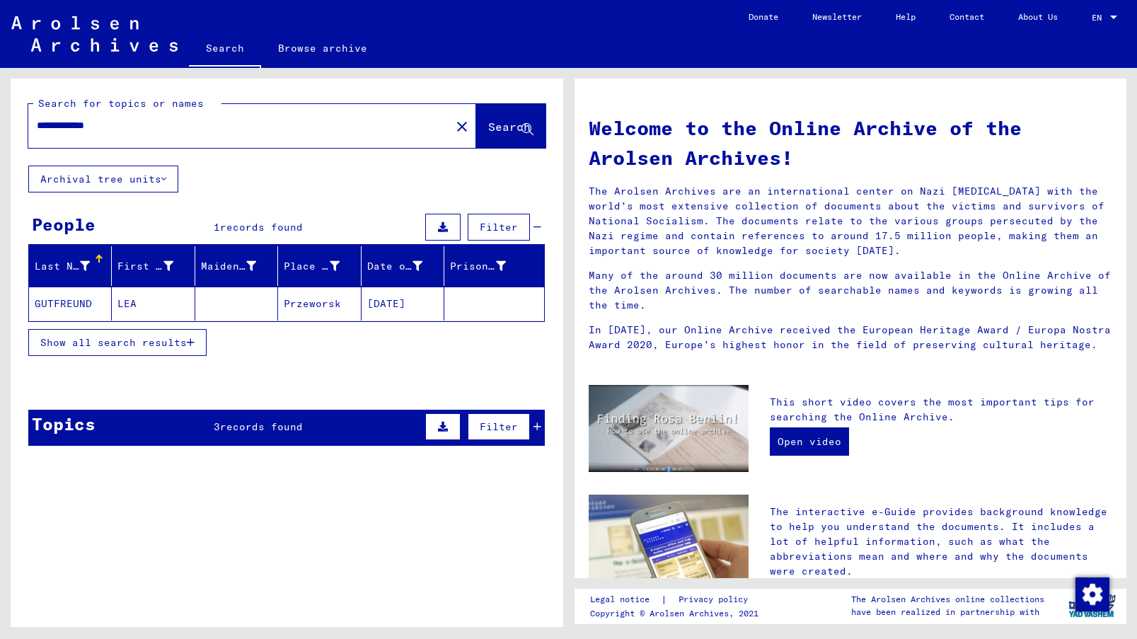
click at [61, 307] on mat-cell "GUTFREUND" at bounding box center [70, 304] width 83 height 34
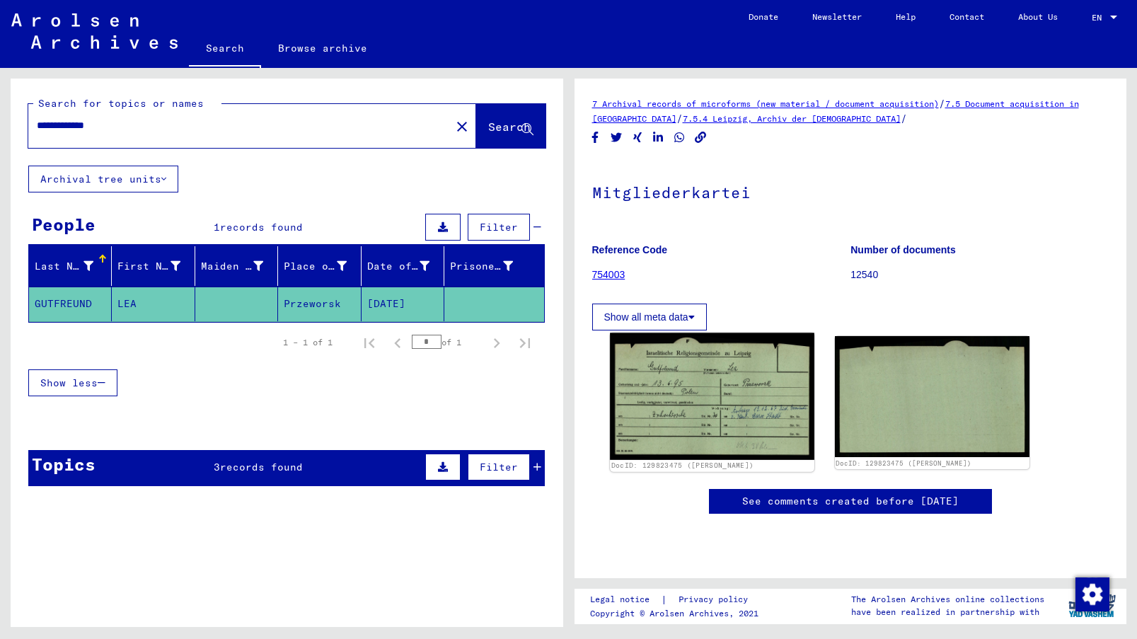
click at [687, 378] on img at bounding box center [712, 396] width 204 height 127
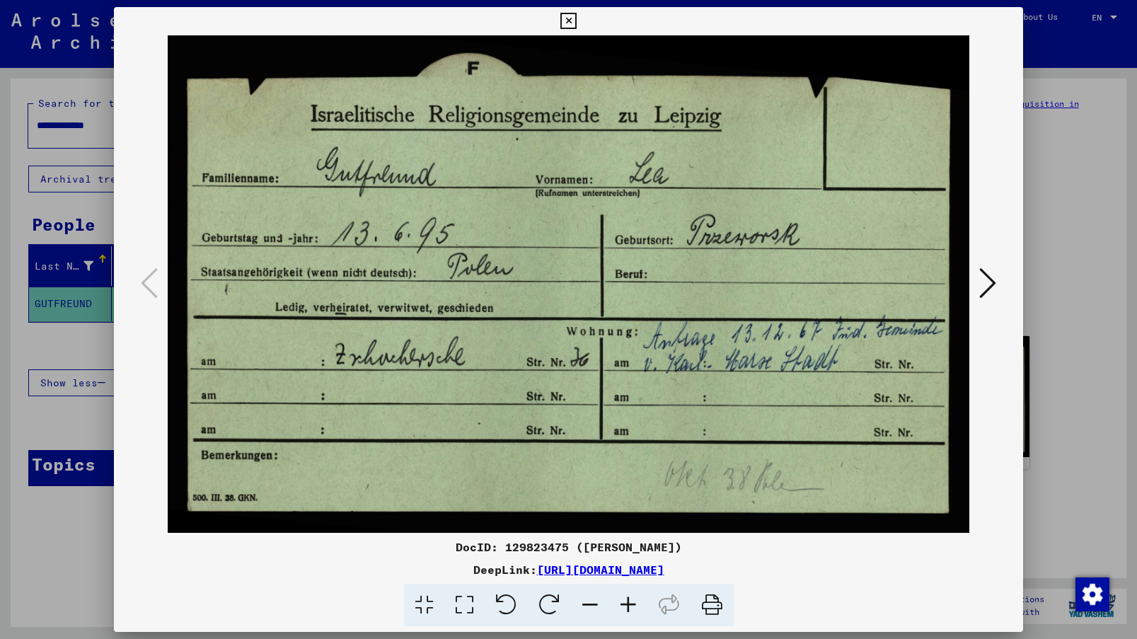
click at [35, 417] on div at bounding box center [568, 319] width 1137 height 639
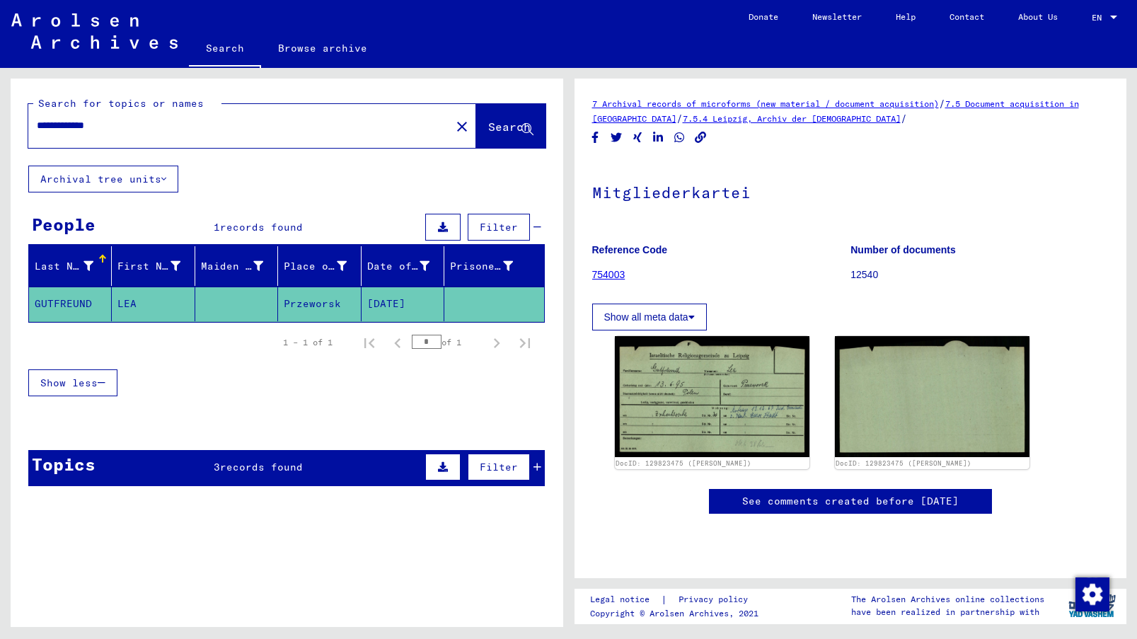
click at [352, 461] on div "Topics 3 records found Filter" at bounding box center [286, 468] width 516 height 36
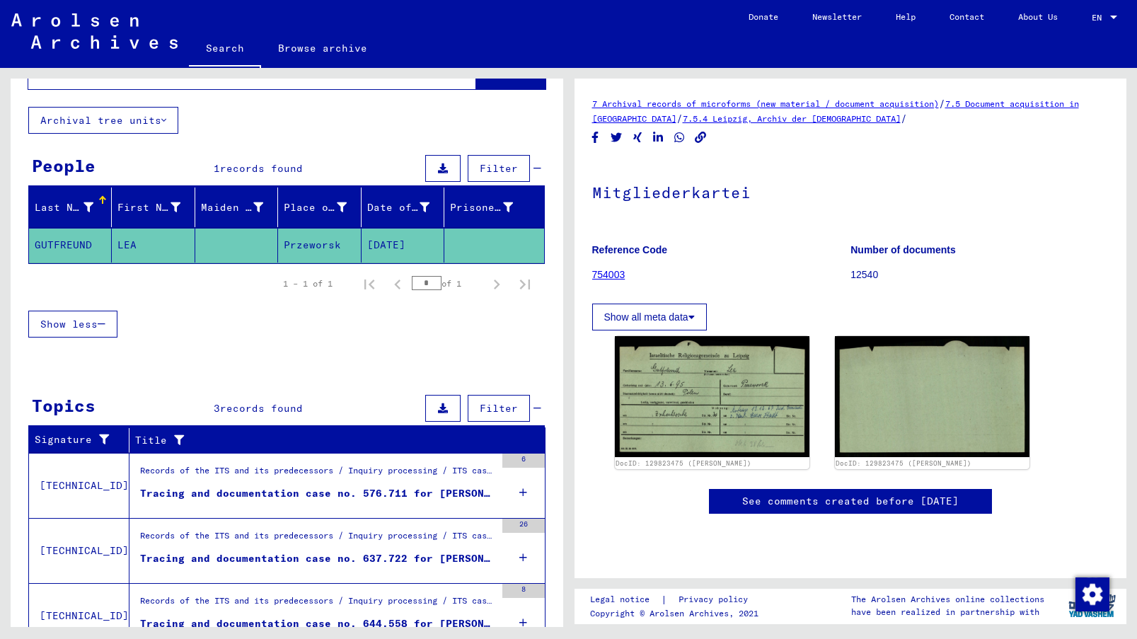
scroll to position [122, 0]
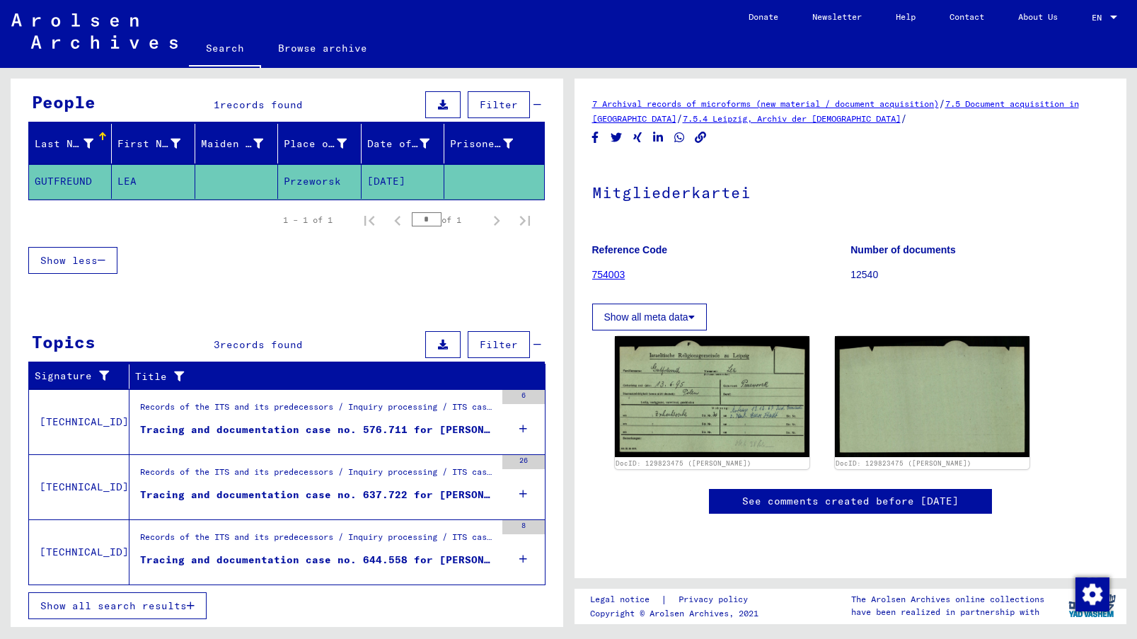
click at [419, 557] on div "Tracing and documentation case no. 644.558 for [PERSON_NAME] born [DEMOGRAPHIC_…" at bounding box center [317, 559] width 355 height 15
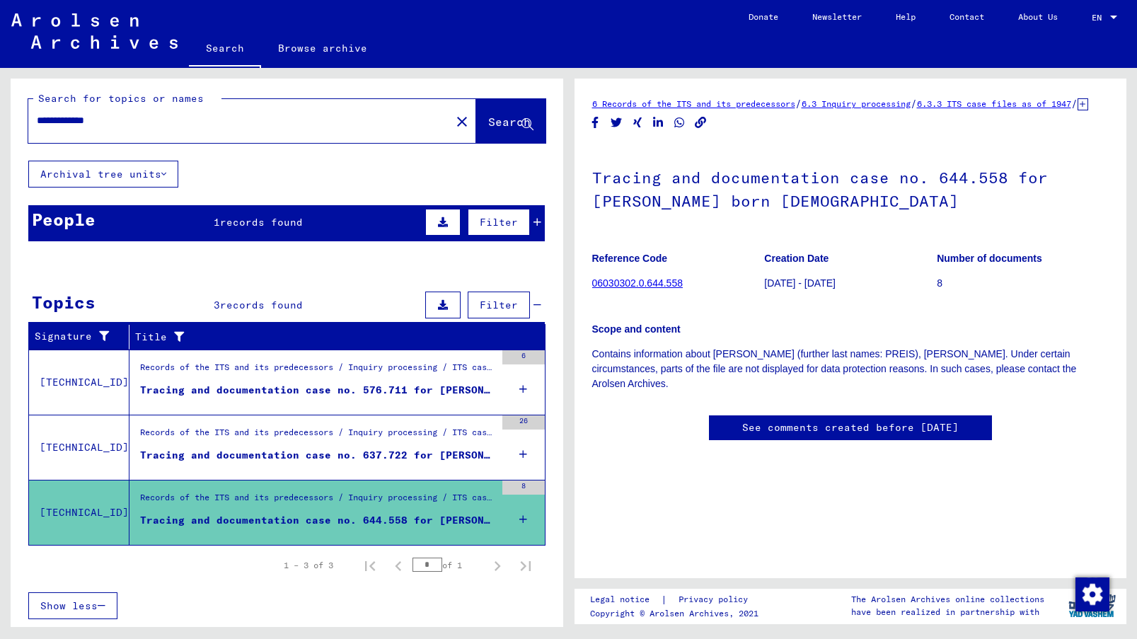
drag, startPoint x: 126, startPoint y: 120, endPoint x: 99, endPoint y: 129, distance: 28.4
click at [99, 129] on div "**********" at bounding box center [235, 121] width 414 height 32
type input "**********"
click at [488, 116] on span "Search" at bounding box center [509, 122] width 42 height 14
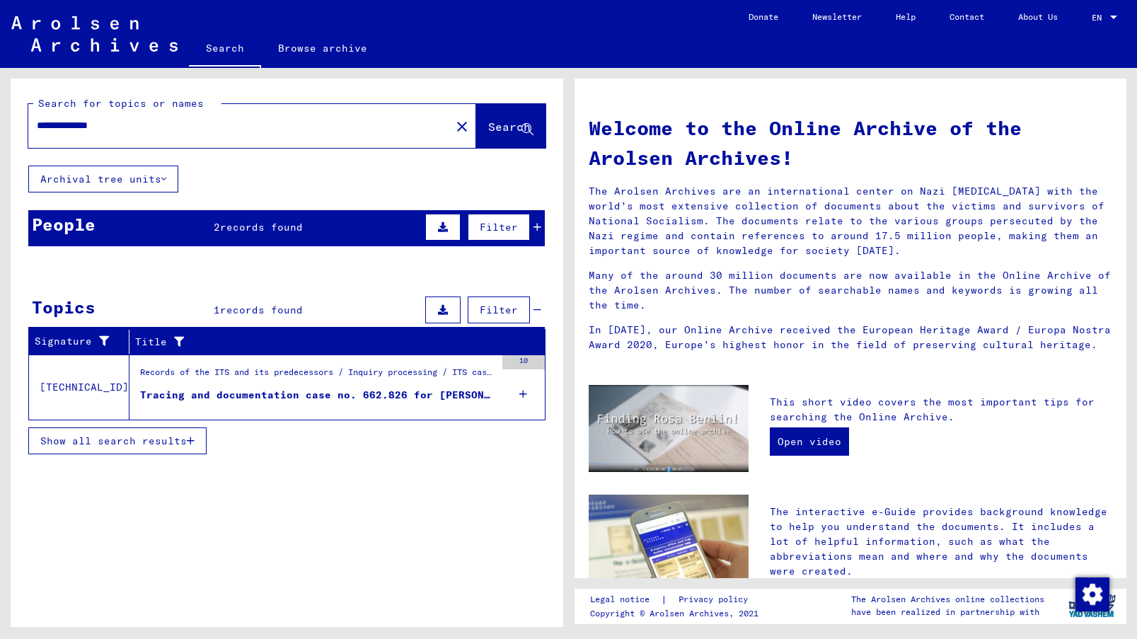
click at [335, 230] on div "People 2 records found Filter" at bounding box center [286, 228] width 516 height 36
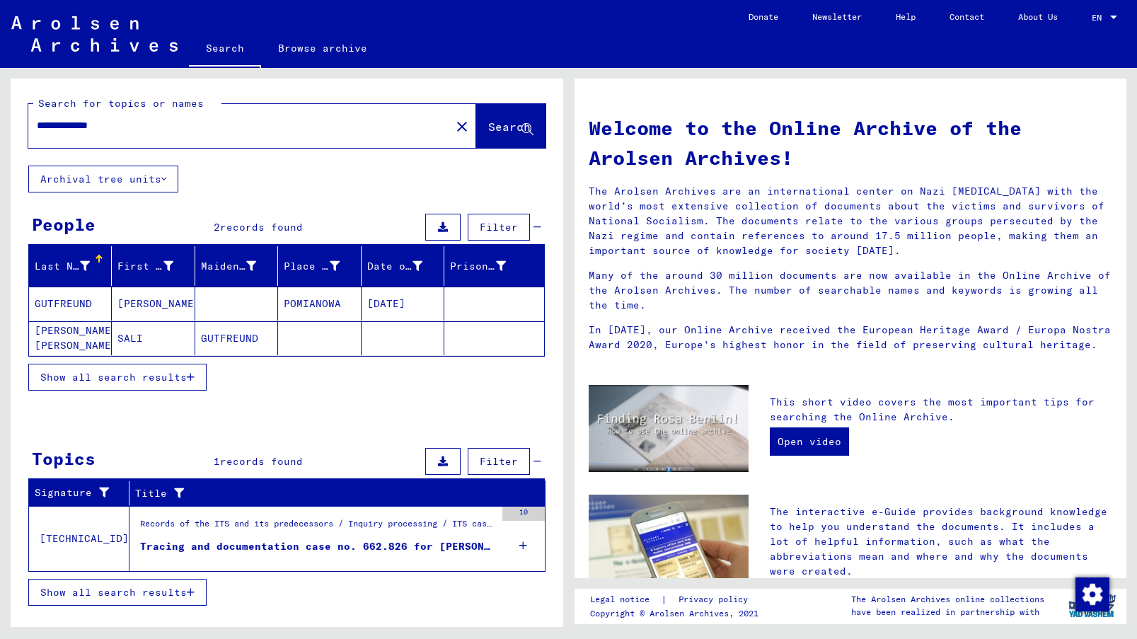
click at [64, 302] on mat-cell "GUTFREUND" at bounding box center [70, 304] width 83 height 34
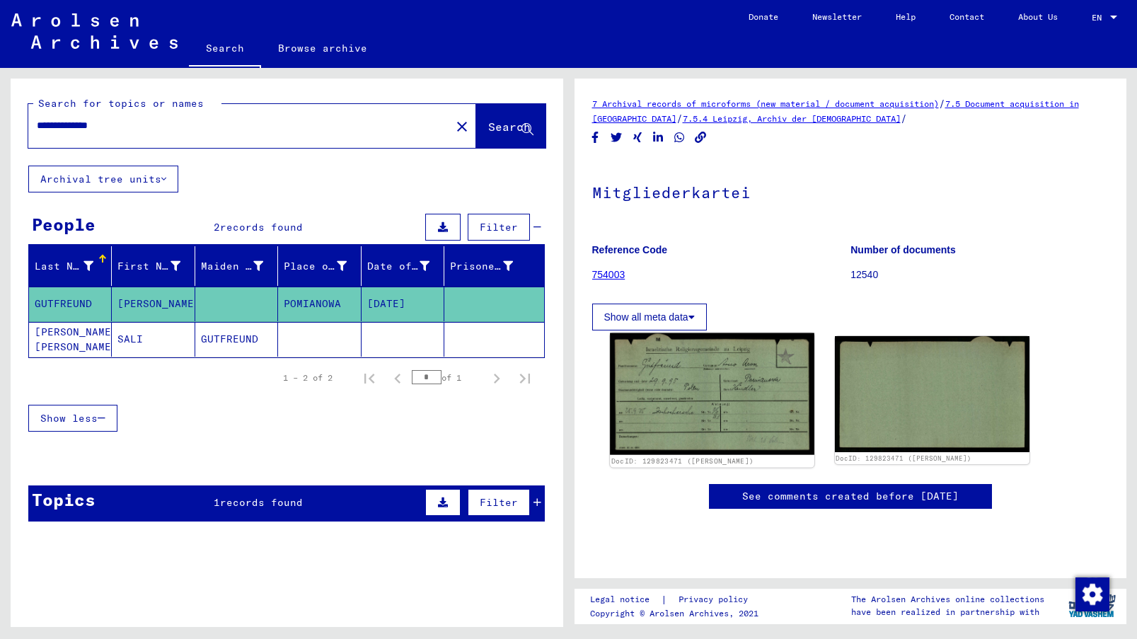
click at [706, 377] on img at bounding box center [712, 394] width 204 height 122
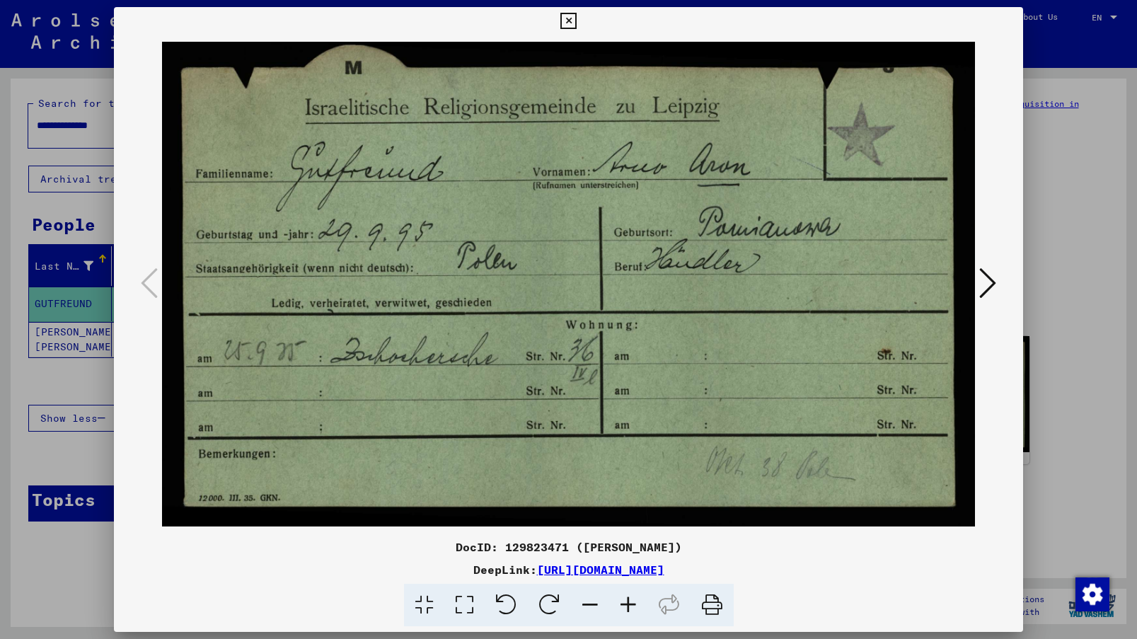
click at [47, 452] on div at bounding box center [568, 319] width 1137 height 639
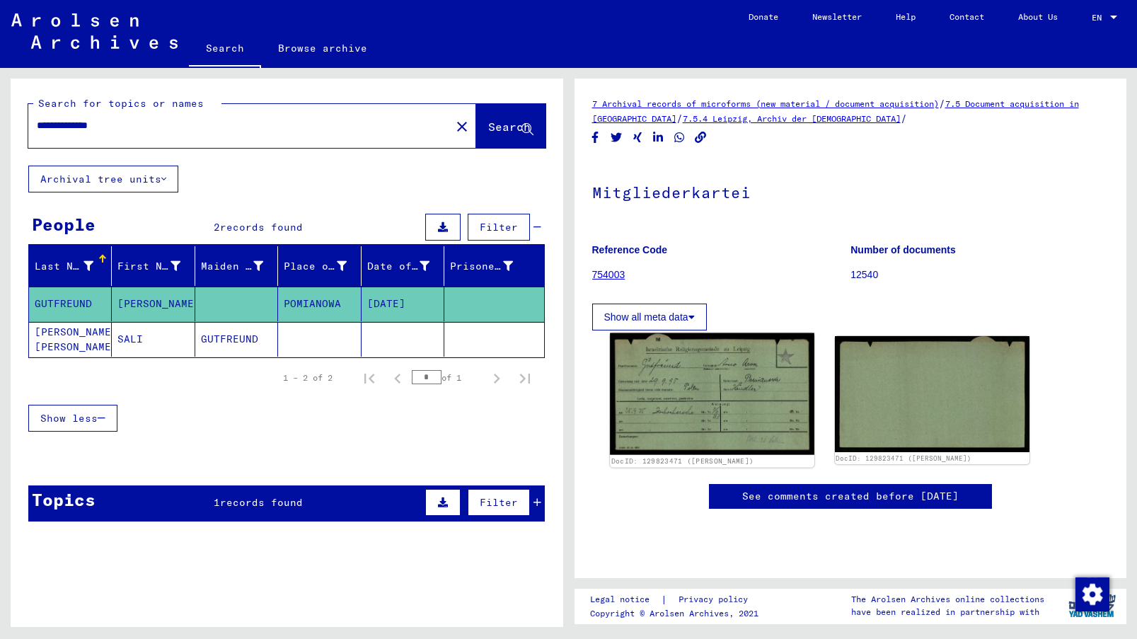
click at [698, 381] on img at bounding box center [712, 394] width 204 height 122
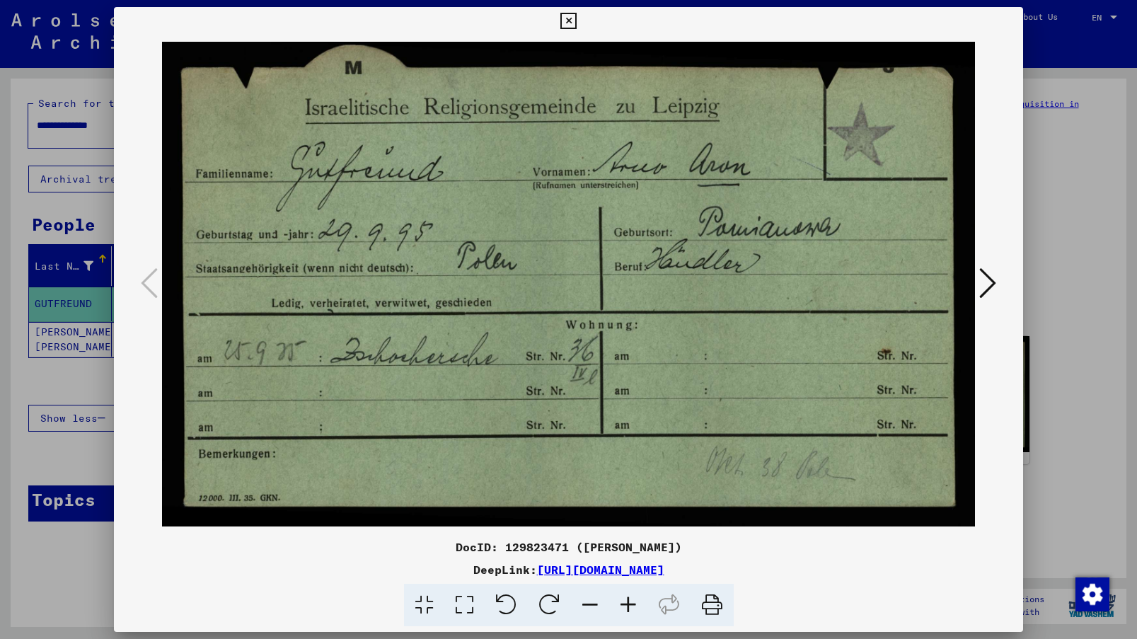
click at [88, 379] on div at bounding box center [568, 319] width 1137 height 639
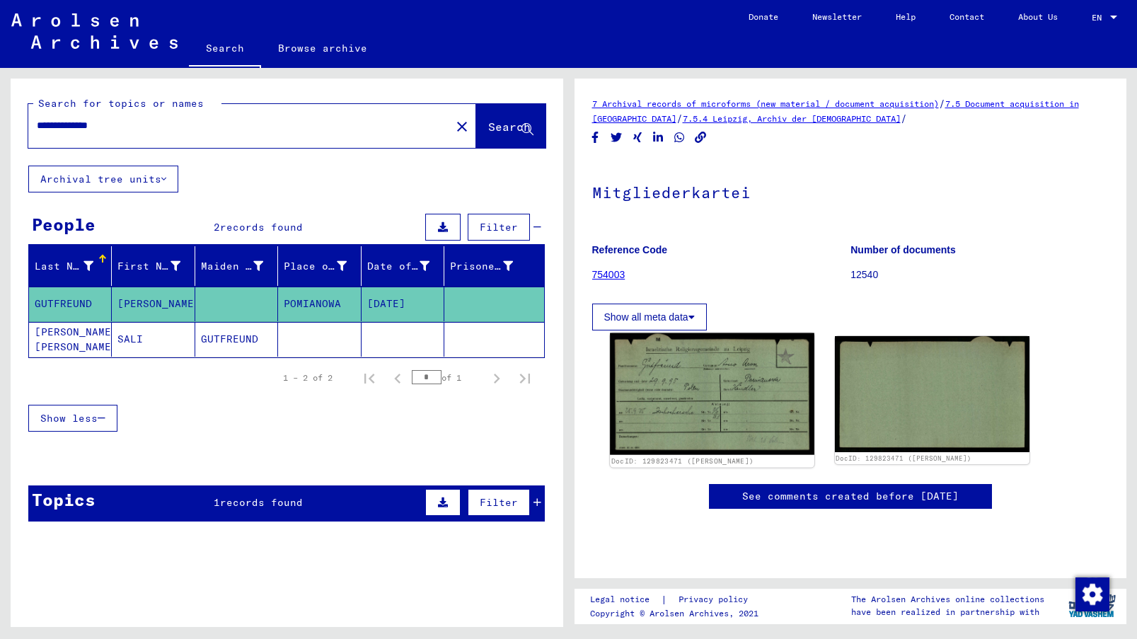
click at [669, 364] on img at bounding box center [712, 394] width 204 height 122
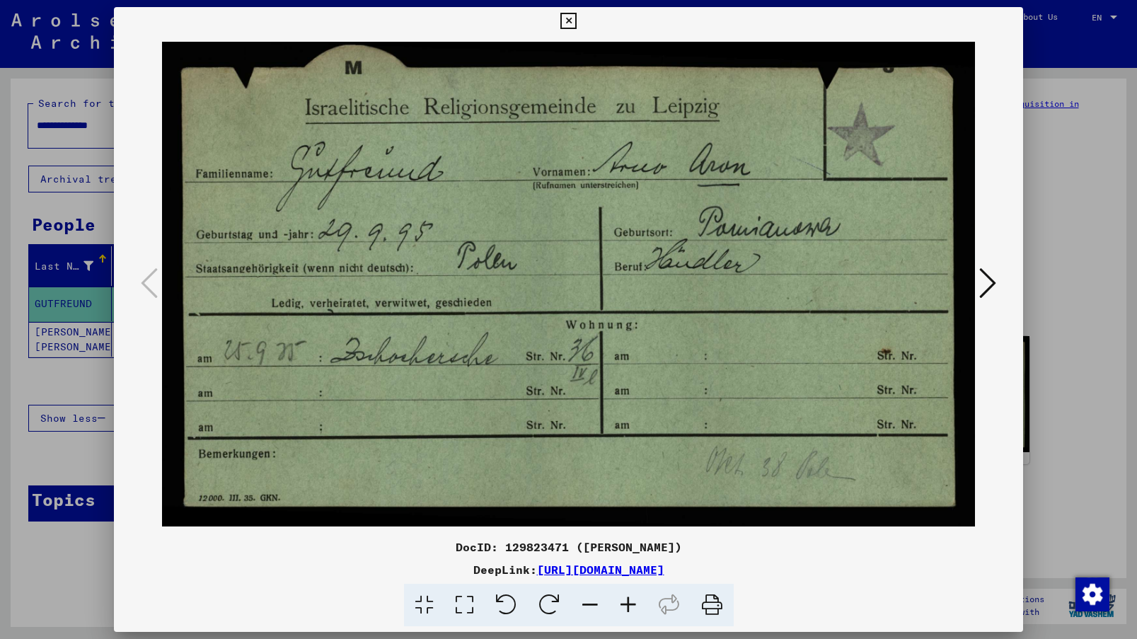
click at [61, 381] on div at bounding box center [568, 319] width 1137 height 639
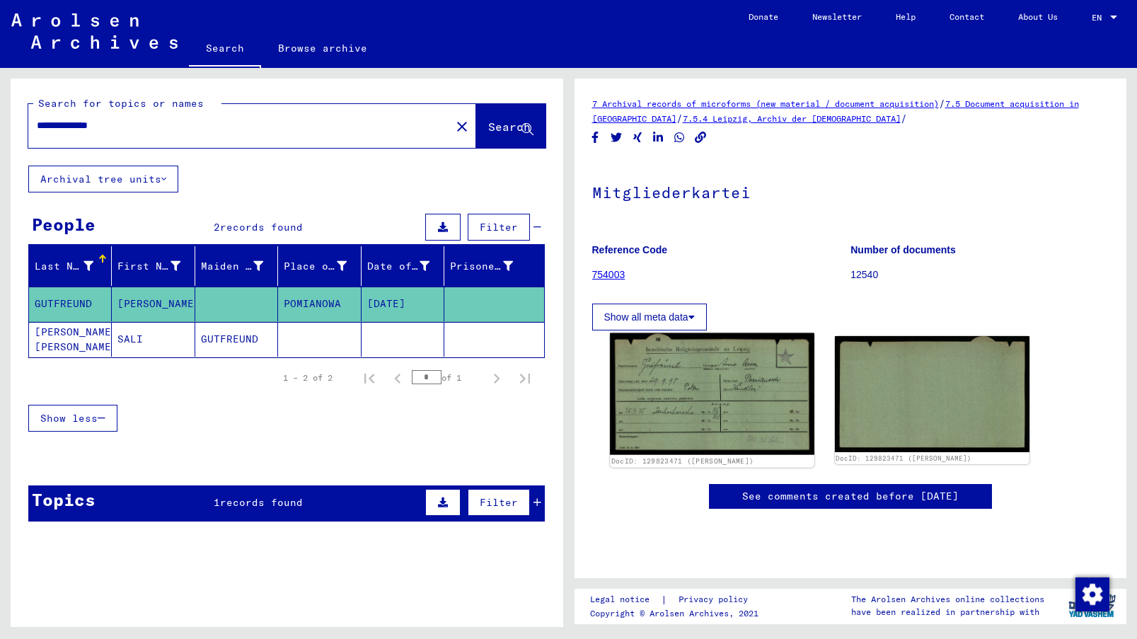
click at [669, 373] on img at bounding box center [712, 394] width 204 height 122
